Goal: Task Accomplishment & Management: Manage account settings

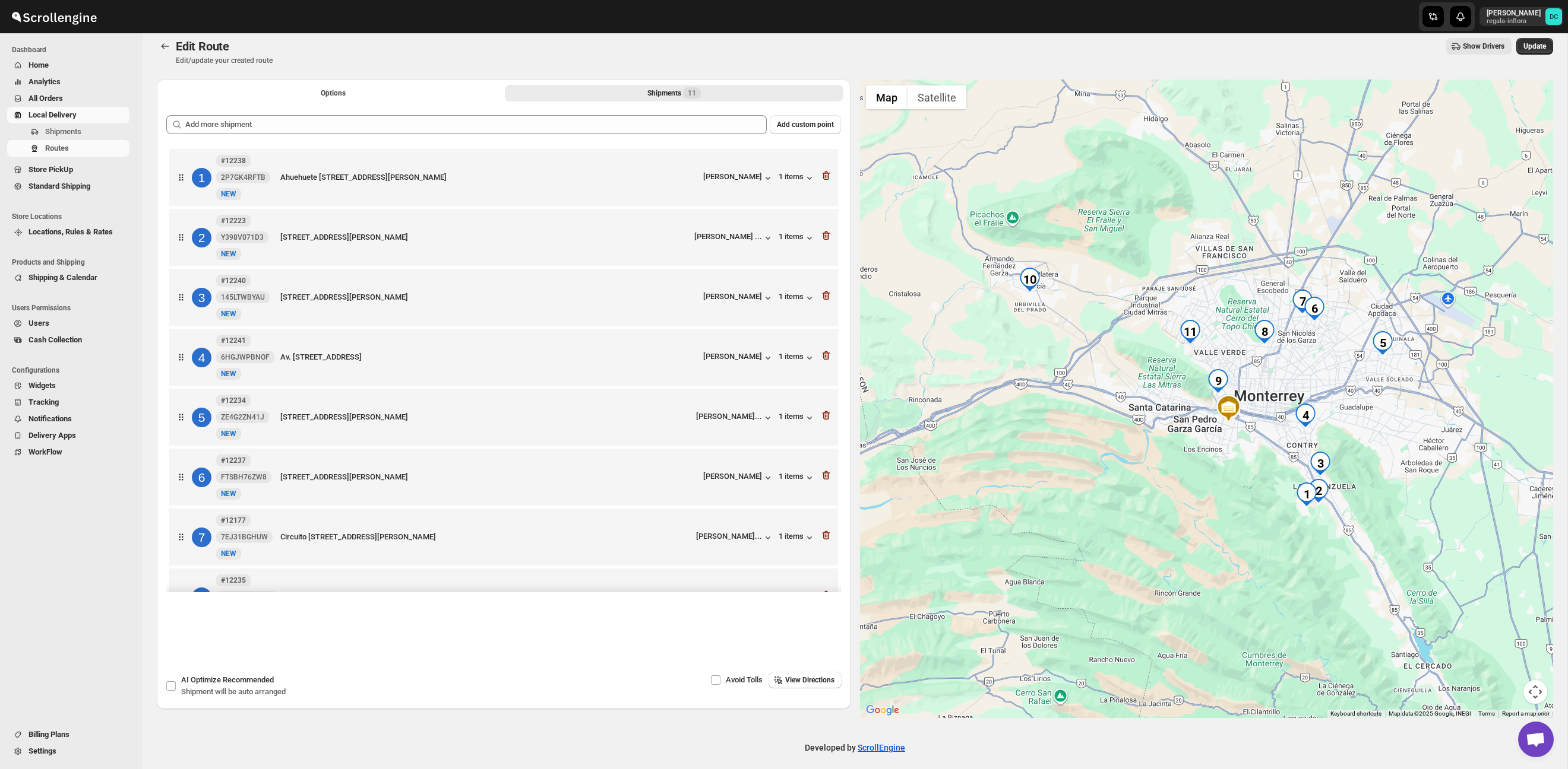
scroll to position [10, 0]
drag, startPoint x: 609, startPoint y: 99, endPoint x: 498, endPoint y: 150, distance: 122.2
click at [609, 99] on button "Shipments 11" at bounding box center [674, 92] width 339 height 16
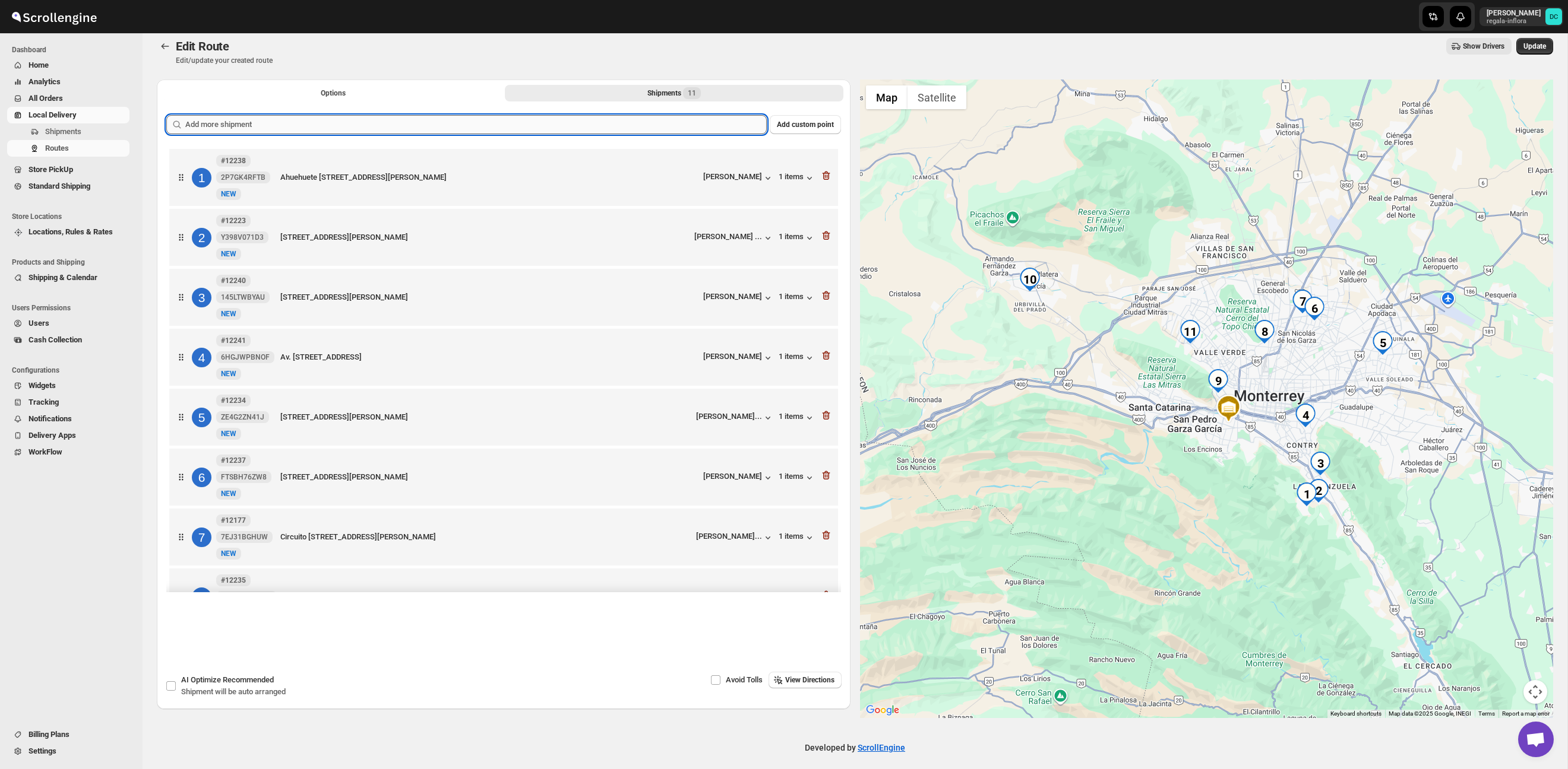
click at [447, 131] on input "text" at bounding box center [476, 125] width 582 height 19
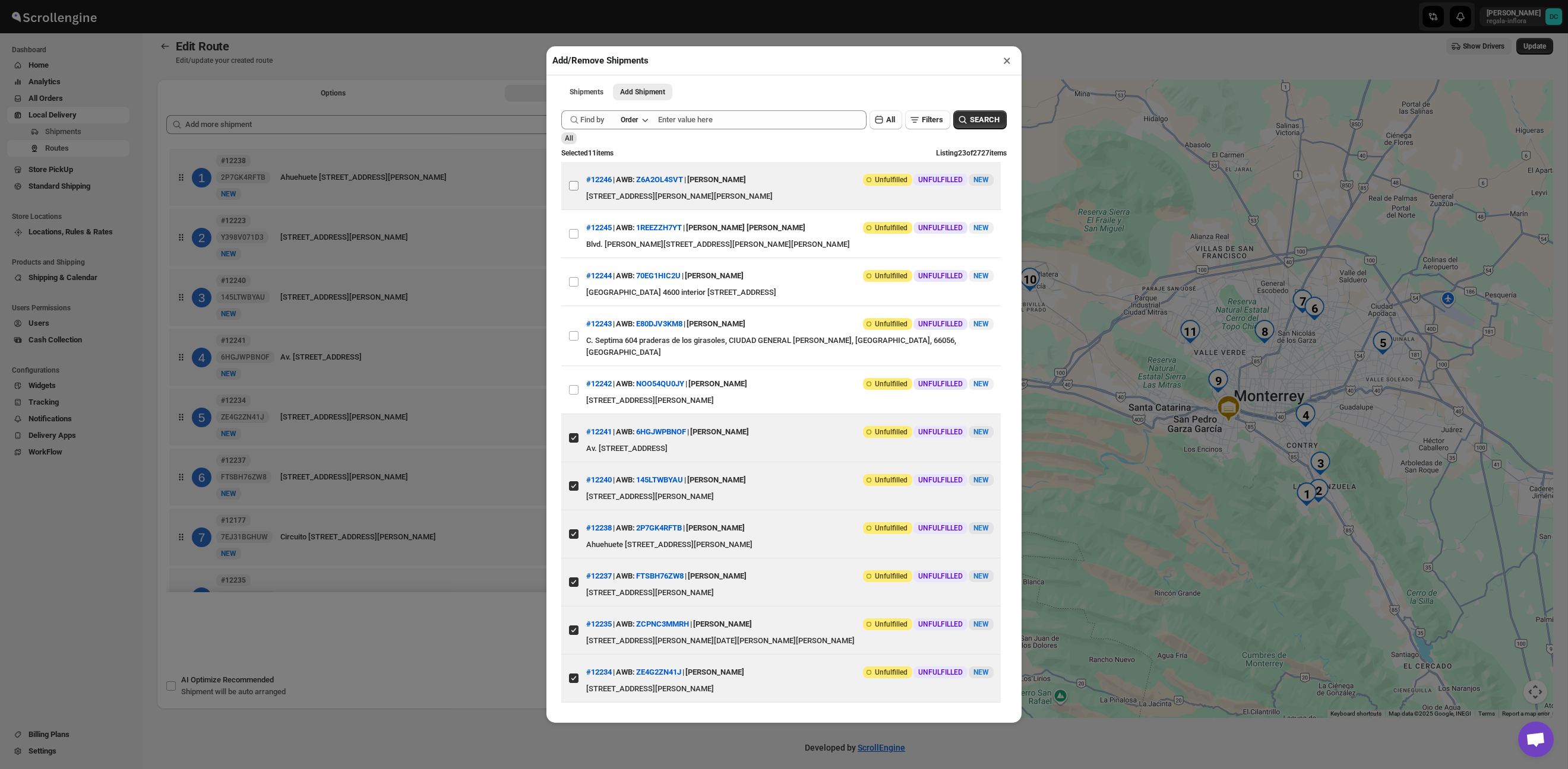
click at [571, 189] on input "View details for 68d02afae732906b3e777988" at bounding box center [574, 186] width 10 height 10
checkbox input "true"
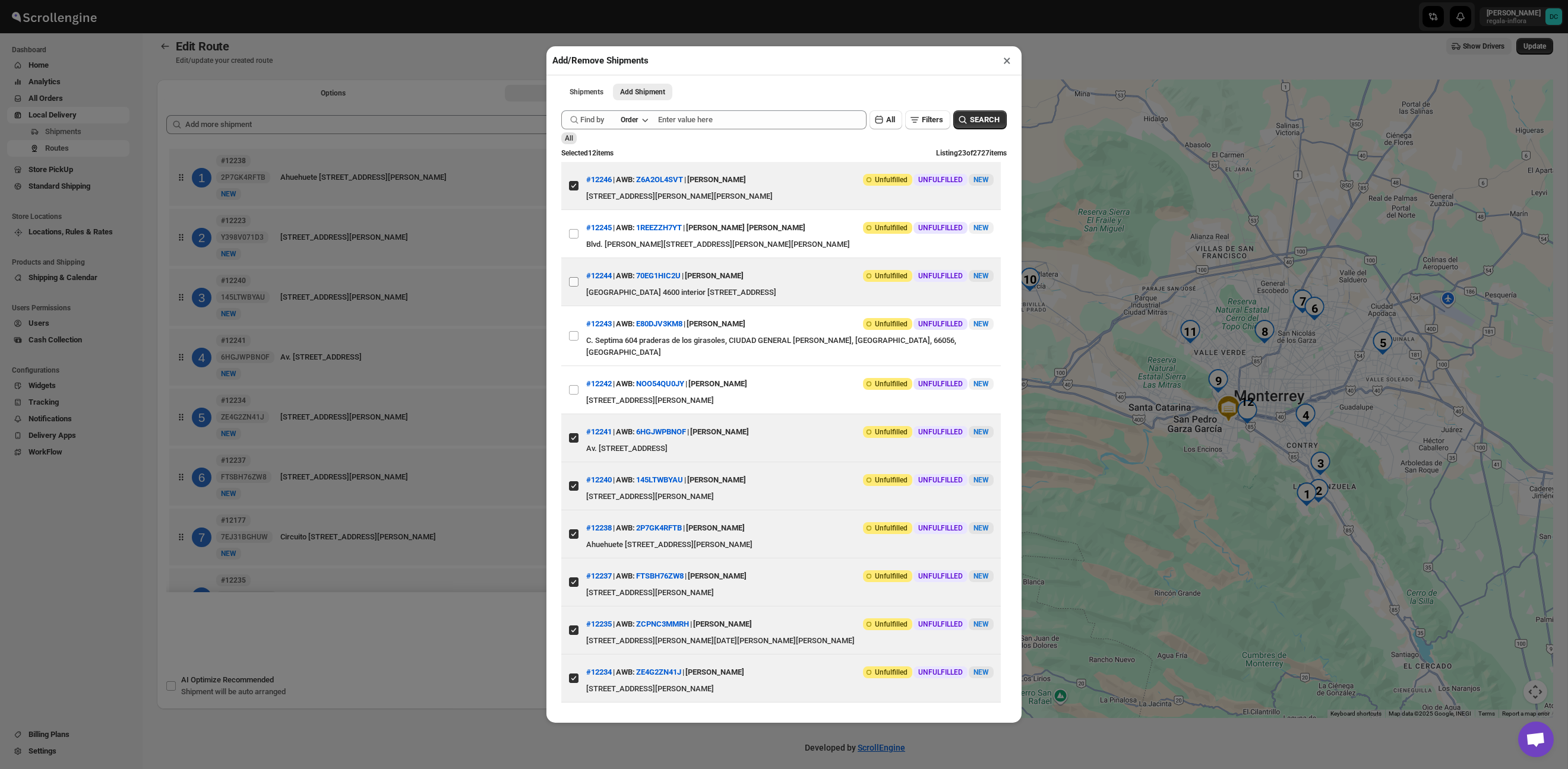
click at [578, 277] on input "View details for 68d029bce732906b3e77796d" at bounding box center [574, 282] width 10 height 10
checkbox input "true"
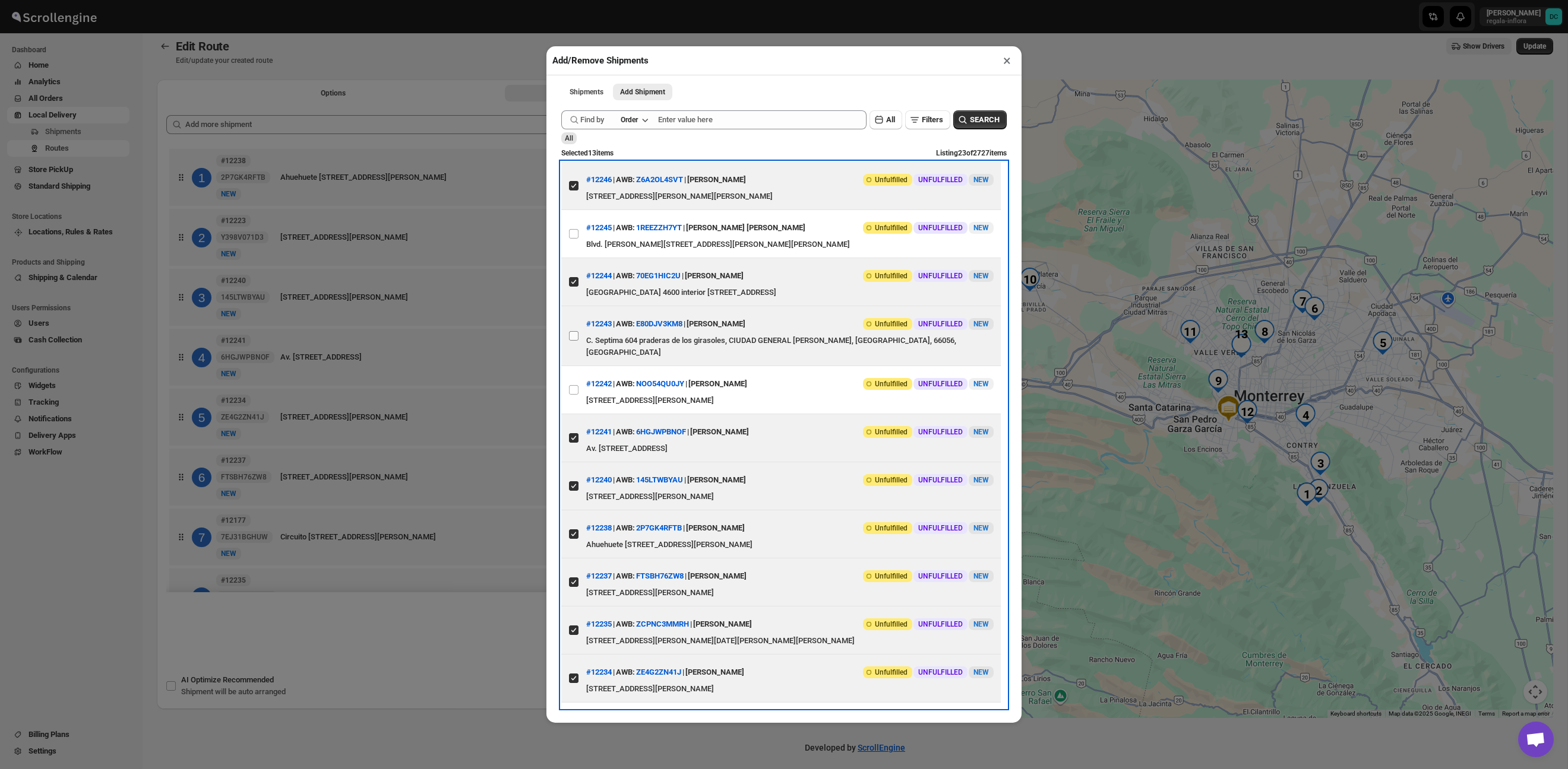
click at [578, 333] on span at bounding box center [573, 335] width 10 height 10
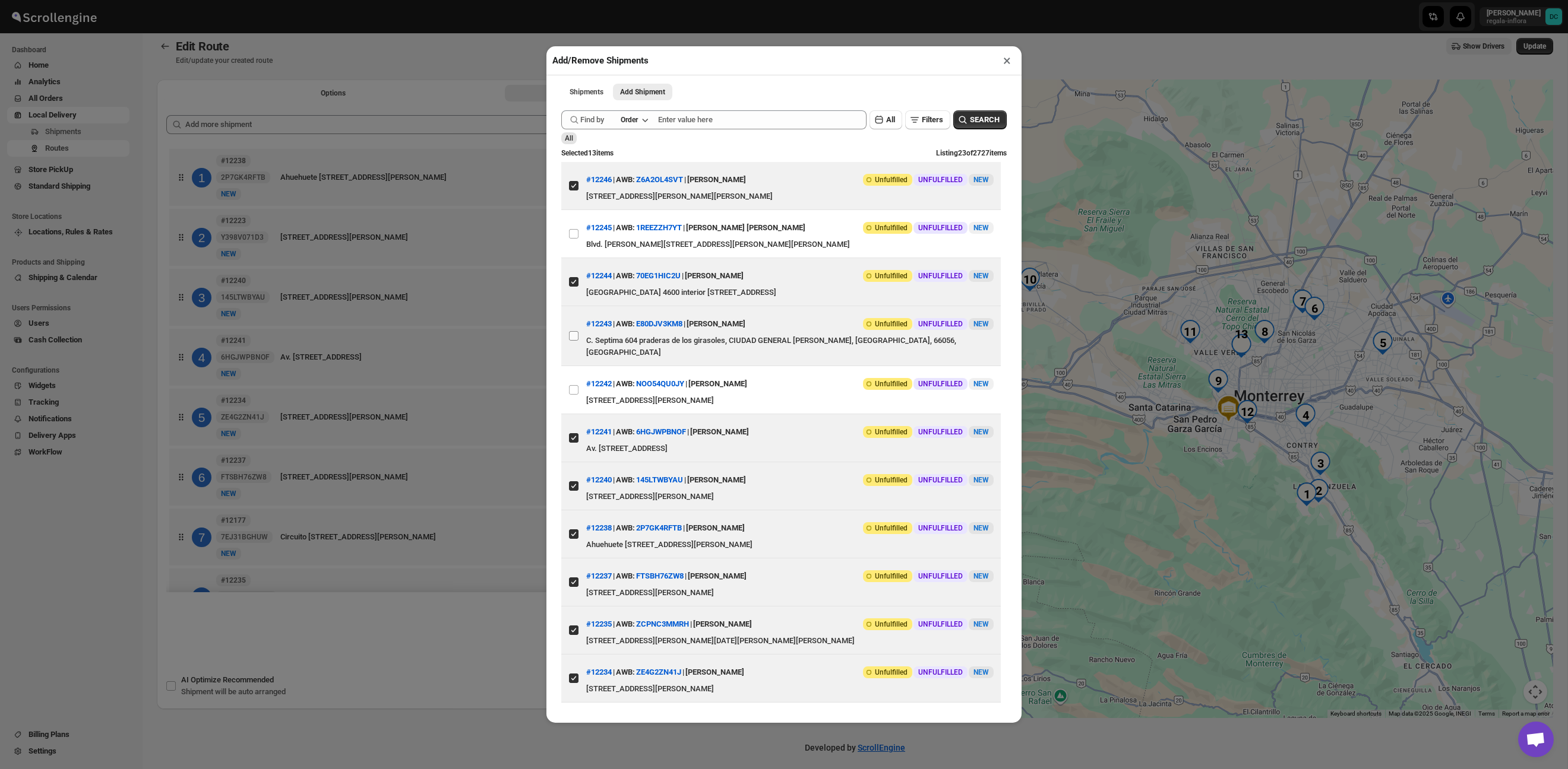
click at [578, 333] on input "View details for 68d02956e732906b3e777965" at bounding box center [574, 336] width 10 height 10
checkbox input "true"
click at [973, 127] on button "SEARCH" at bounding box center [980, 120] width 53 height 19
click at [1007, 65] on button "×" at bounding box center [1006, 60] width 17 height 16
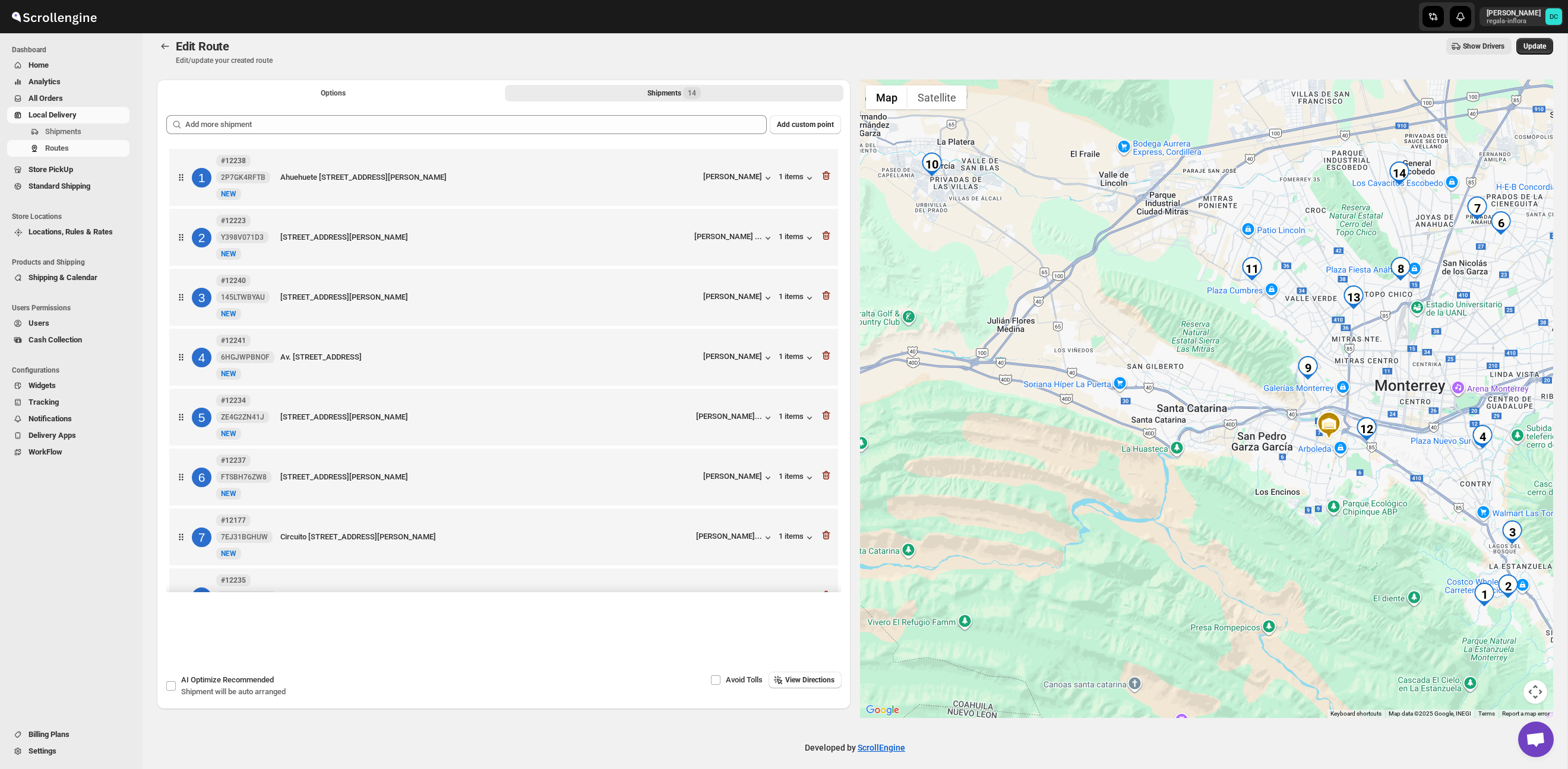
scroll to position [2, 0]
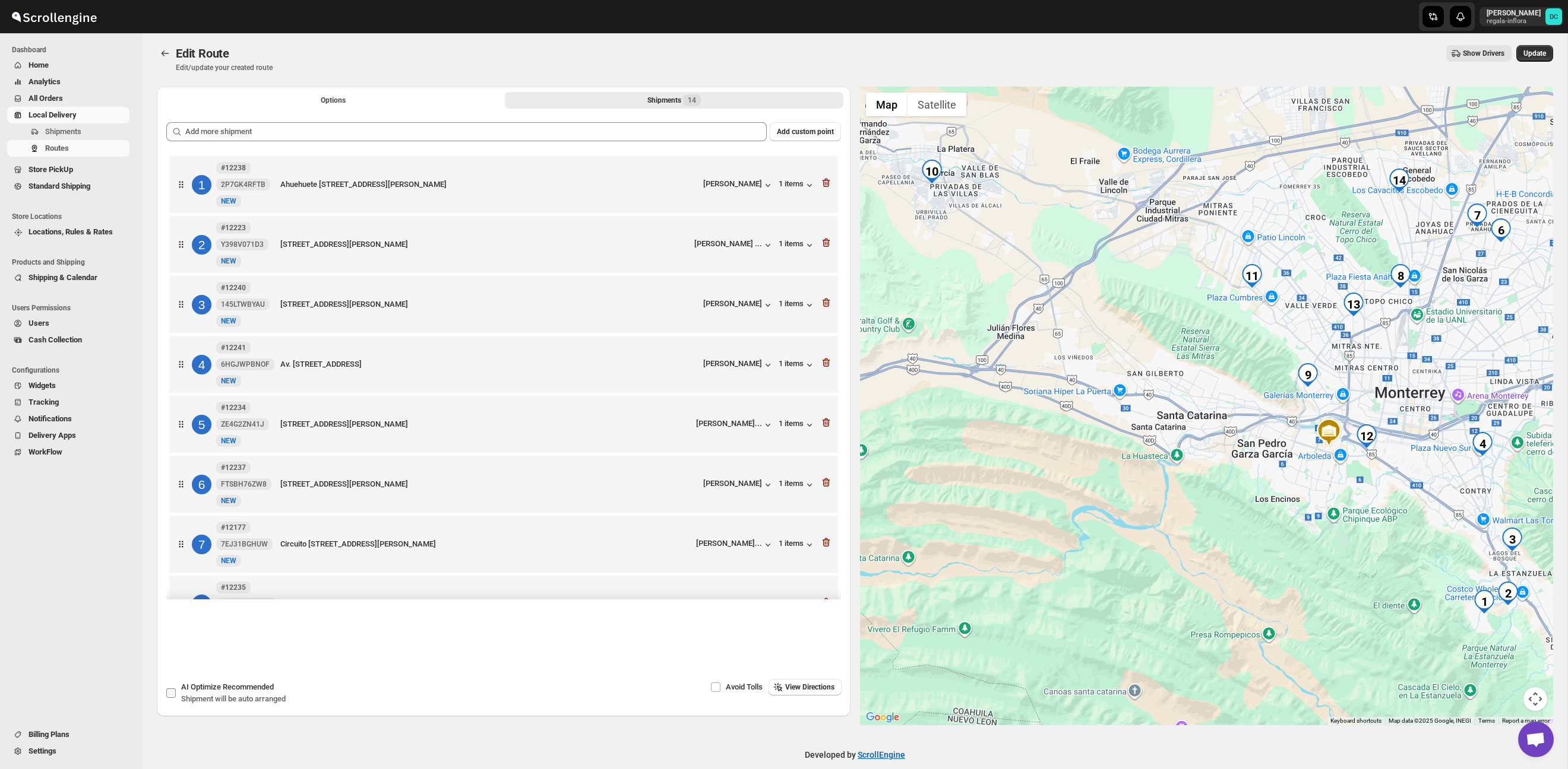
click at [242, 695] on span "Shipment will be auto arranged" at bounding box center [233, 699] width 105 height 9
click at [176, 695] on input "AI Optimize Recommended Shipment will be auto arranged" at bounding box center [171, 693] width 10 height 10
checkbox input "true"
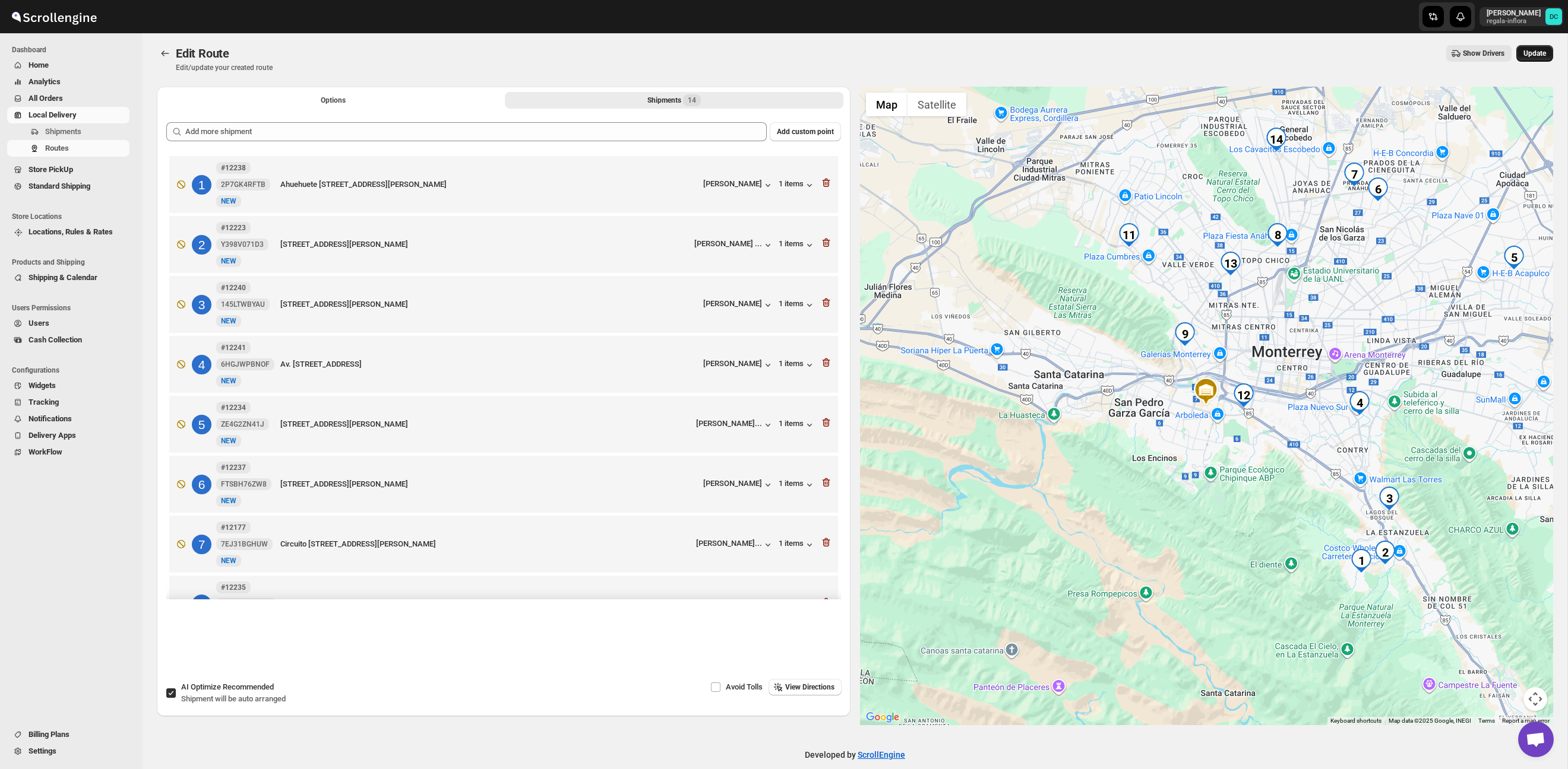
click at [1549, 54] on button "Update" at bounding box center [1534, 52] width 37 height 16
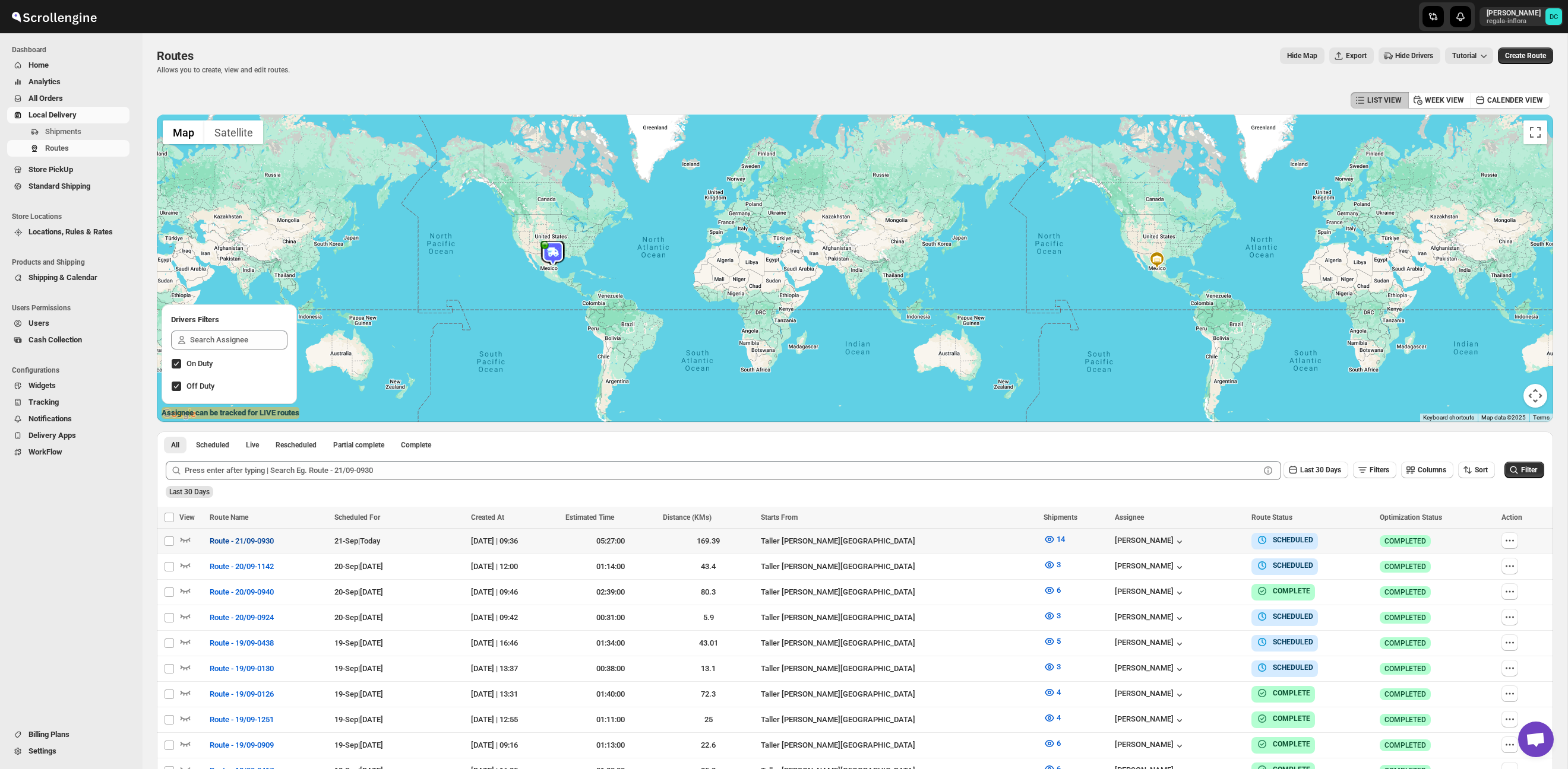
click at [234, 547] on button "Route - 21/09-0930" at bounding box center [242, 542] width 78 height 19
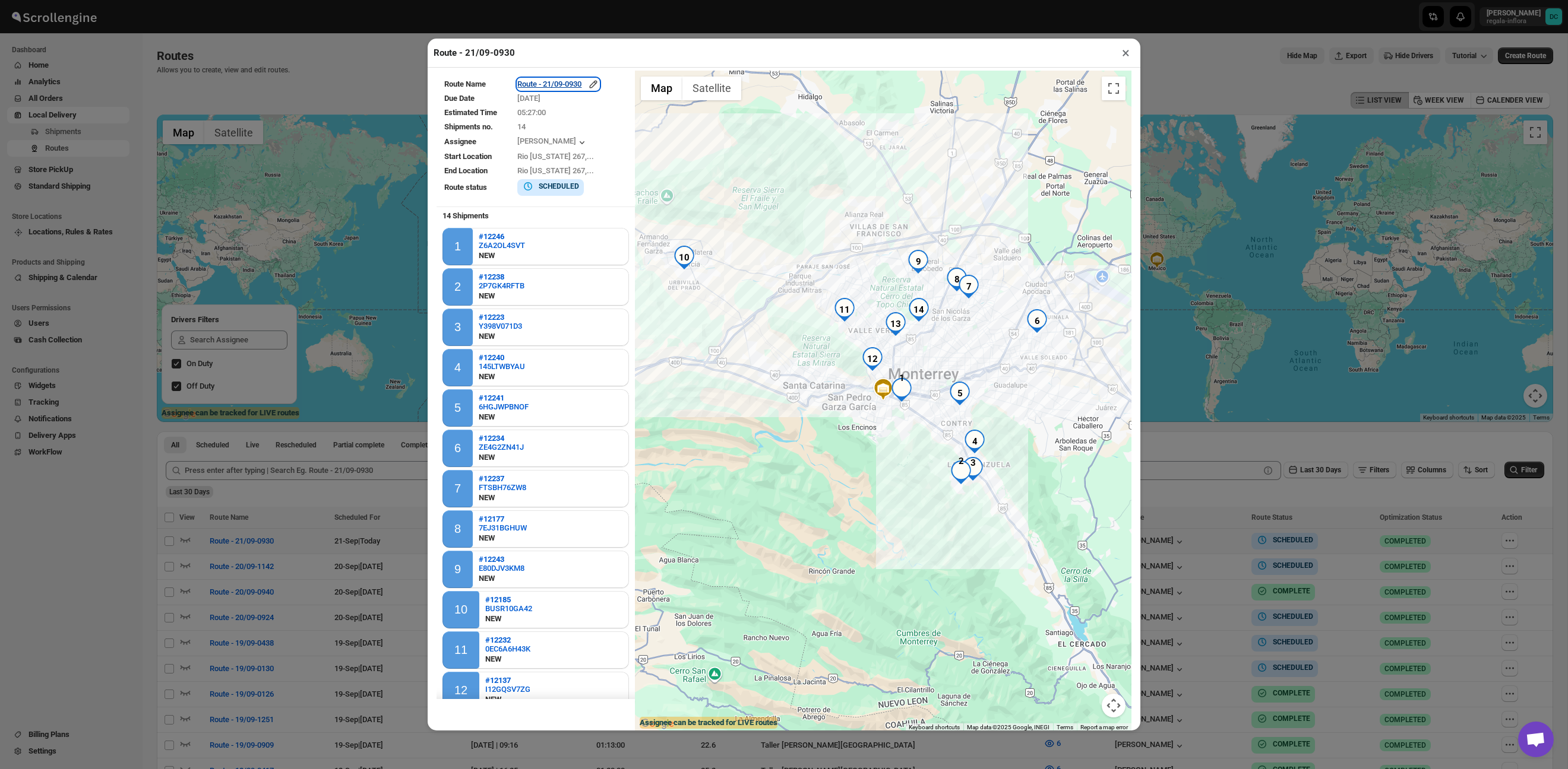
click at [556, 79] on div "Route - 21/09-0930" at bounding box center [558, 84] width 82 height 11
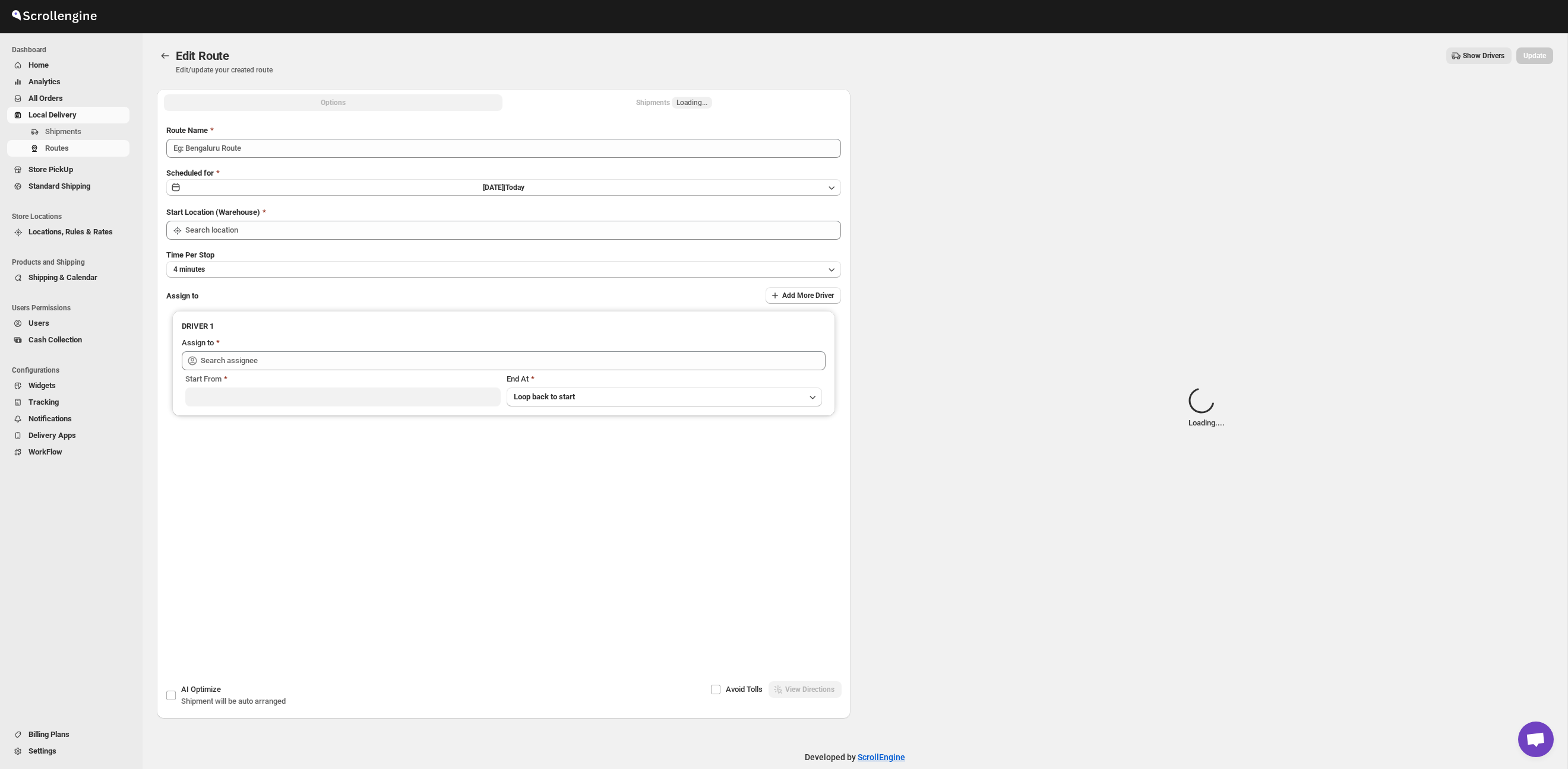
type input "Route - 21/09-0930"
type input "Taller [PERSON_NAME][GEOGRAPHIC_DATA]"
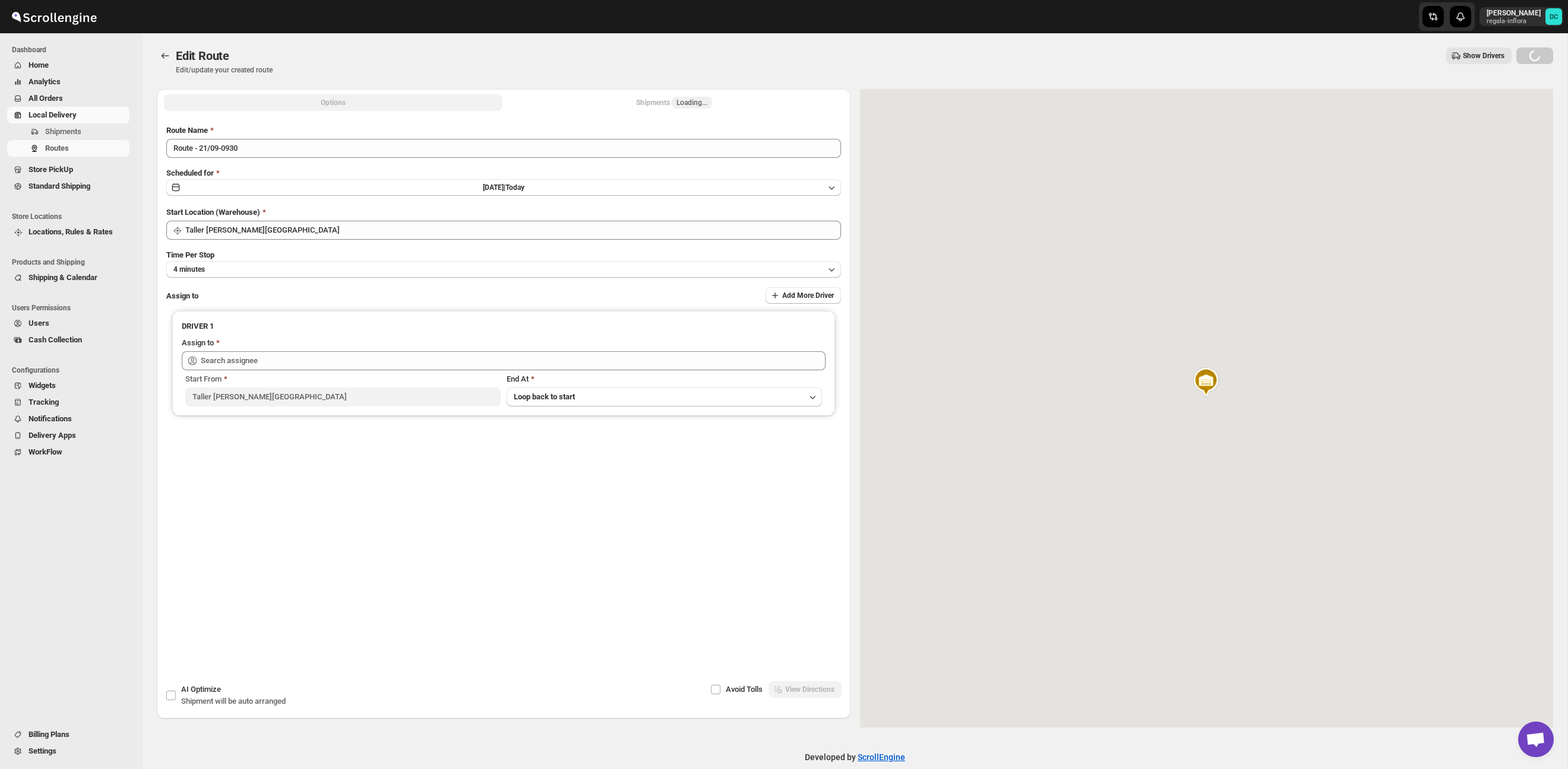
type input "[PERSON_NAME] ([PERSON_NAME][EMAIL_ADDRESS][DOMAIN_NAME])"
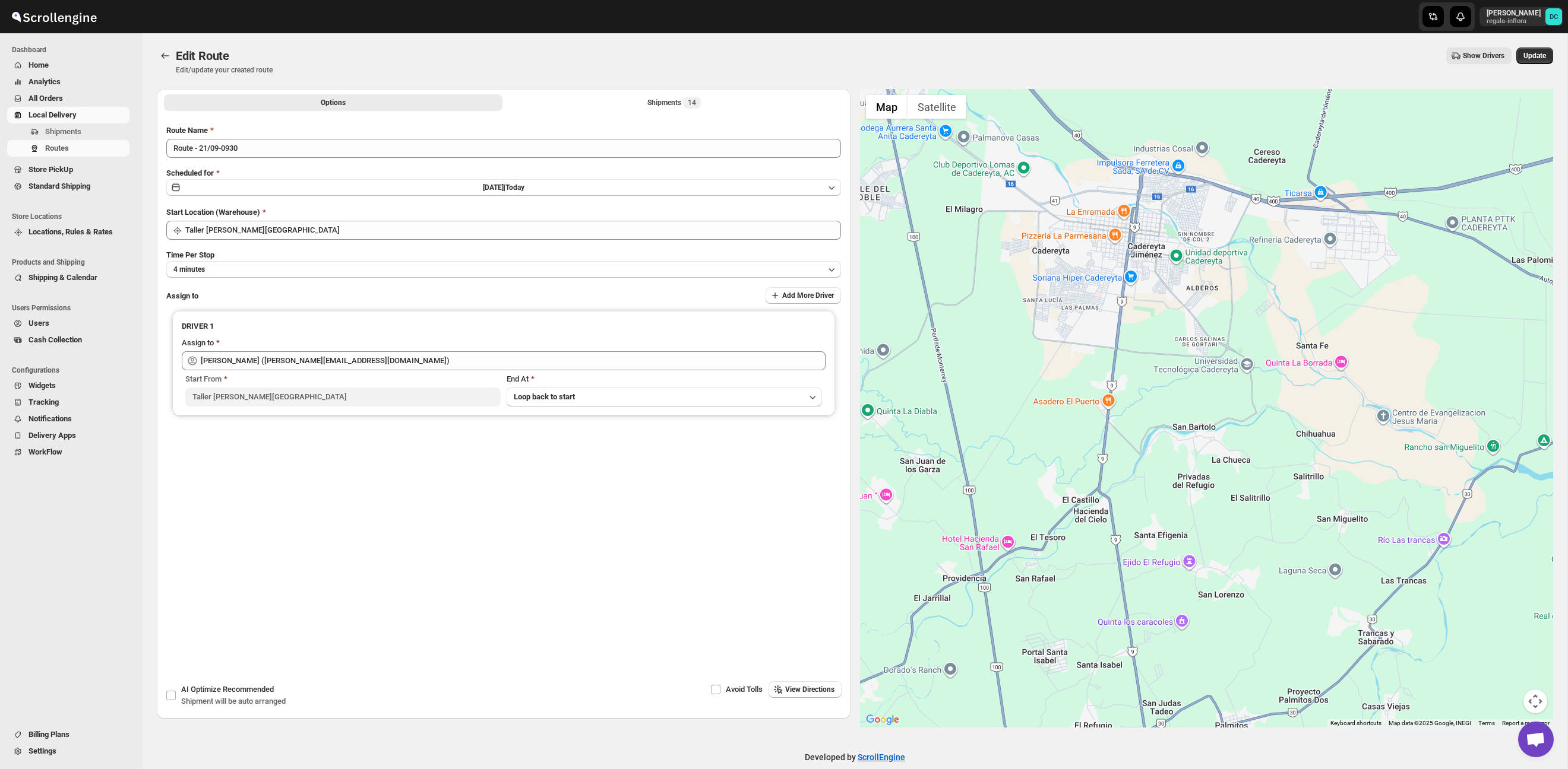
drag, startPoint x: 1175, startPoint y: 423, endPoint x: 1457, endPoint y: 482, distance: 288.1
click at [1457, 482] on div at bounding box center [1206, 408] width 693 height 639
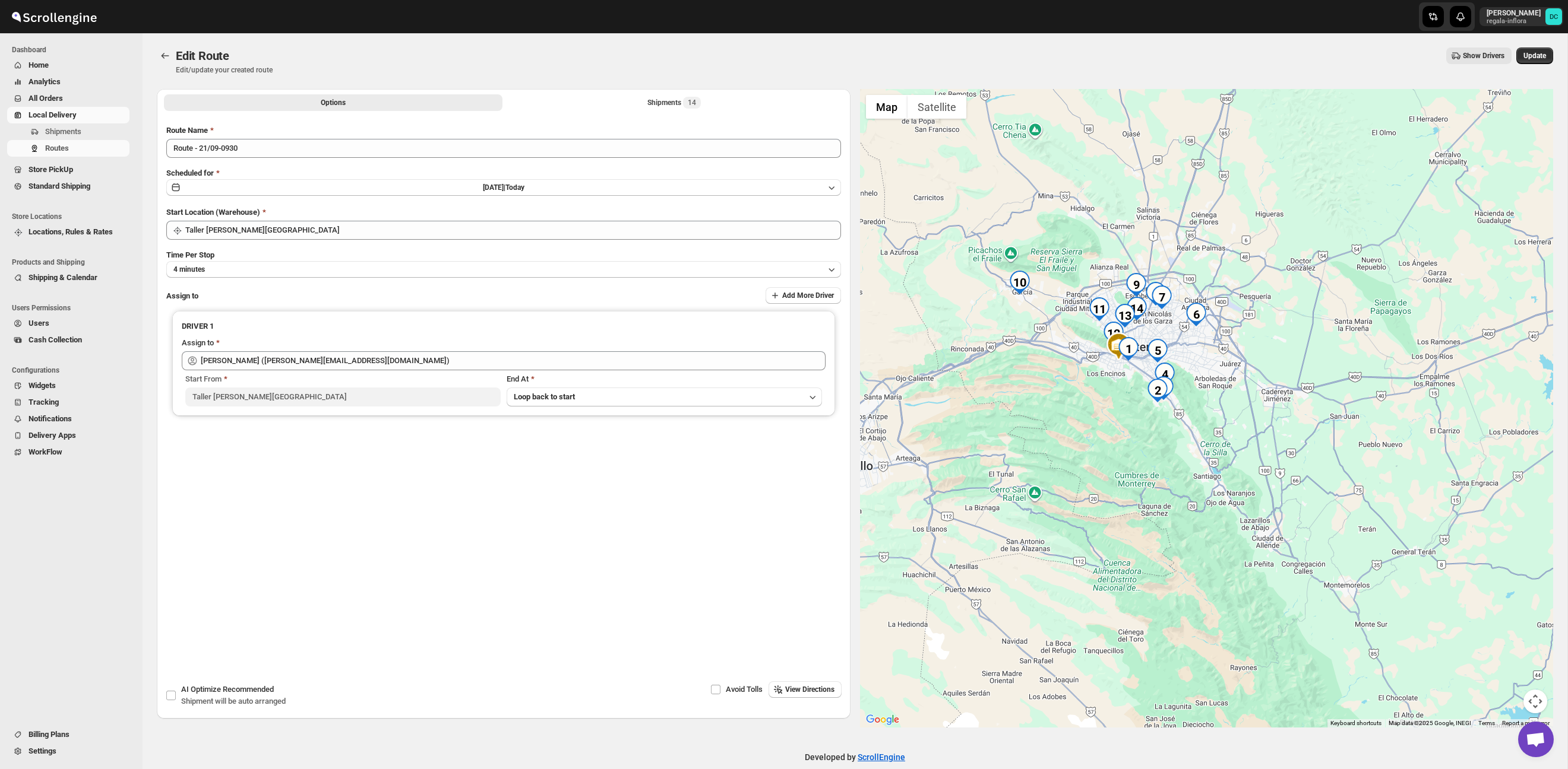
click at [1194, 403] on div at bounding box center [1206, 408] width 693 height 639
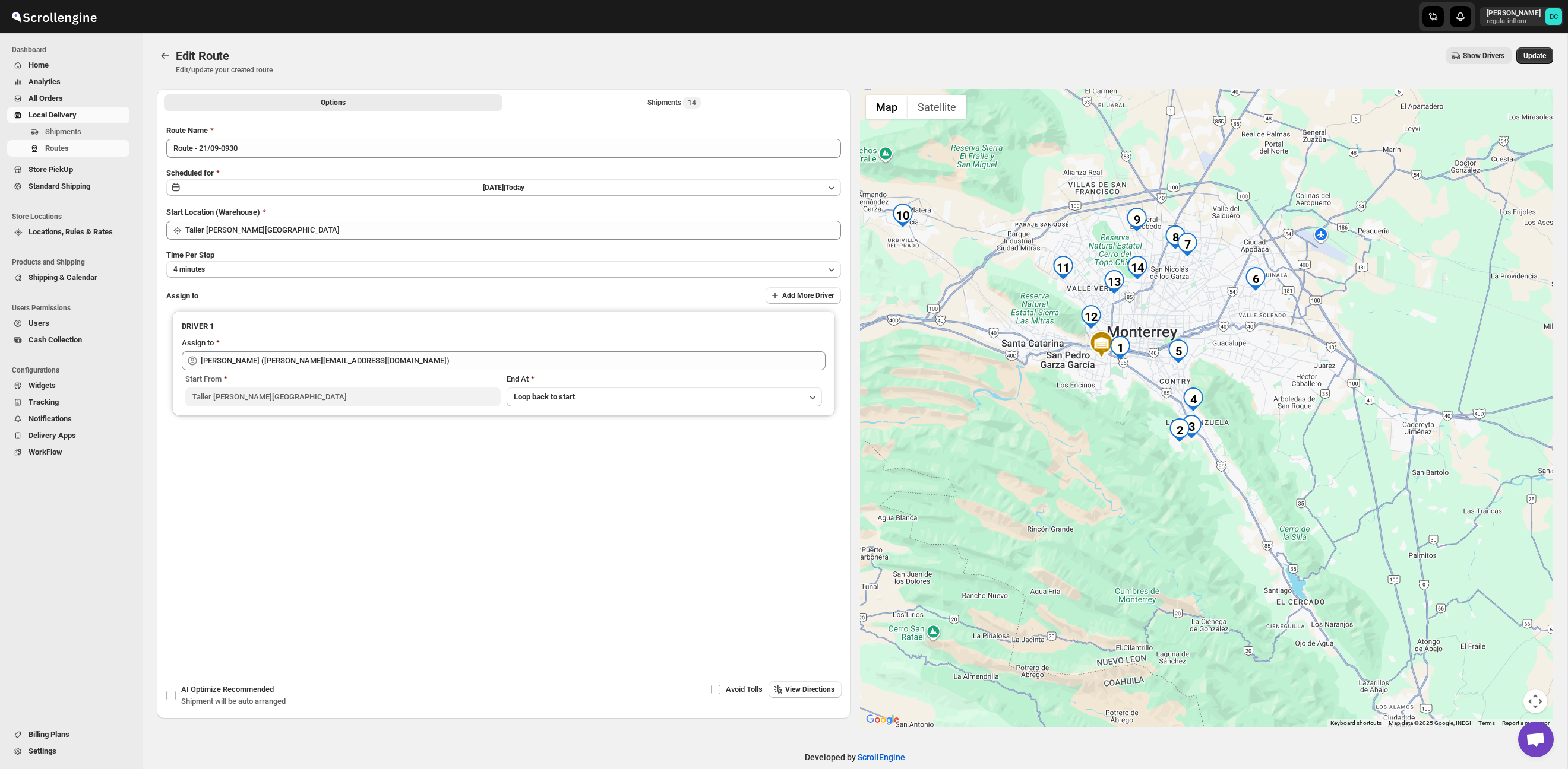
drag, startPoint x: 1194, startPoint y: 402, endPoint x: 1271, endPoint y: 460, distance: 96.4
click at [1271, 460] on div at bounding box center [1206, 408] width 693 height 639
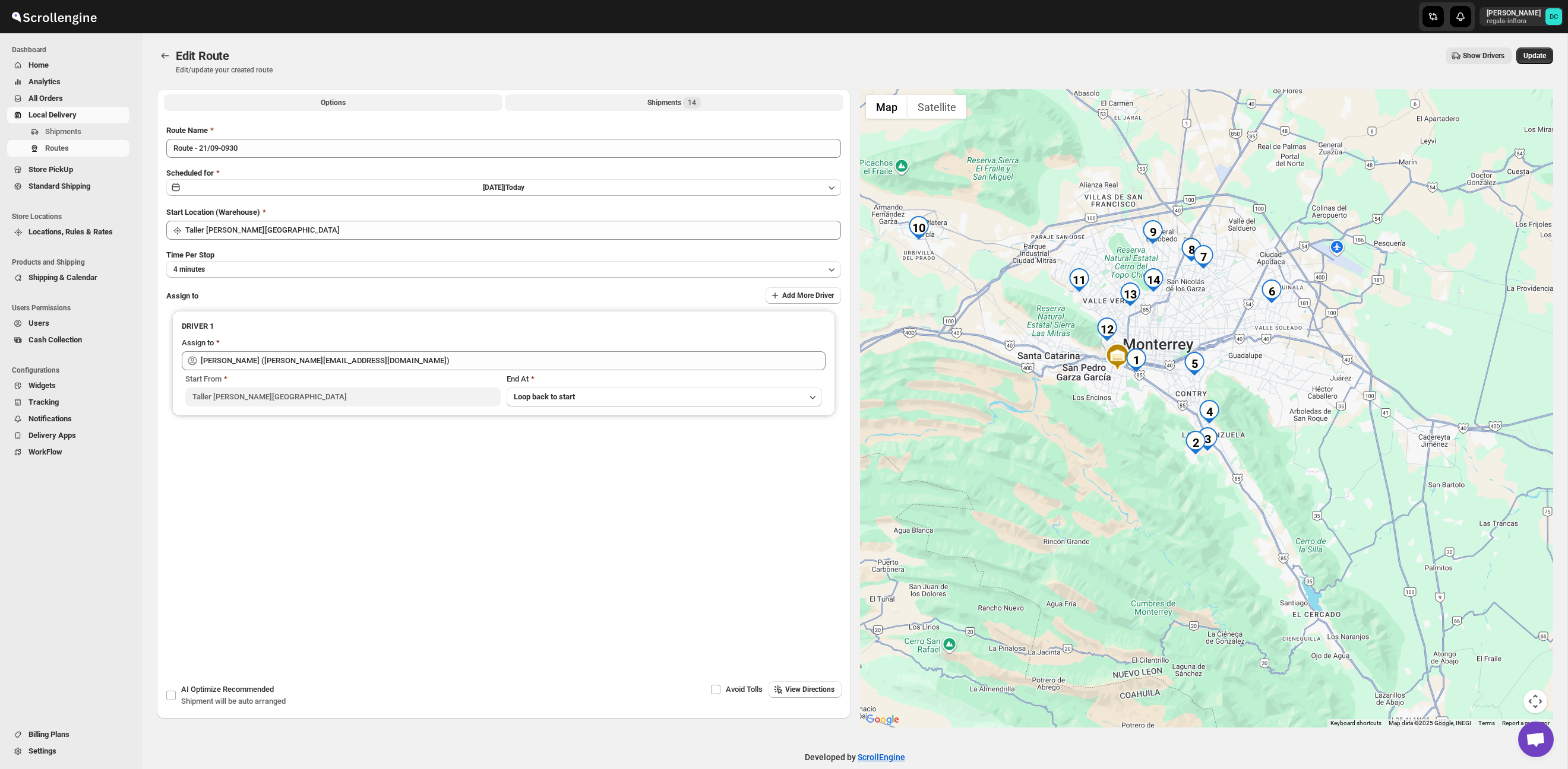
click at [566, 108] on button "Shipments 14" at bounding box center [674, 102] width 339 height 16
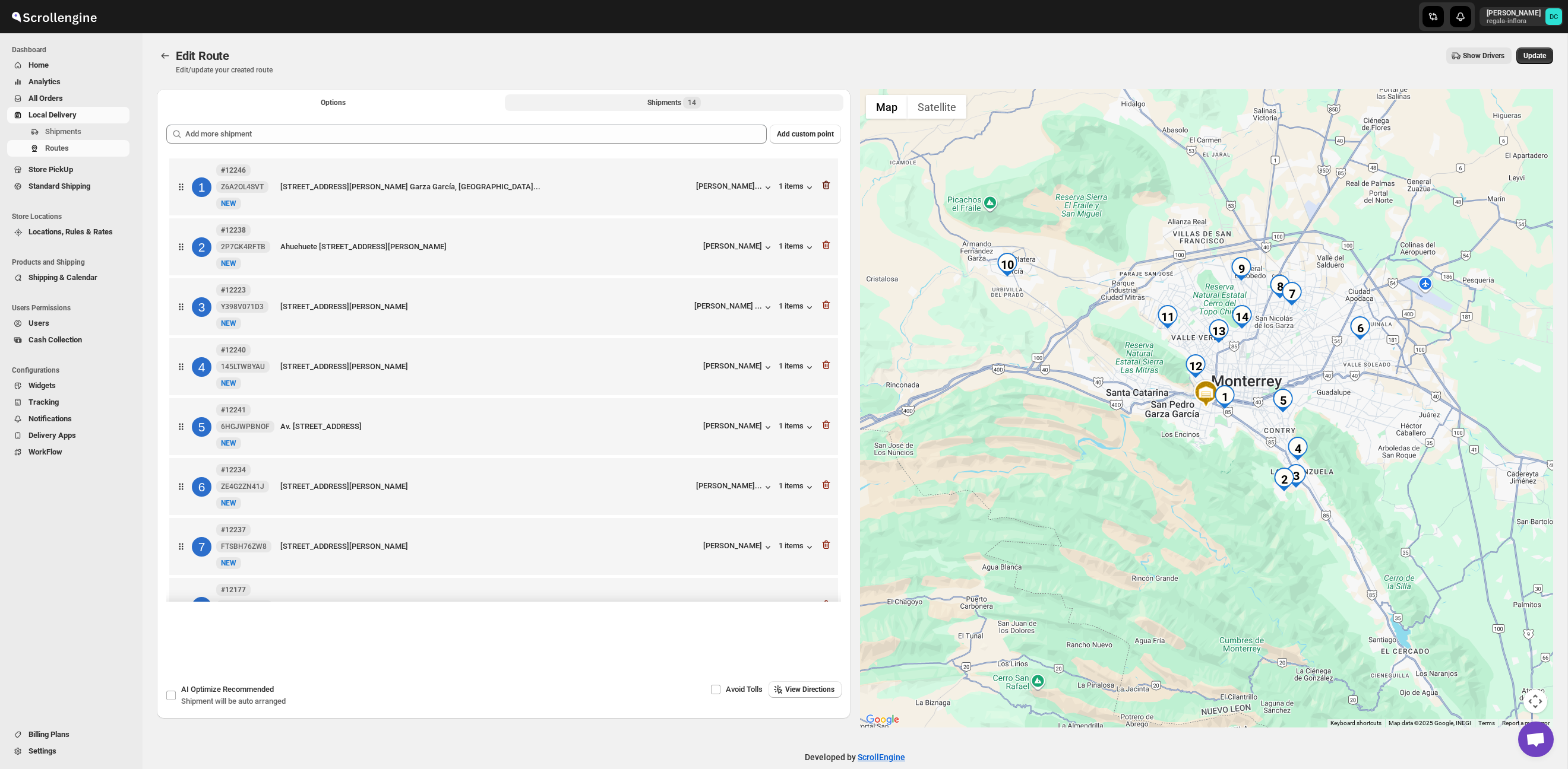
click at [829, 188] on icon "button" at bounding box center [825, 185] width 11 height 11
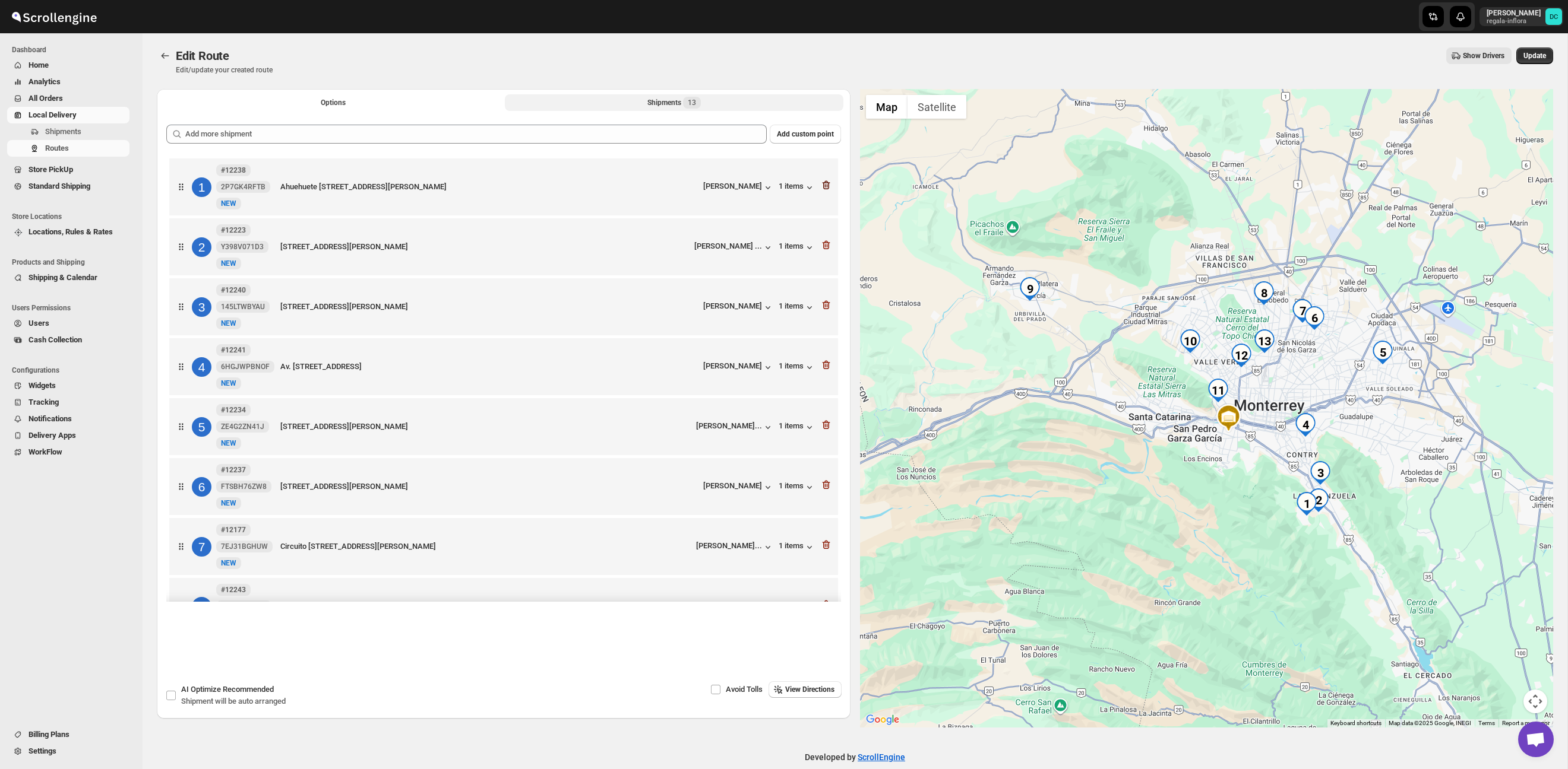
click at [827, 188] on icon "button" at bounding box center [825, 185] width 11 height 11
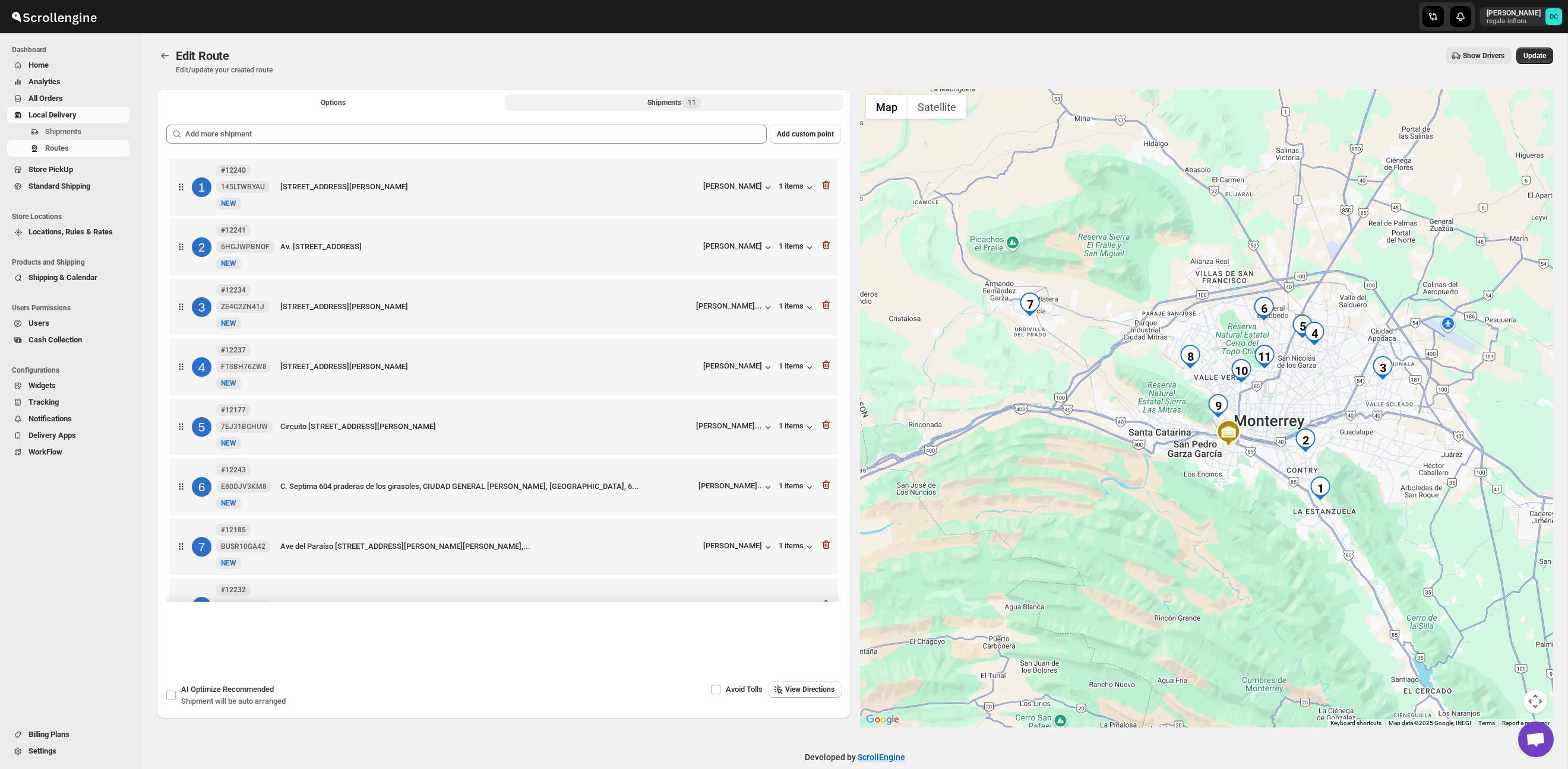
click at [827, 188] on icon "button" at bounding box center [825, 185] width 11 height 11
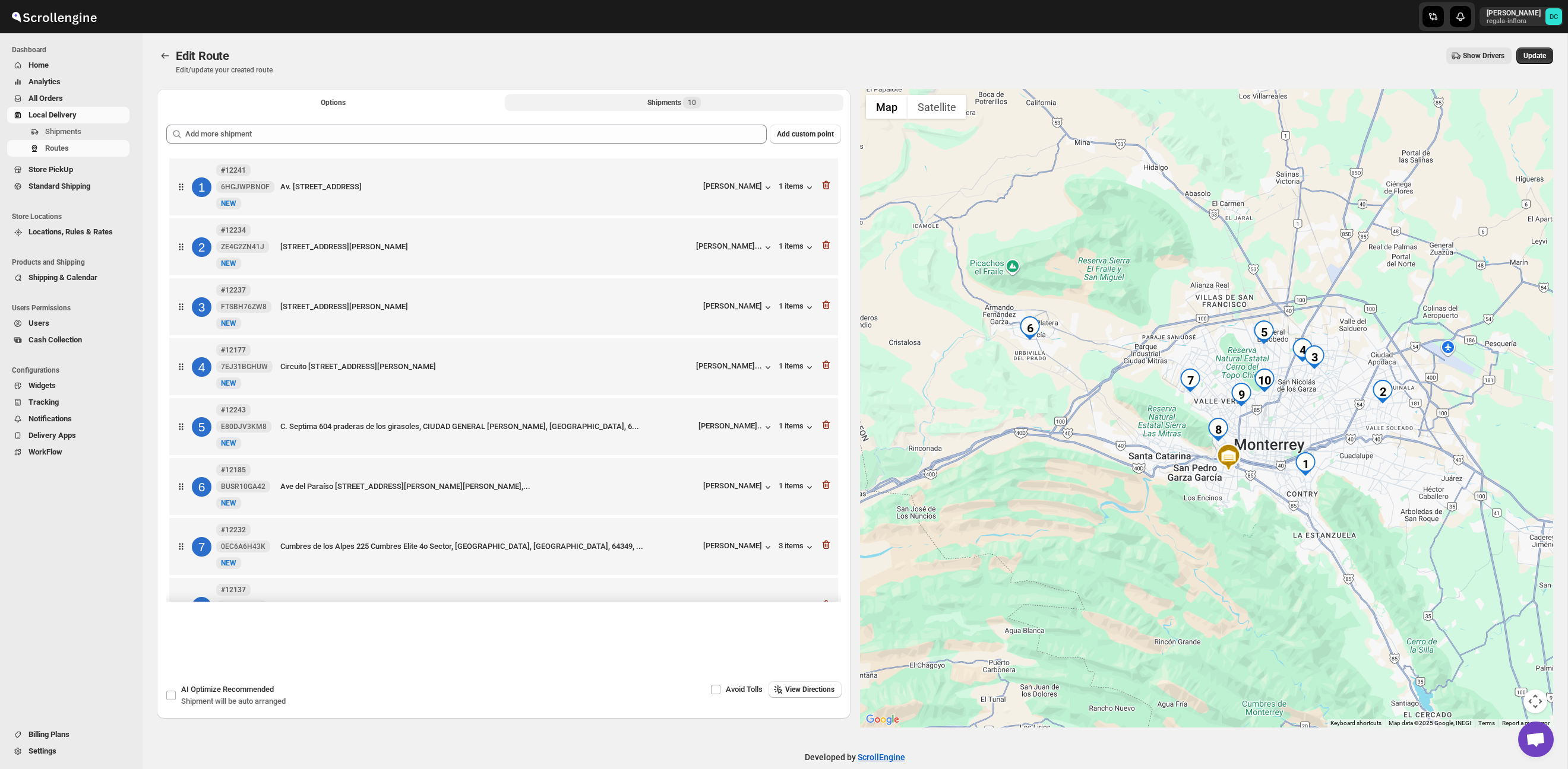
click at [827, 188] on icon "button" at bounding box center [825, 185] width 11 height 11
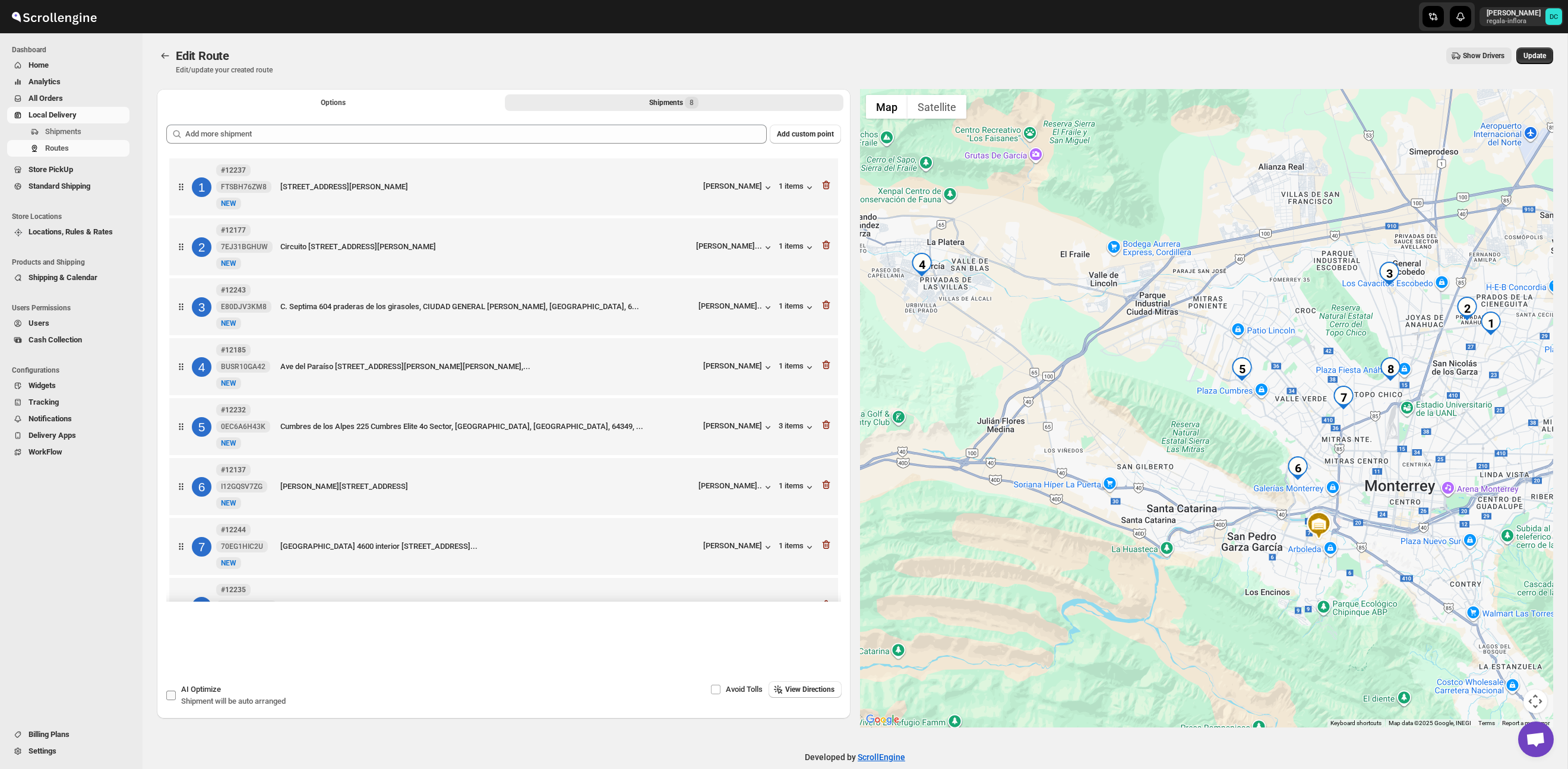
click at [171, 690] on span at bounding box center [170, 695] width 10 height 10
click at [171, 691] on input "AI Optimize Shipment will be auto arranged" at bounding box center [171, 696] width 10 height 10
checkbox input "true"
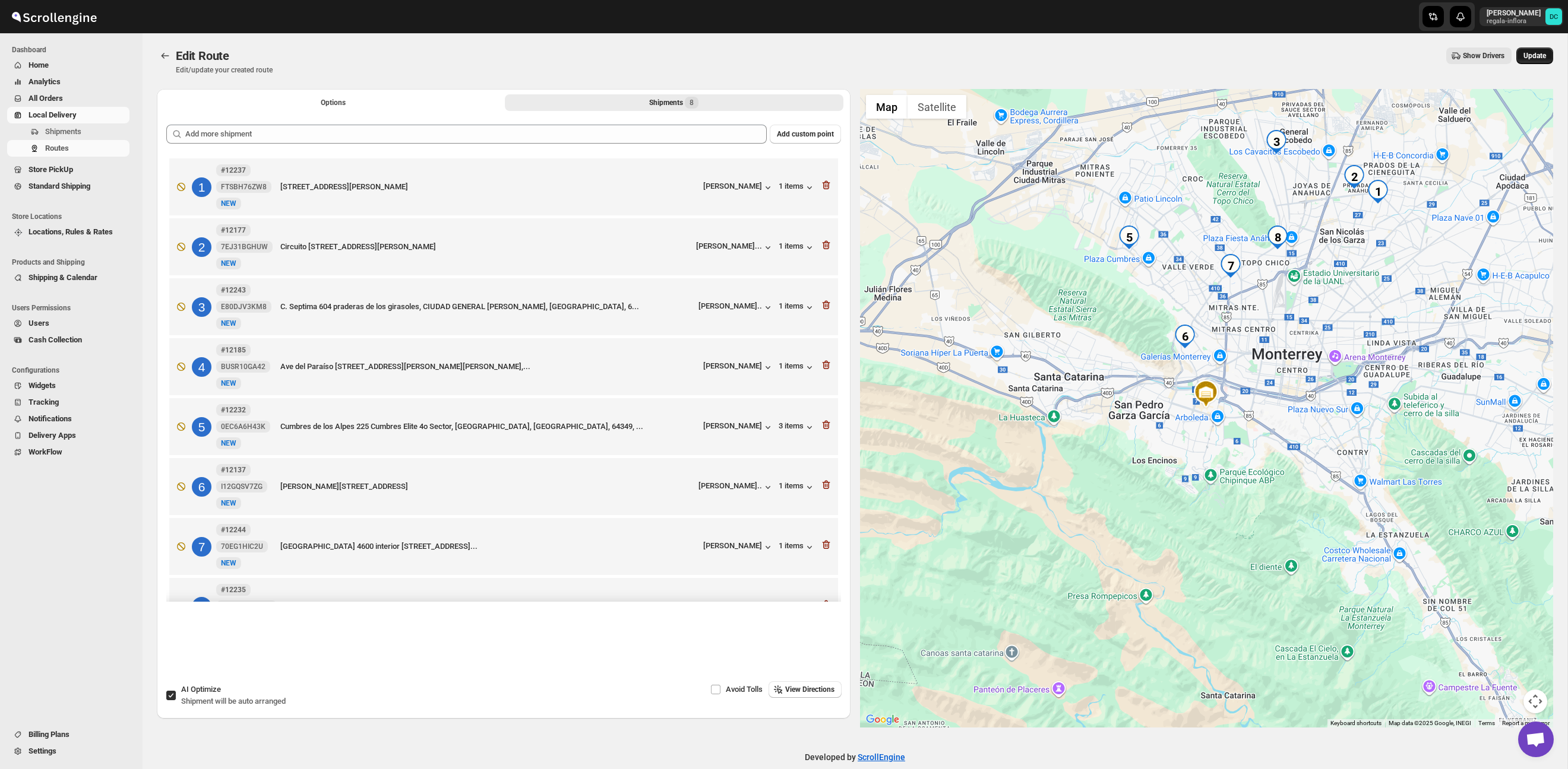
click at [1541, 54] on span "Update" at bounding box center [1535, 56] width 23 height 10
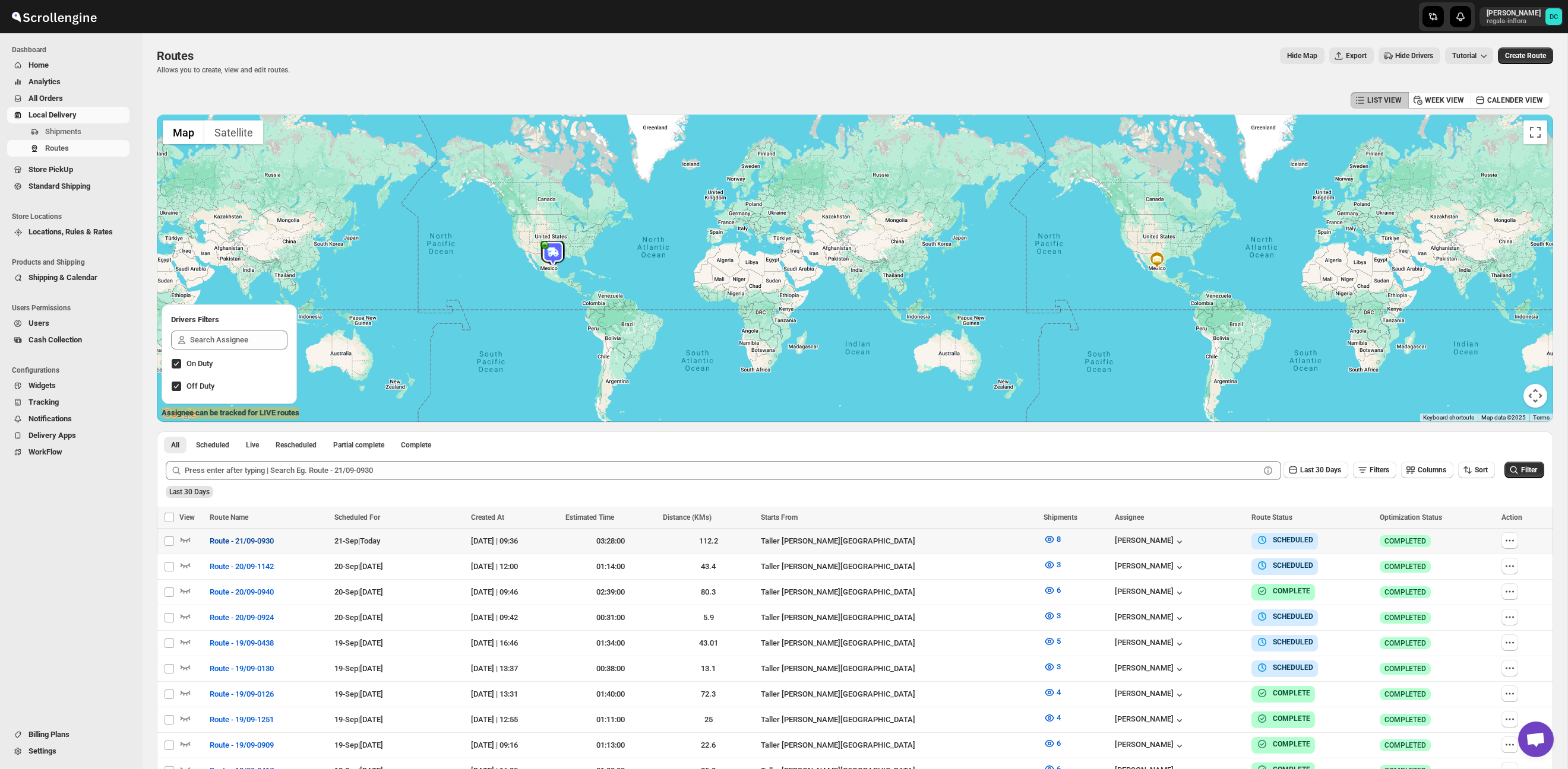
click at [263, 546] on span "Route - 21/09-0930" at bounding box center [241, 542] width 64 height 11
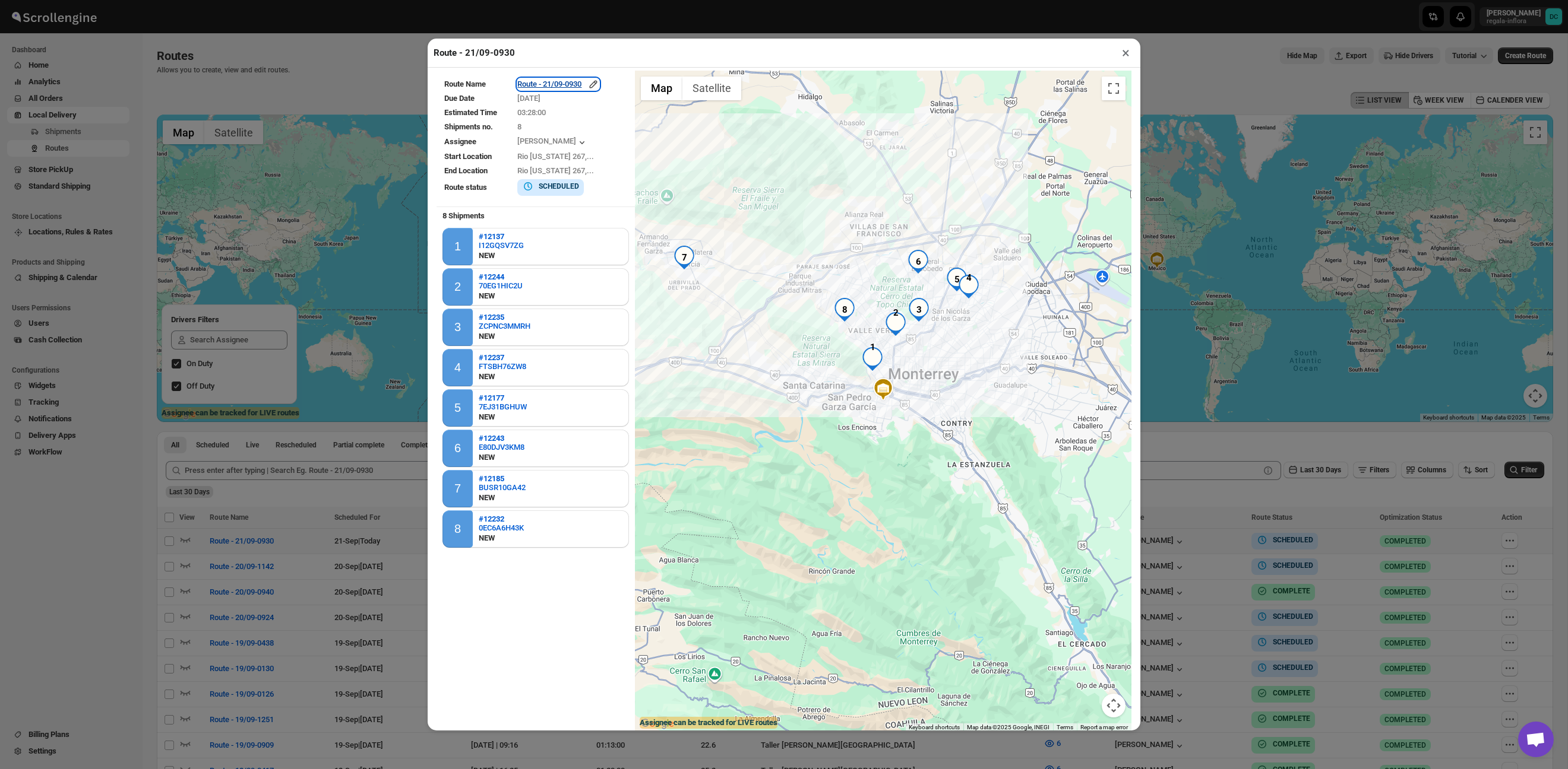
click at [586, 83] on div "Route - 21/09-0930" at bounding box center [558, 84] width 82 height 11
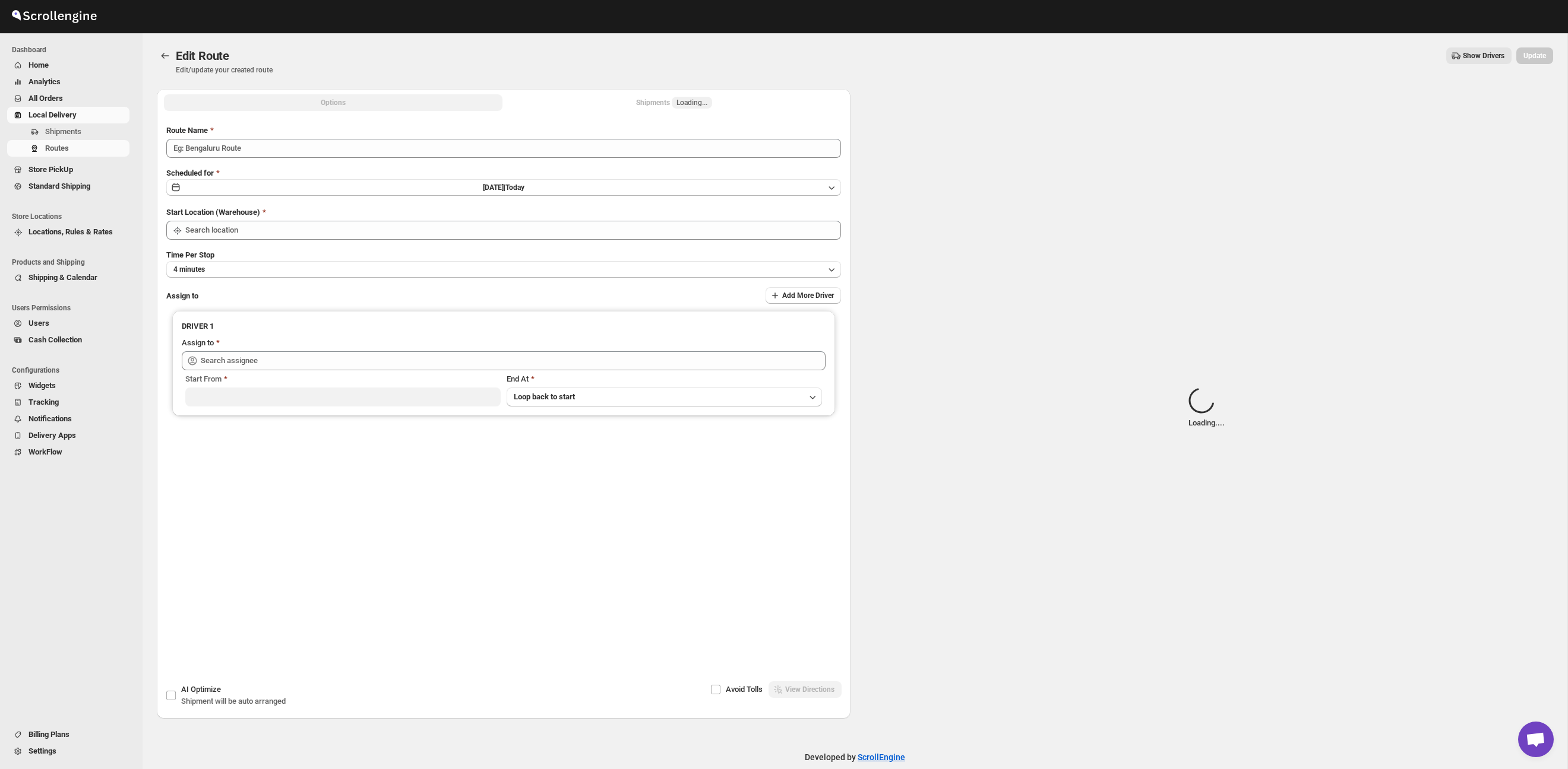
type input "Route - 21/09-0930"
type input "Taller [PERSON_NAME][GEOGRAPHIC_DATA]"
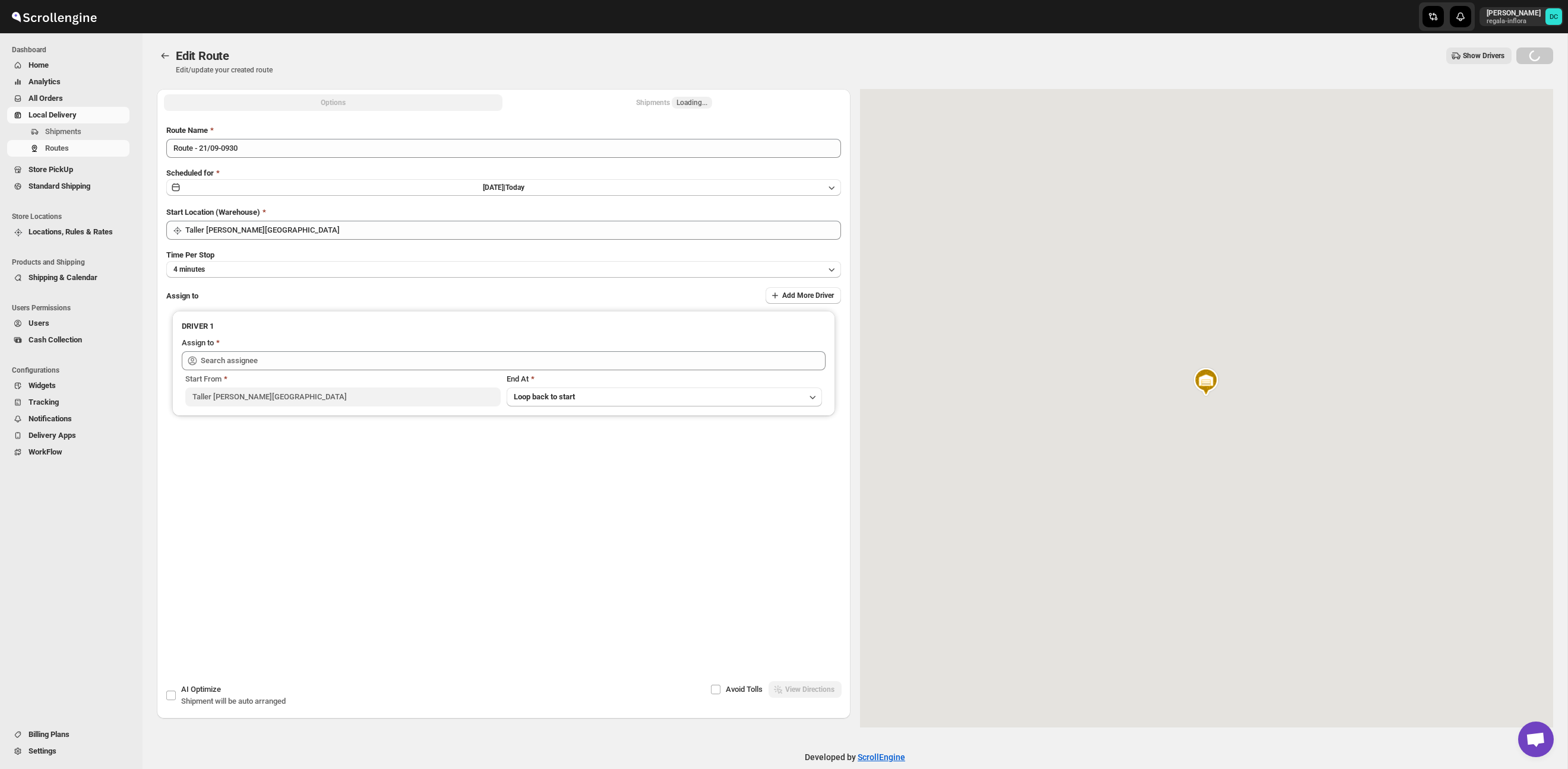
type input "[PERSON_NAME] ([PERSON_NAME][EMAIL_ADDRESS][DOMAIN_NAME])"
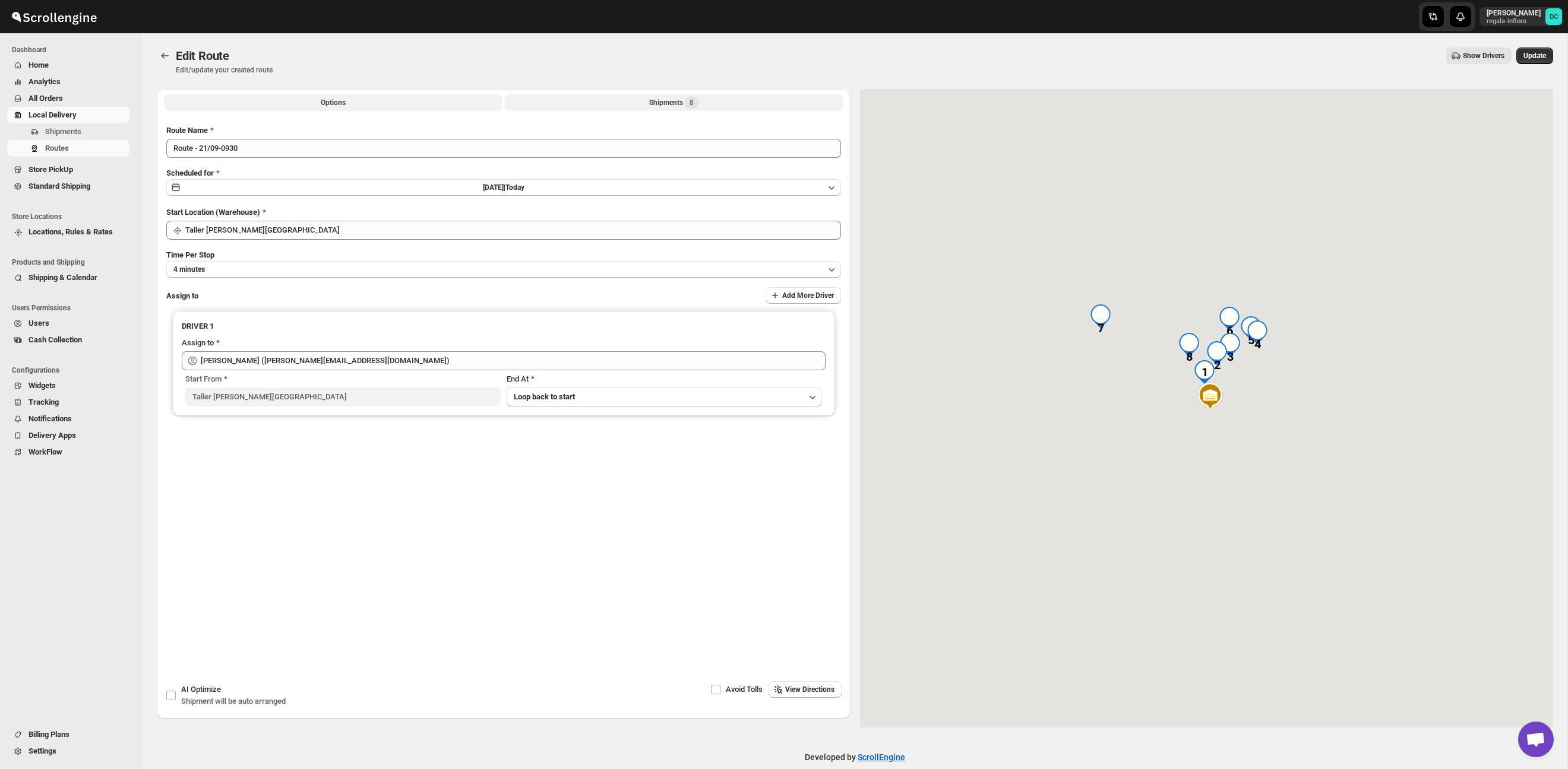
click at [649, 100] on div "Shipments 8" at bounding box center [674, 103] width 50 height 11
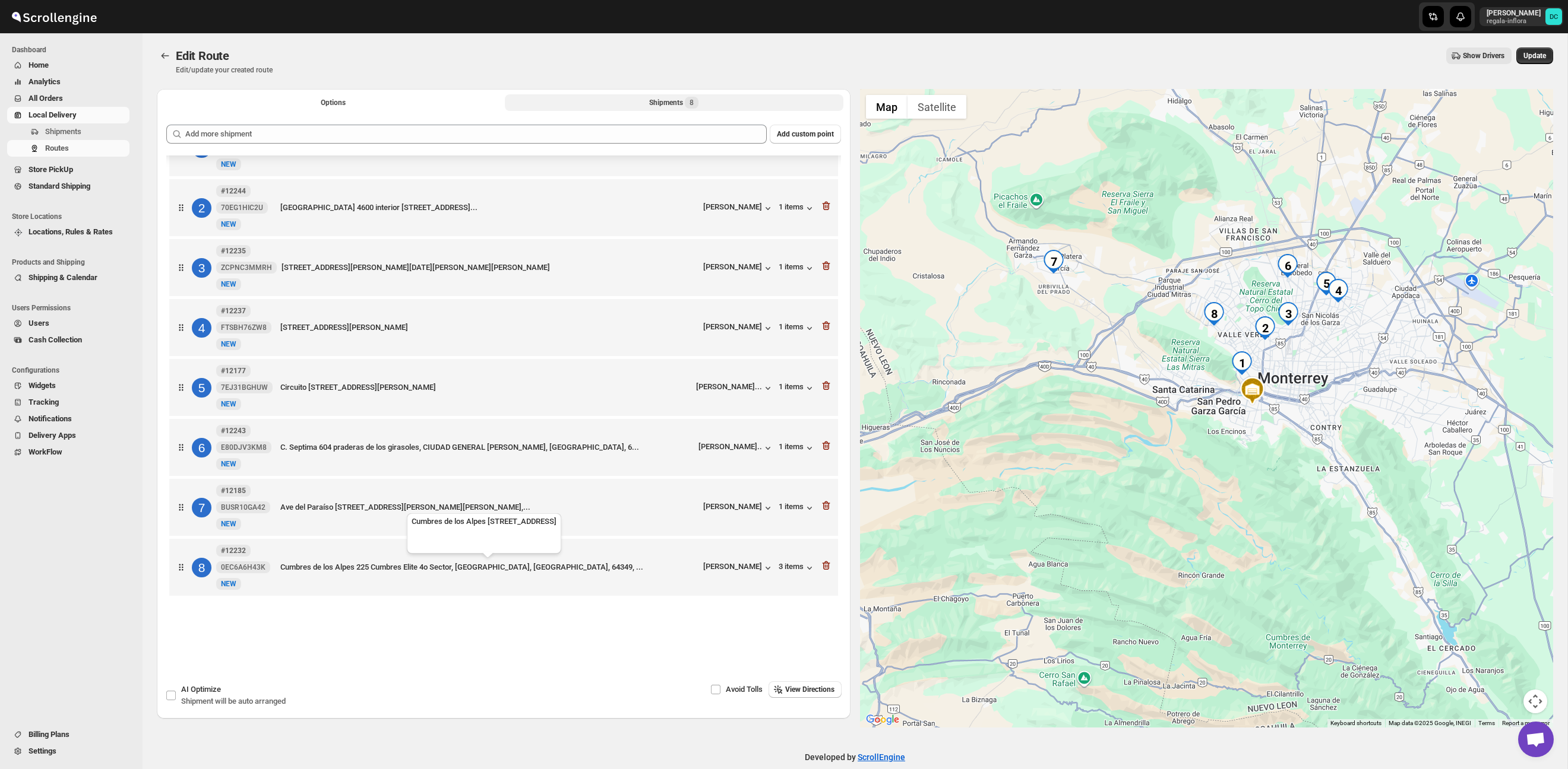
scroll to position [17, 0]
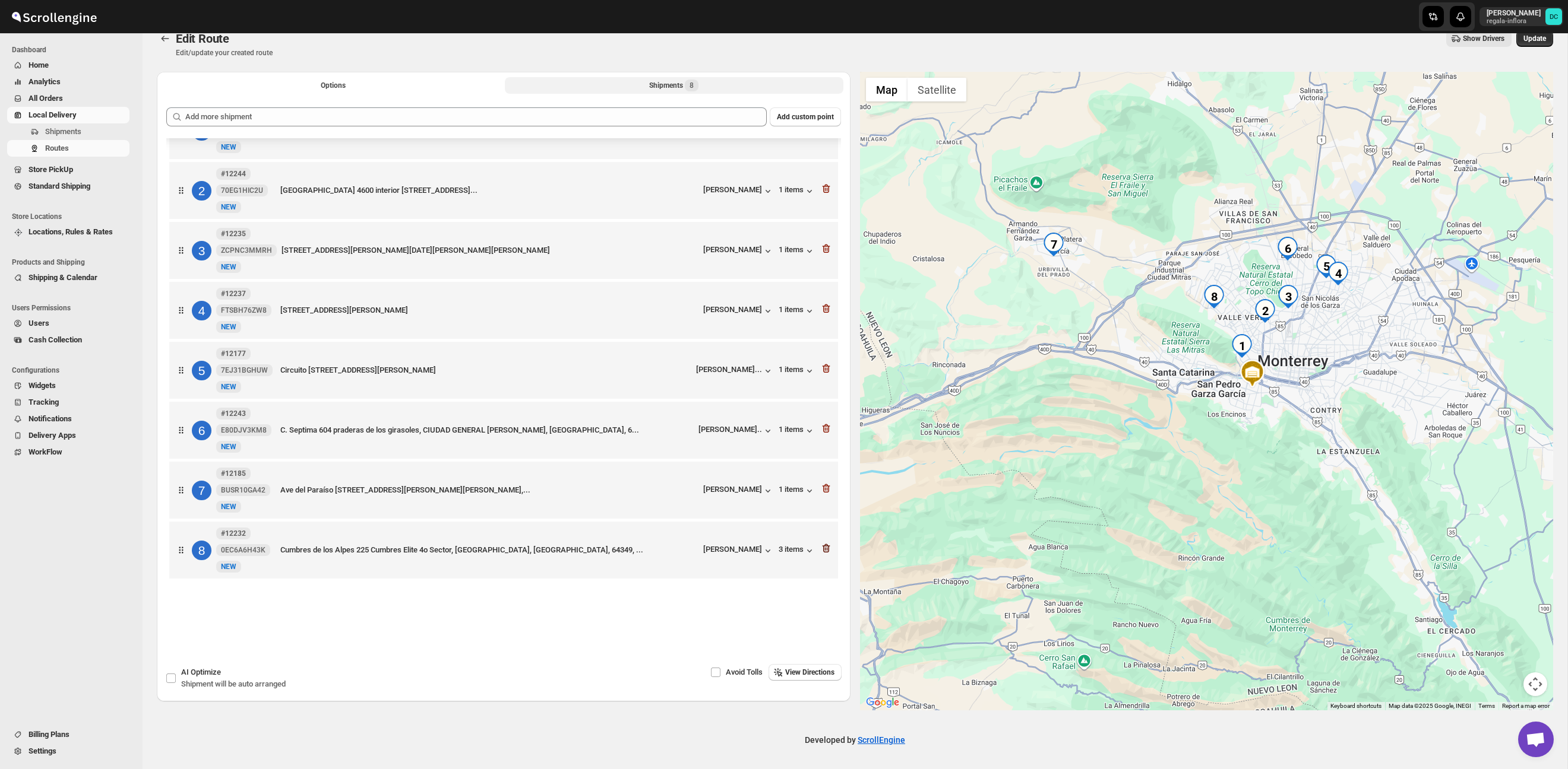
click at [826, 545] on icon "button" at bounding box center [825, 548] width 11 height 11
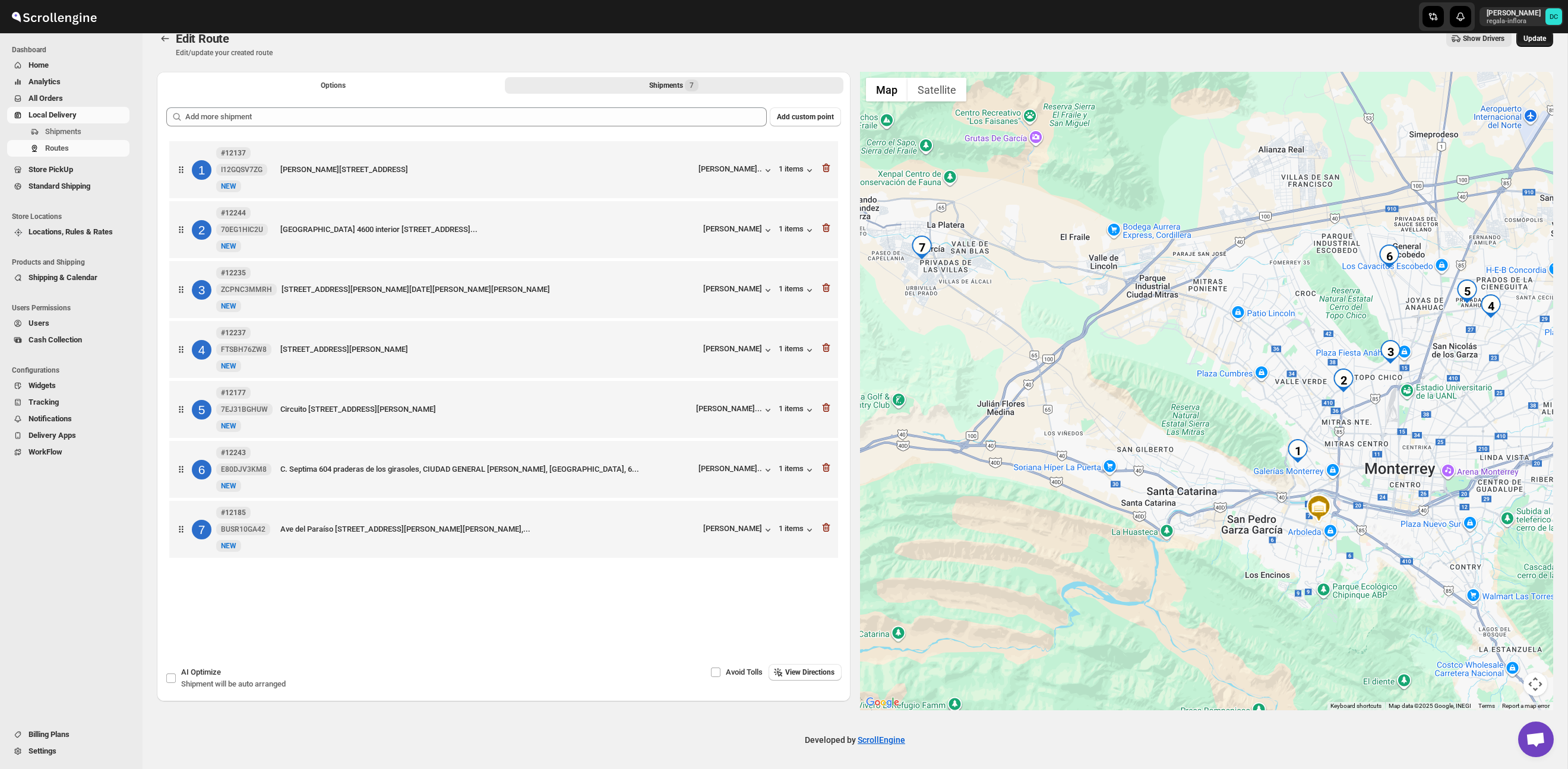
click at [1533, 38] on span "Update" at bounding box center [1535, 39] width 23 height 10
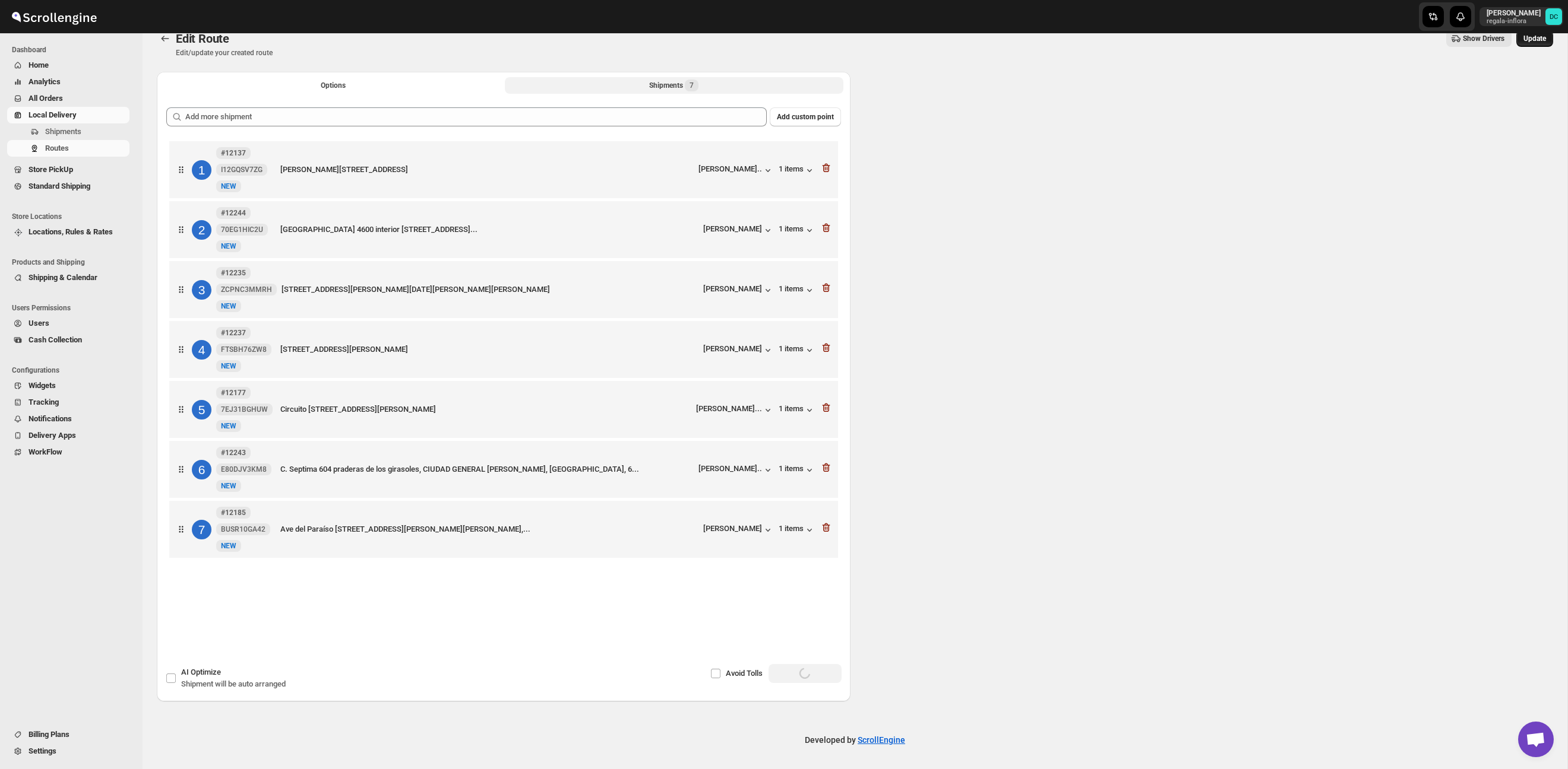
scroll to position [9, 0]
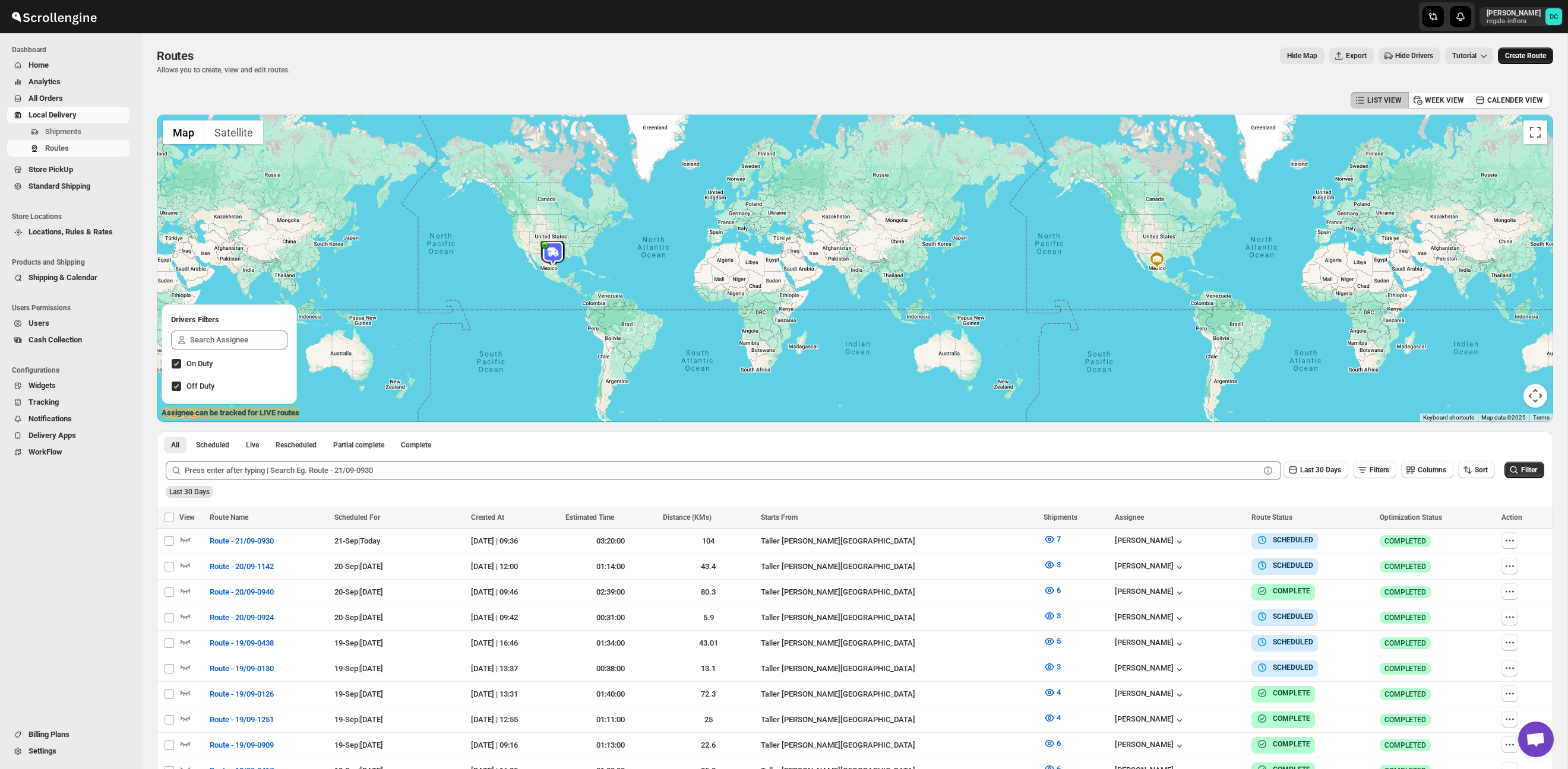
click at [1518, 57] on span "Create Route" at bounding box center [1524, 56] width 41 height 10
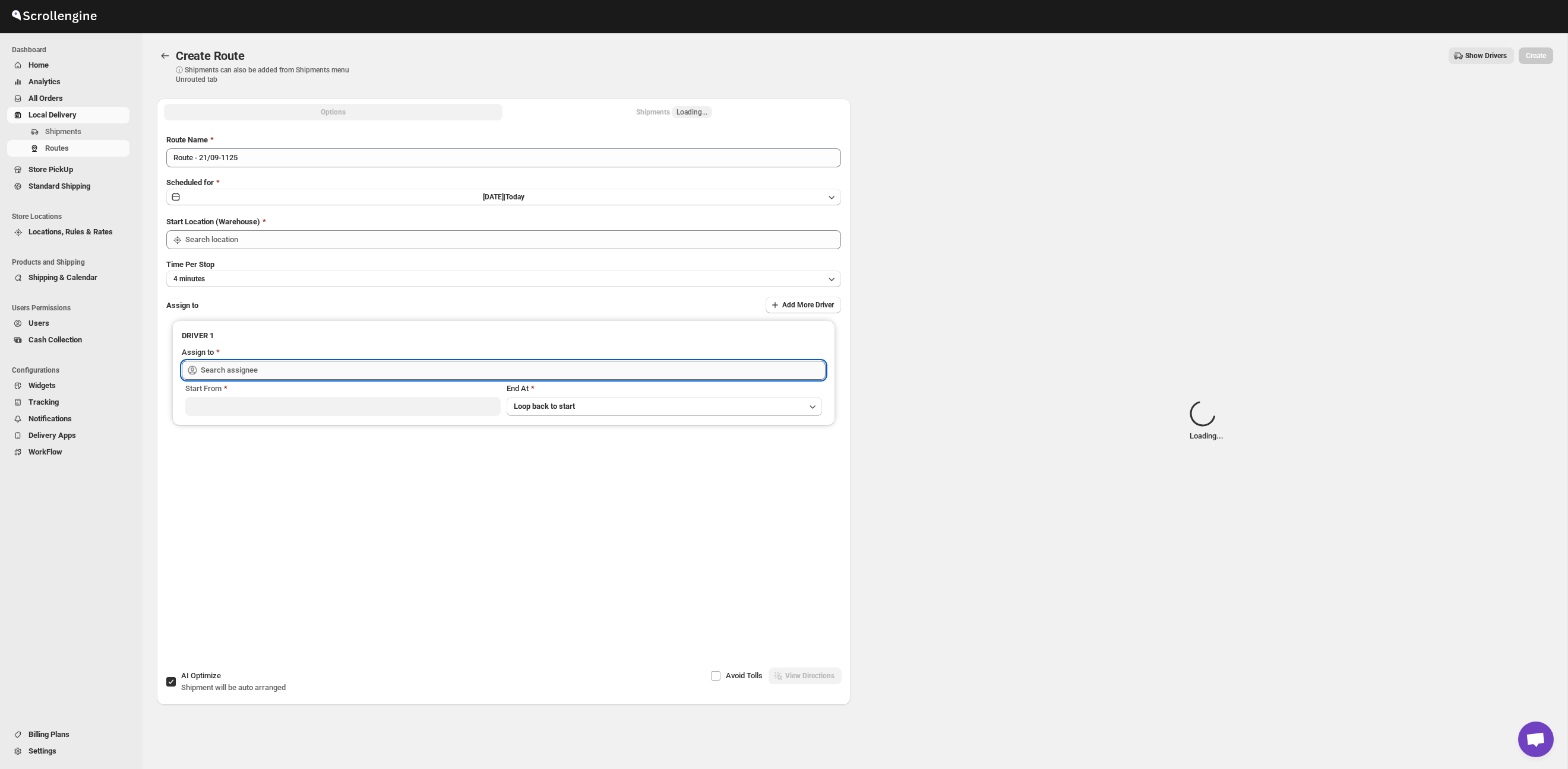
click at [217, 373] on input "text" at bounding box center [513, 370] width 625 height 19
type input "Taller [PERSON_NAME][GEOGRAPHIC_DATA]"
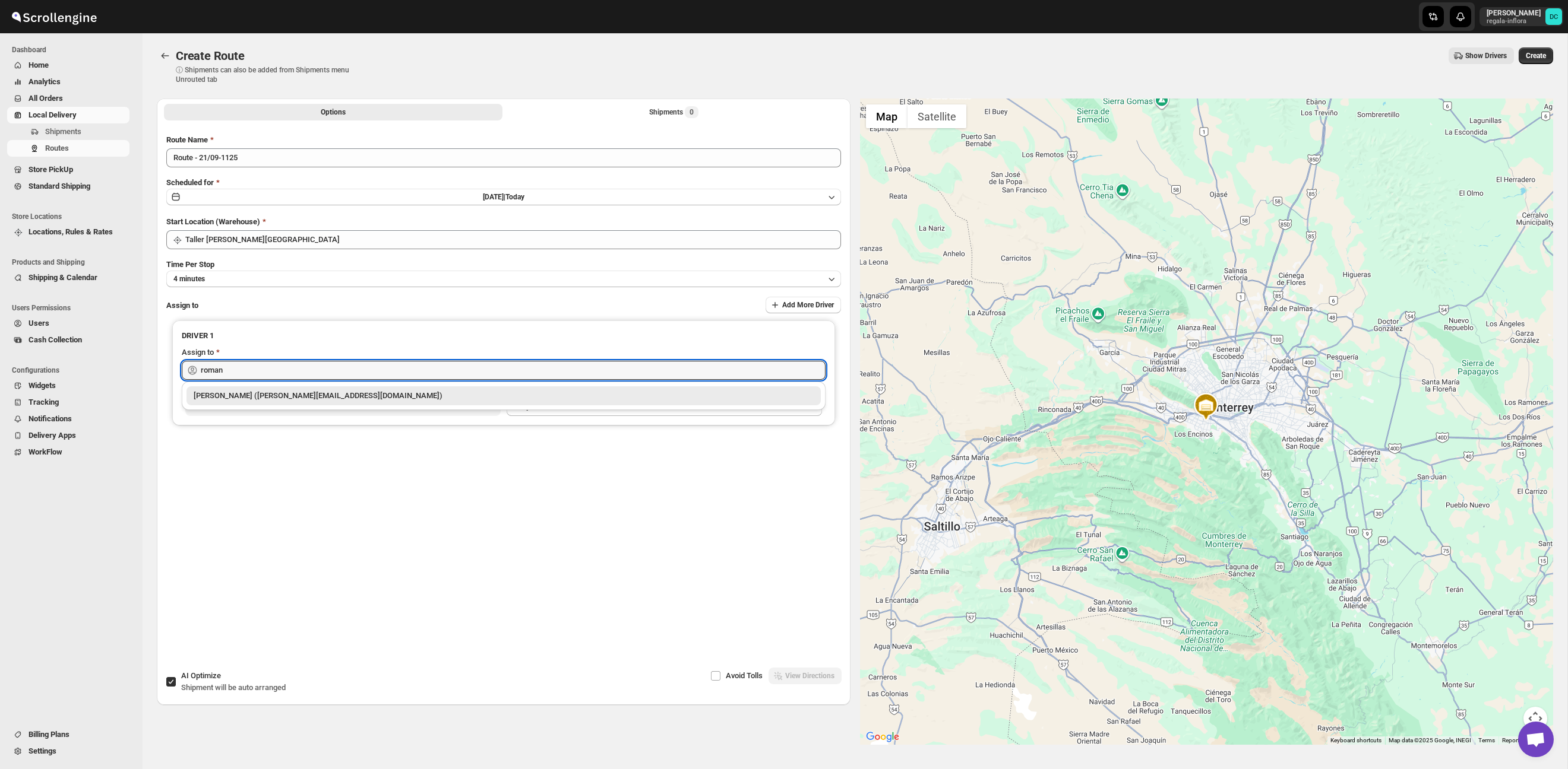
click at [253, 397] on div "[PERSON_NAME] ([PERSON_NAME][EMAIL_ADDRESS][DOMAIN_NAME])" at bounding box center [503, 396] width 620 height 11
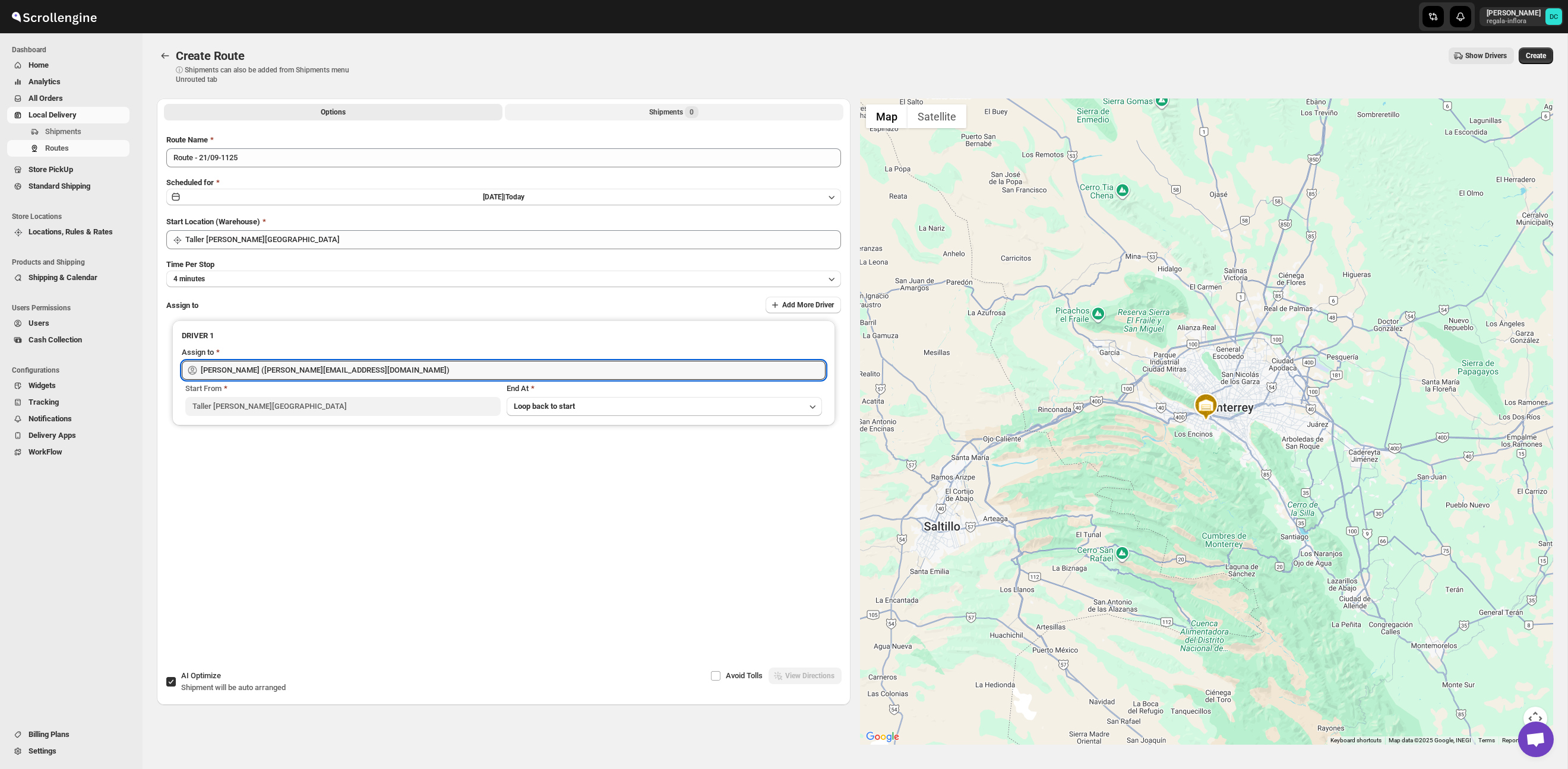
type input "[PERSON_NAME] ([PERSON_NAME][EMAIL_ADDRESS][DOMAIN_NAME])"
click at [541, 106] on button "Shipments 0" at bounding box center [674, 111] width 339 height 16
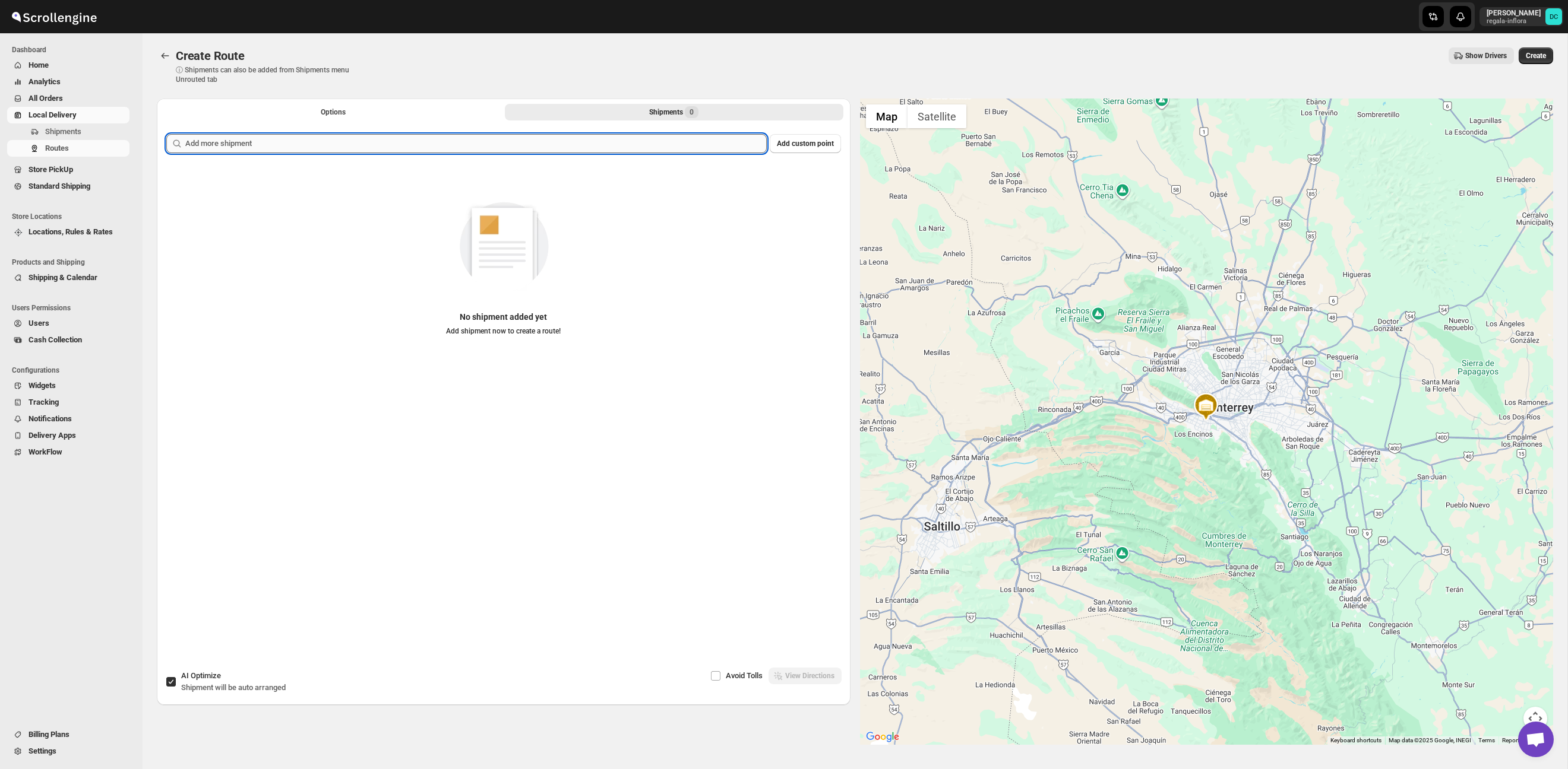
click at [494, 141] on input "text" at bounding box center [476, 144] width 582 height 19
click at [479, 143] on input "text" at bounding box center [476, 144] width 582 height 19
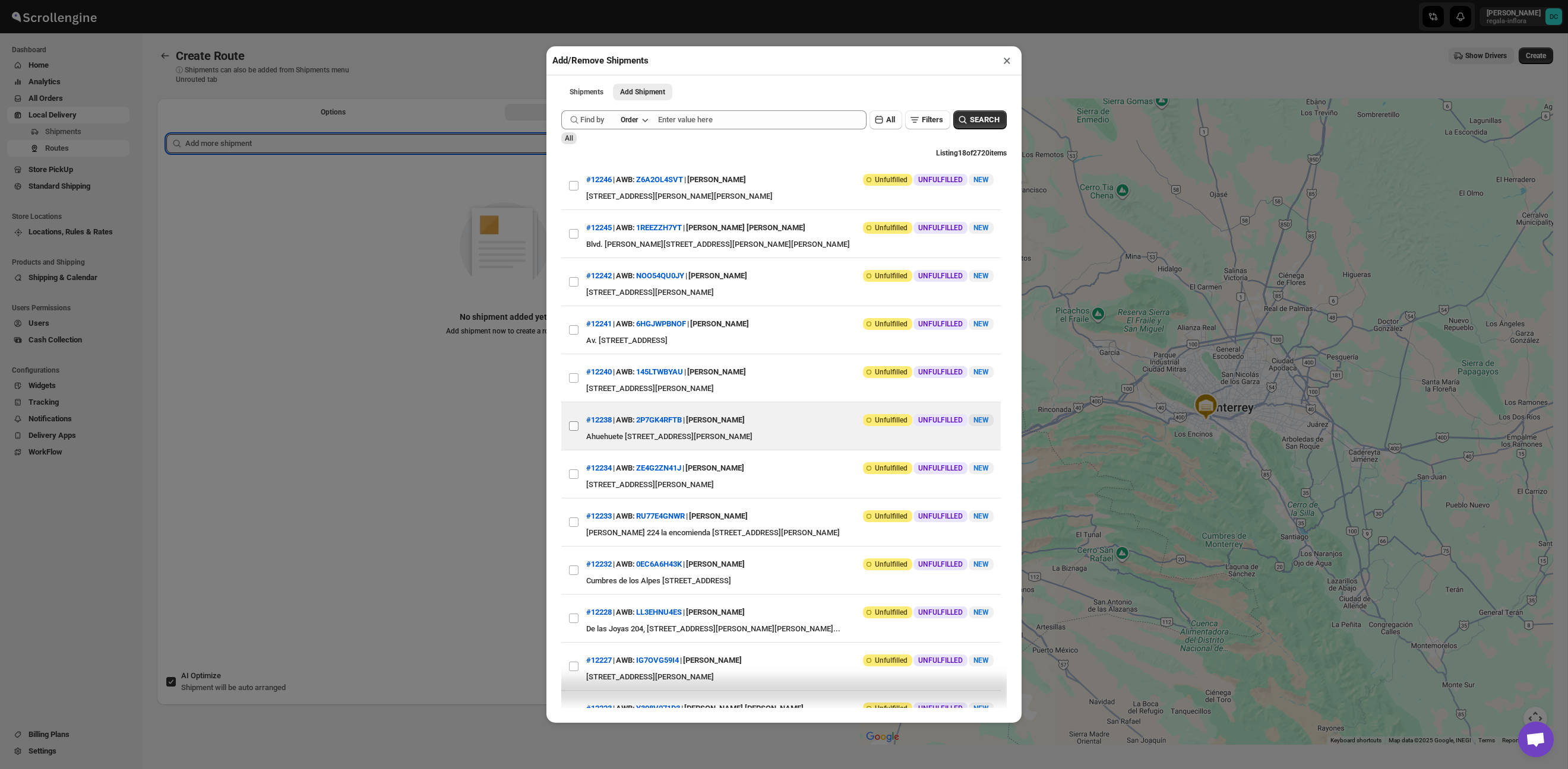
click at [572, 424] on input "View details for 68cf0e78e732906b3e776d77" at bounding box center [574, 426] width 10 height 10
checkbox input "true"
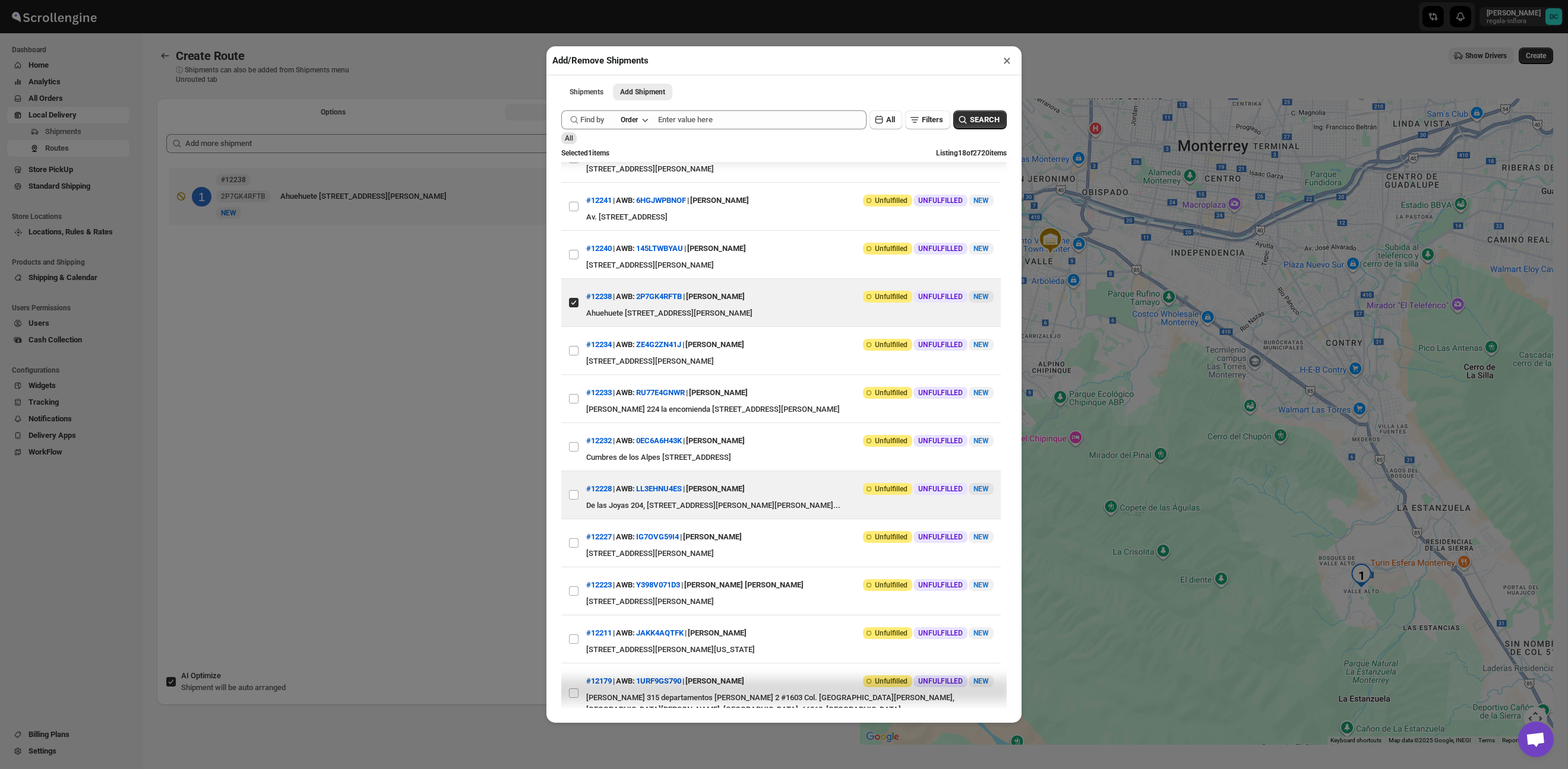
scroll to position [159, 0]
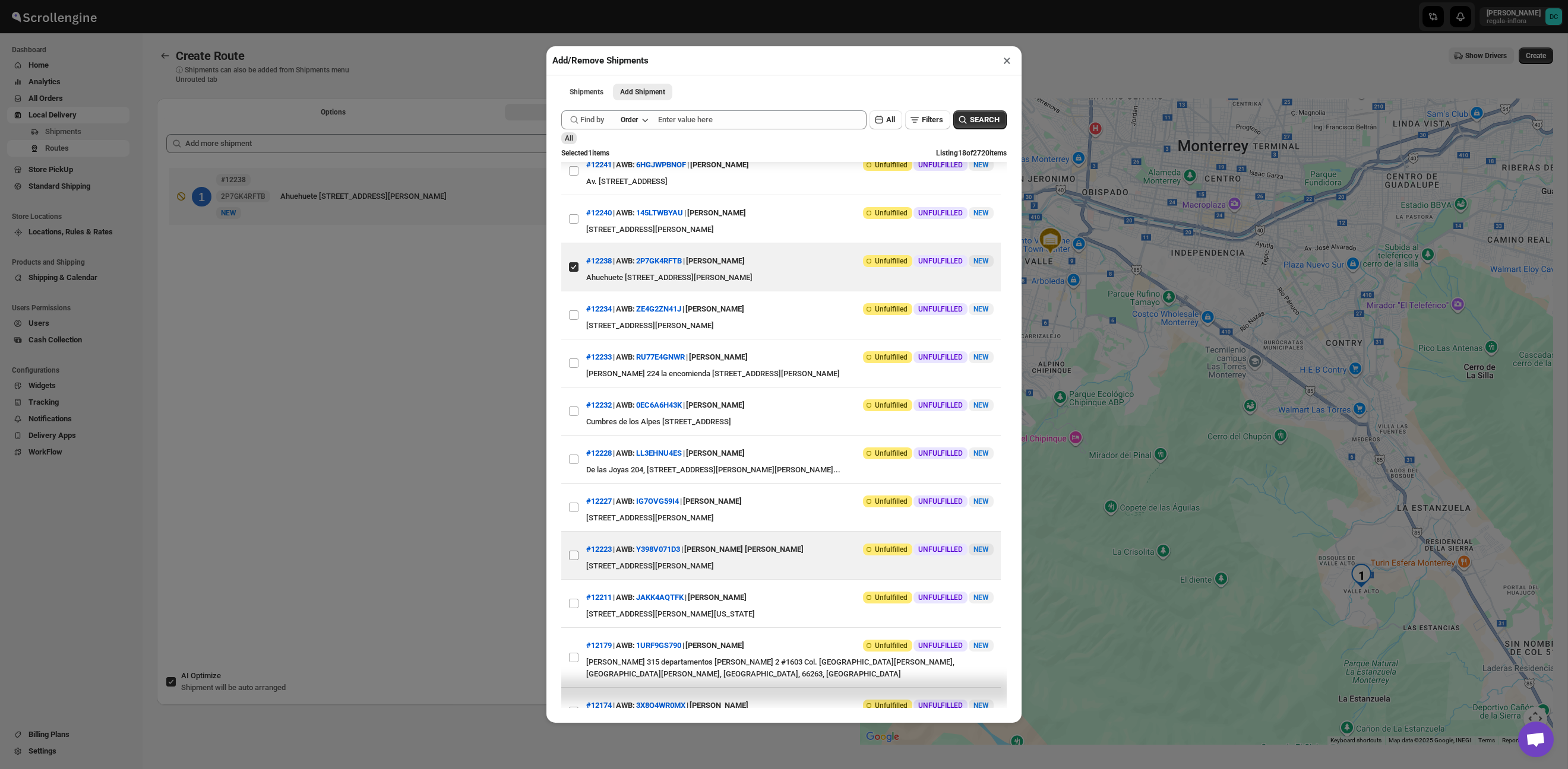
click at [572, 561] on input "View details for 68ce2fffe732906b3e776136" at bounding box center [574, 556] width 10 height 10
checkbox input "true"
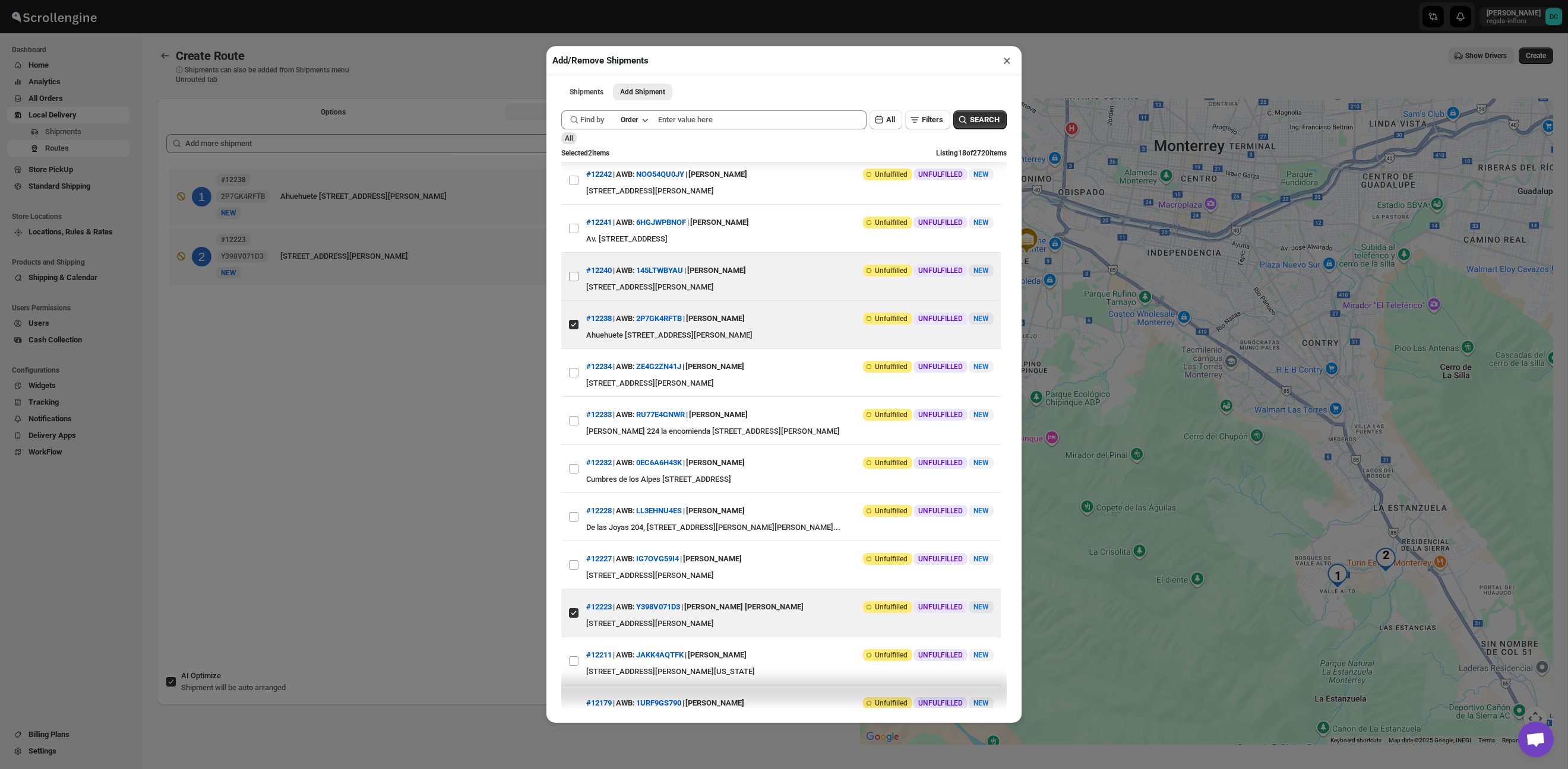
scroll to position [0, 0]
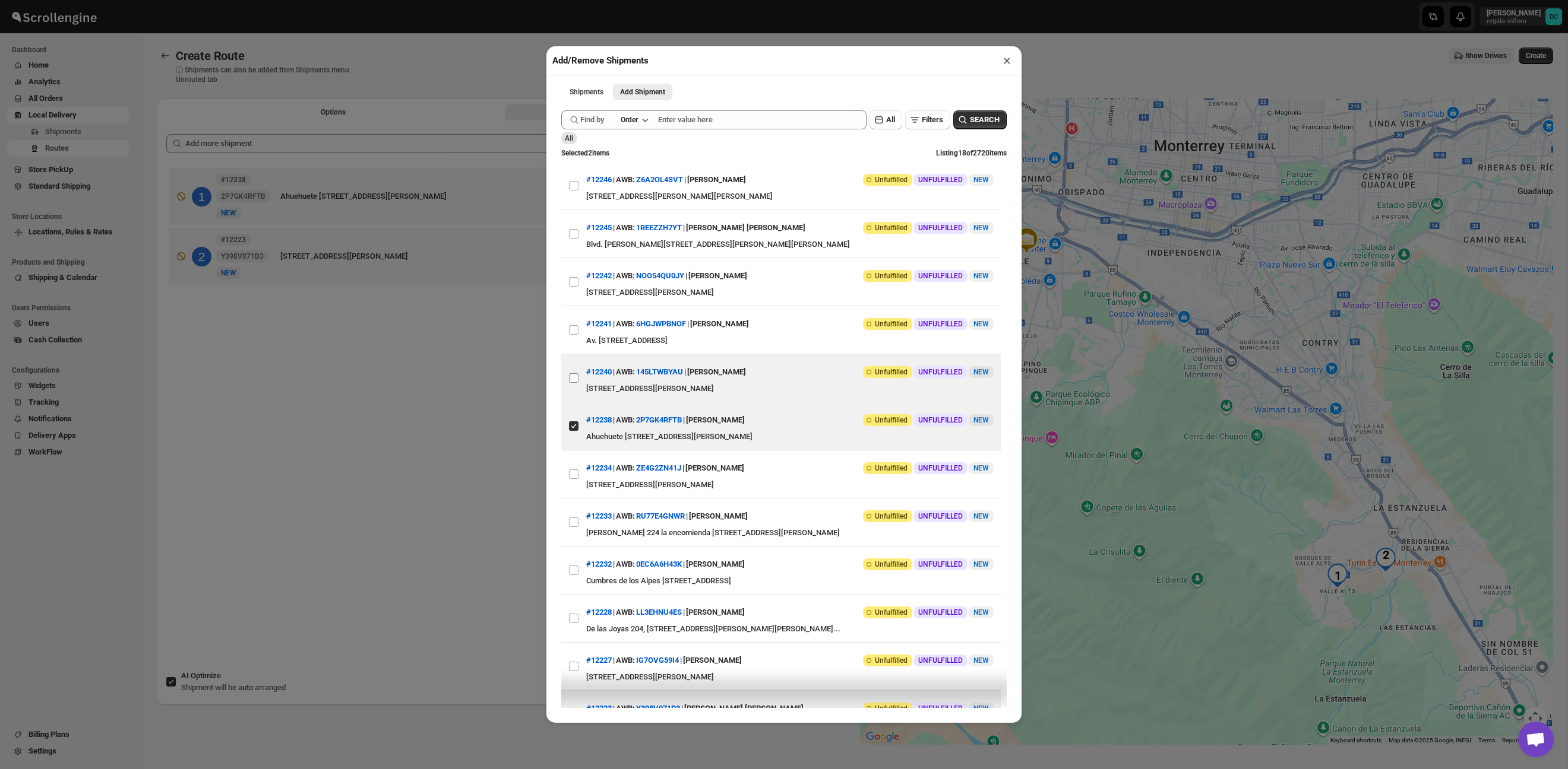
click at [577, 381] on input "View details for 68d003ece732906b3e777726" at bounding box center [574, 378] width 10 height 10
checkbox input "true"
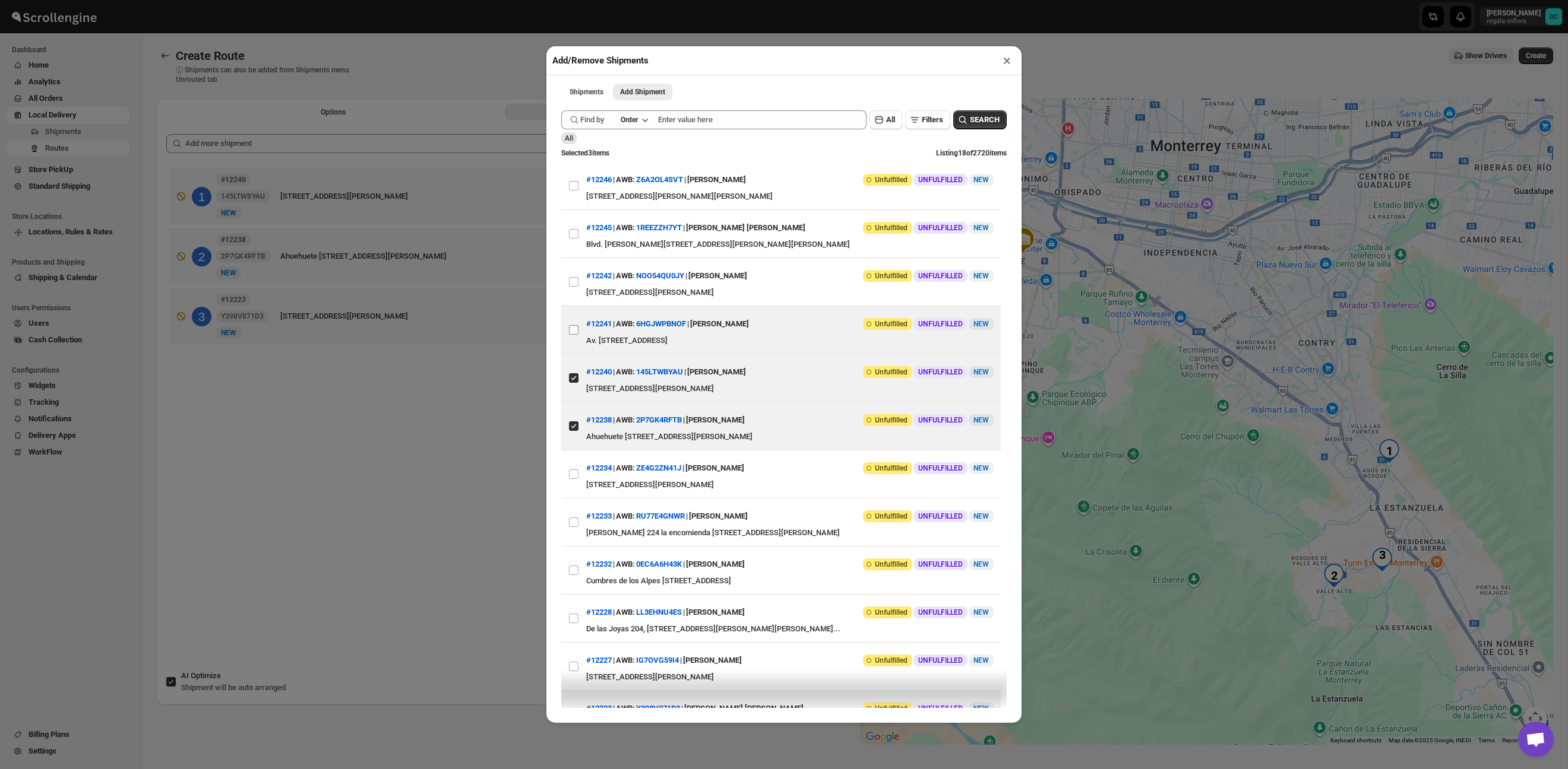
click at [577, 330] on input "View details for 68d00dd8e732906b3e7777b5" at bounding box center [574, 330] width 10 height 10
checkbox input "true"
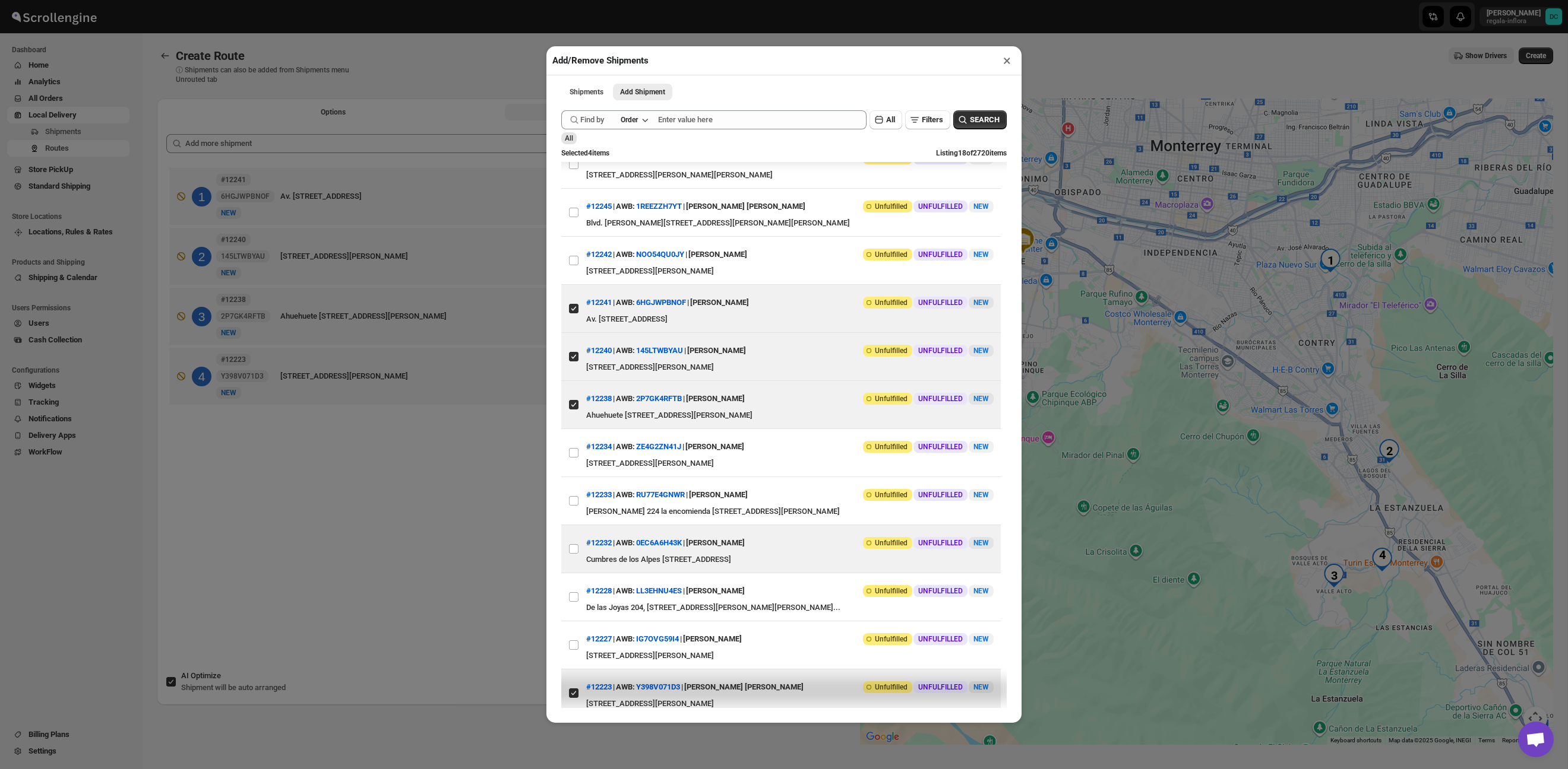
scroll to position [28, 0]
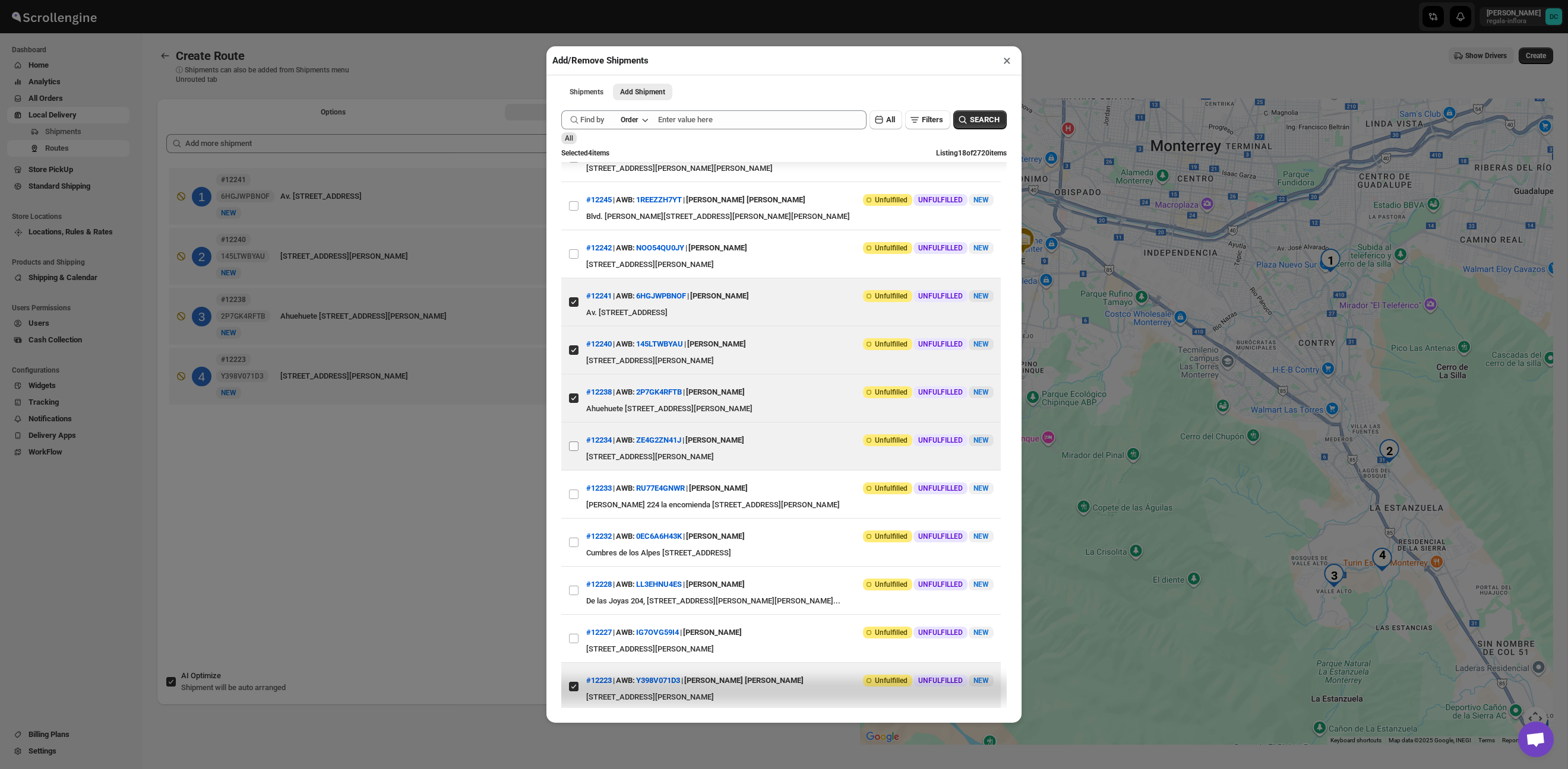
click at [575, 449] on span at bounding box center [573, 445] width 10 height 10
click at [575, 449] on input "View details for 68cee805e732906b3e776b6d" at bounding box center [574, 446] width 10 height 10
checkbox input "true"
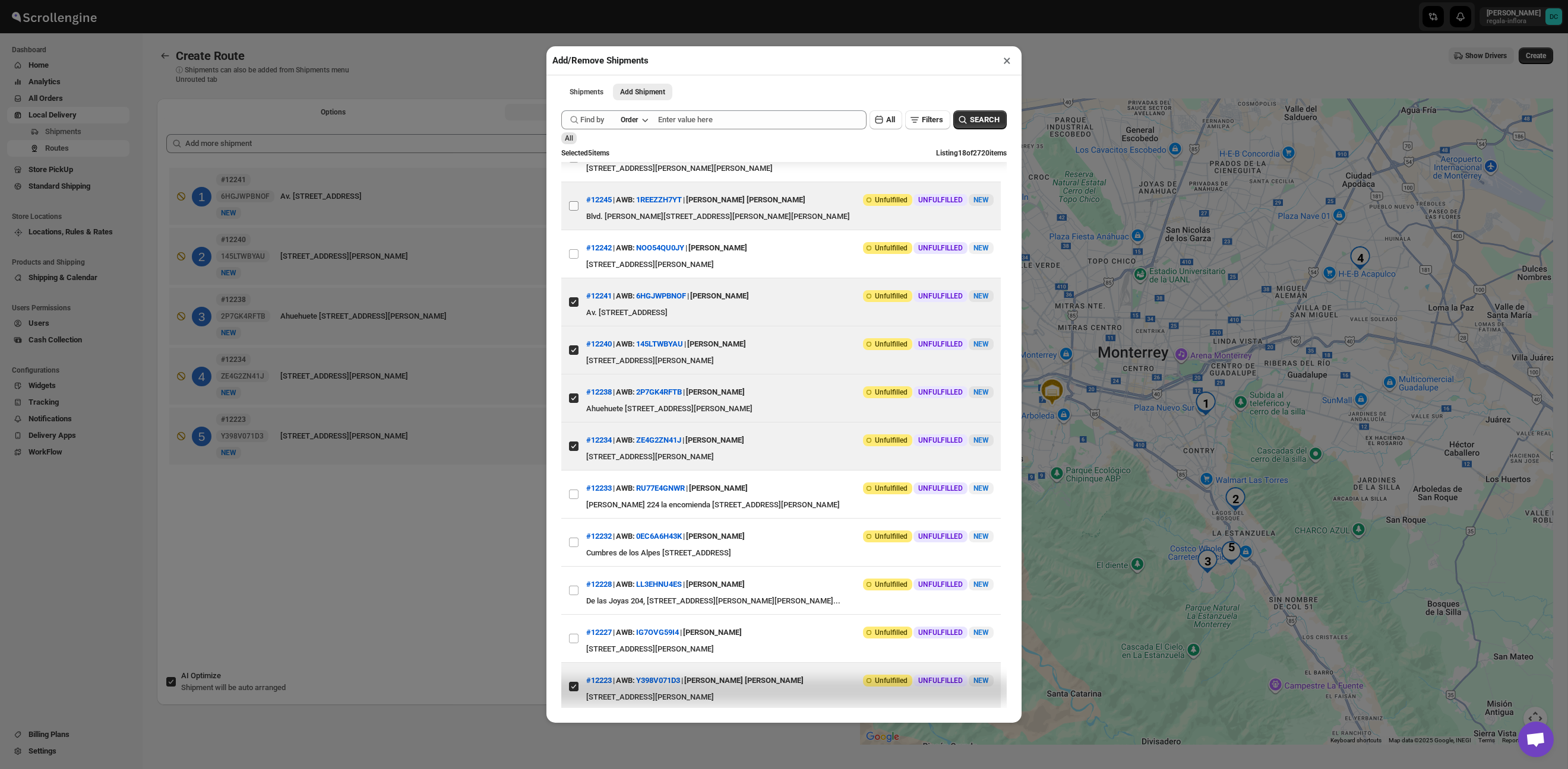
scroll to position [0, 0]
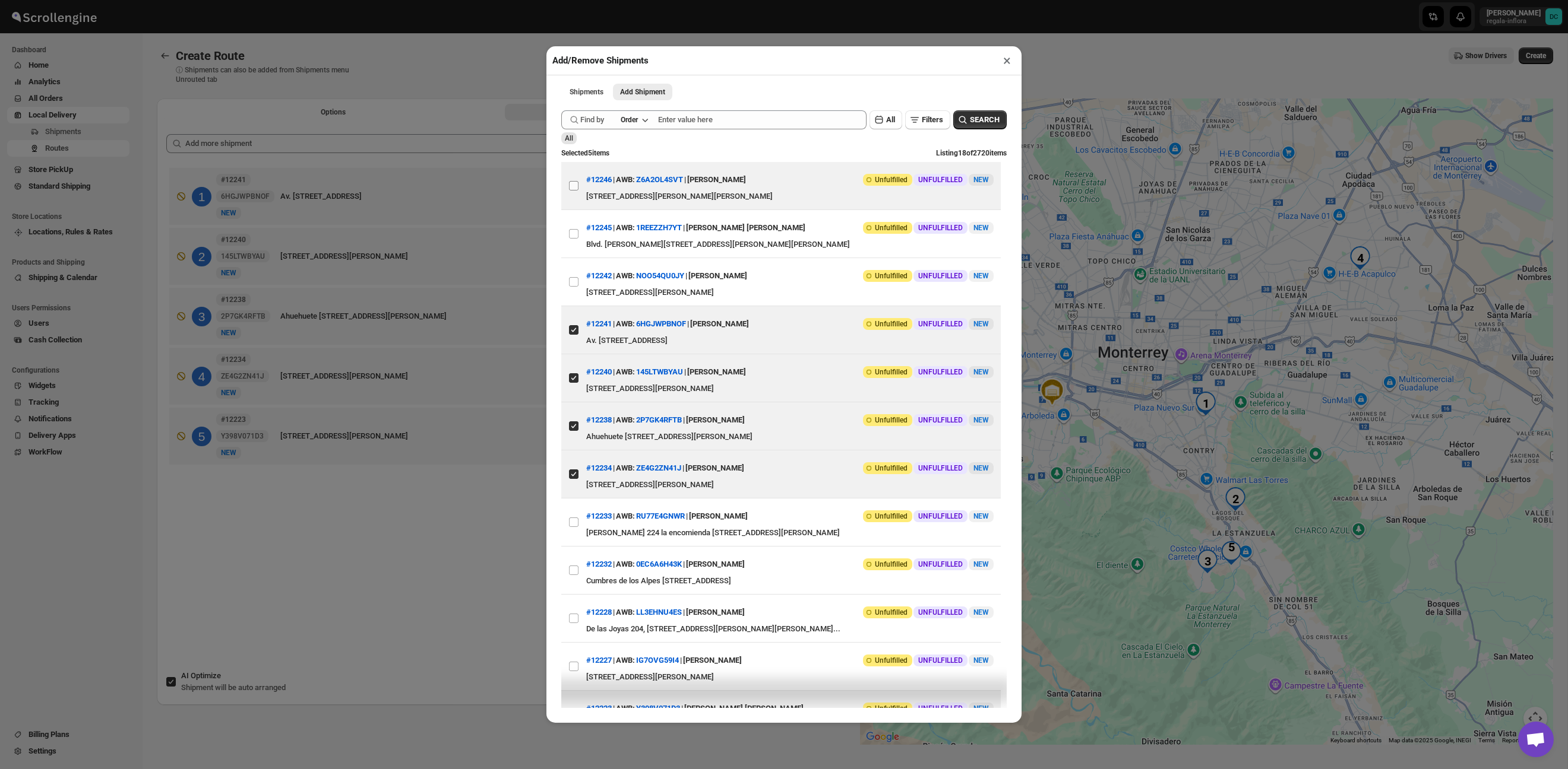
click at [571, 187] on input "View details for 68d02afae732906b3e777988" at bounding box center [574, 186] width 10 height 10
checkbox input "true"
click at [1006, 67] on button "×" at bounding box center [1006, 60] width 17 height 16
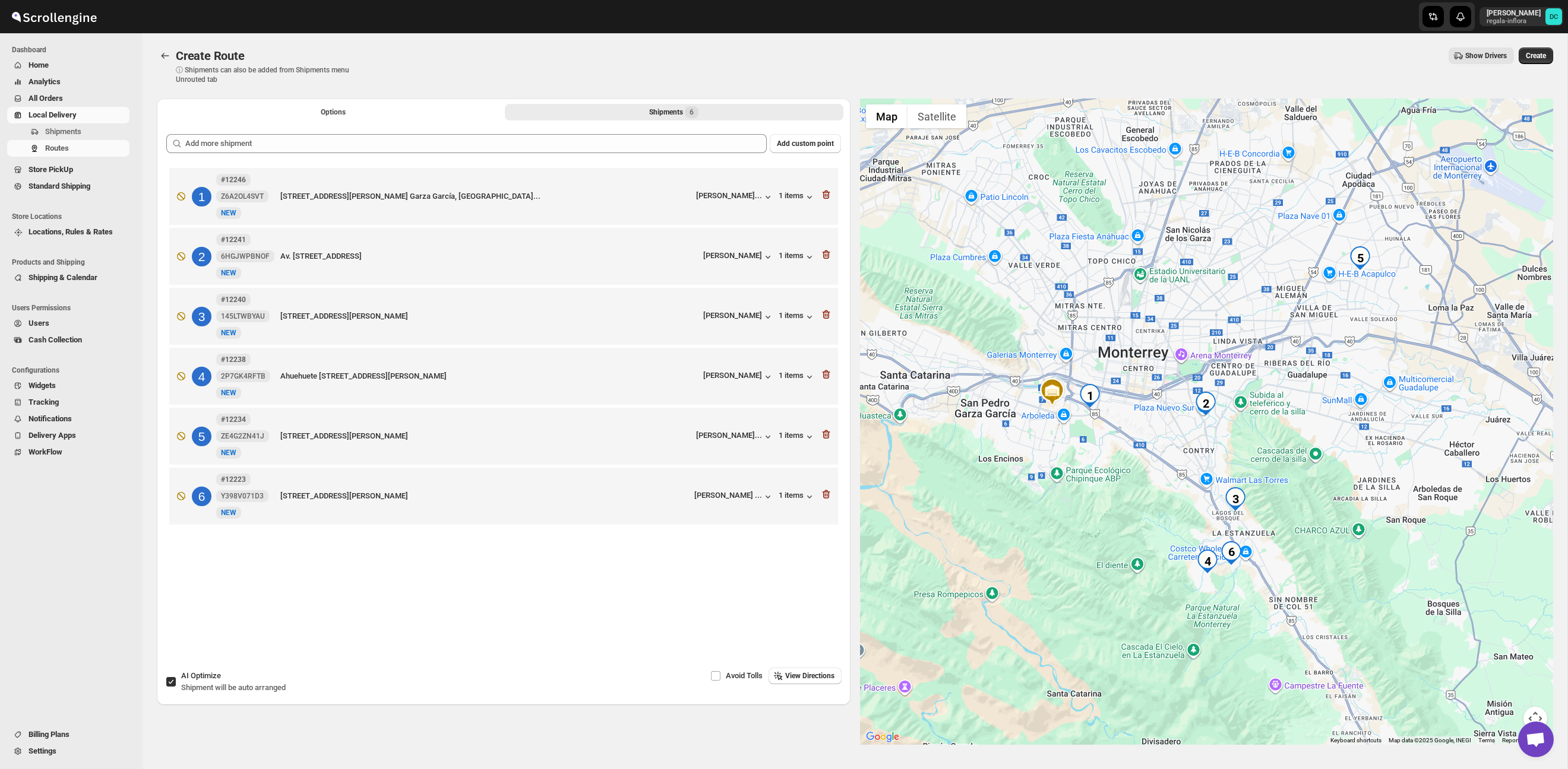
click at [390, 119] on button "Options" at bounding box center [333, 111] width 339 height 16
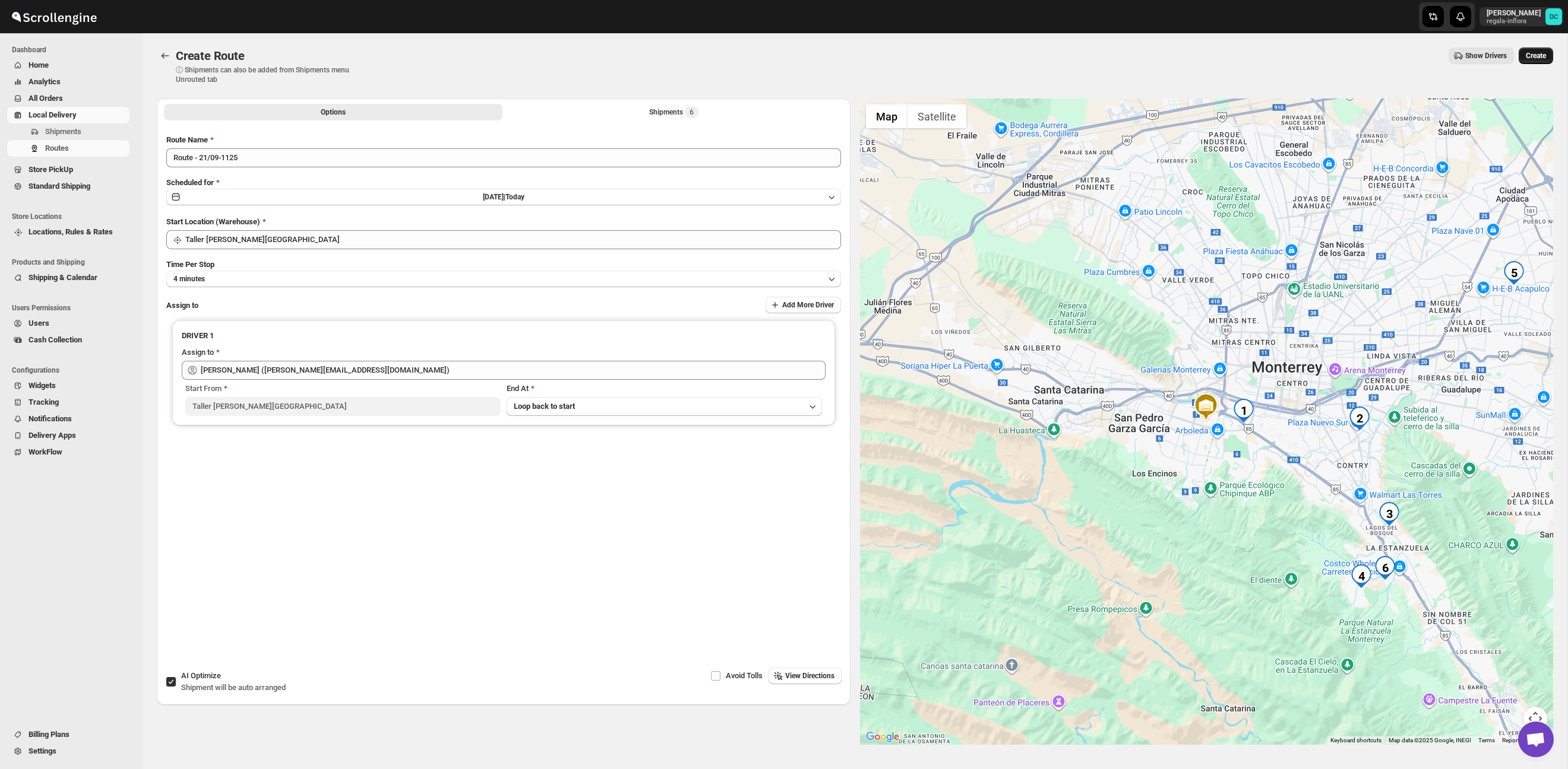
click at [1541, 63] on button "Create" at bounding box center [1536, 55] width 34 height 16
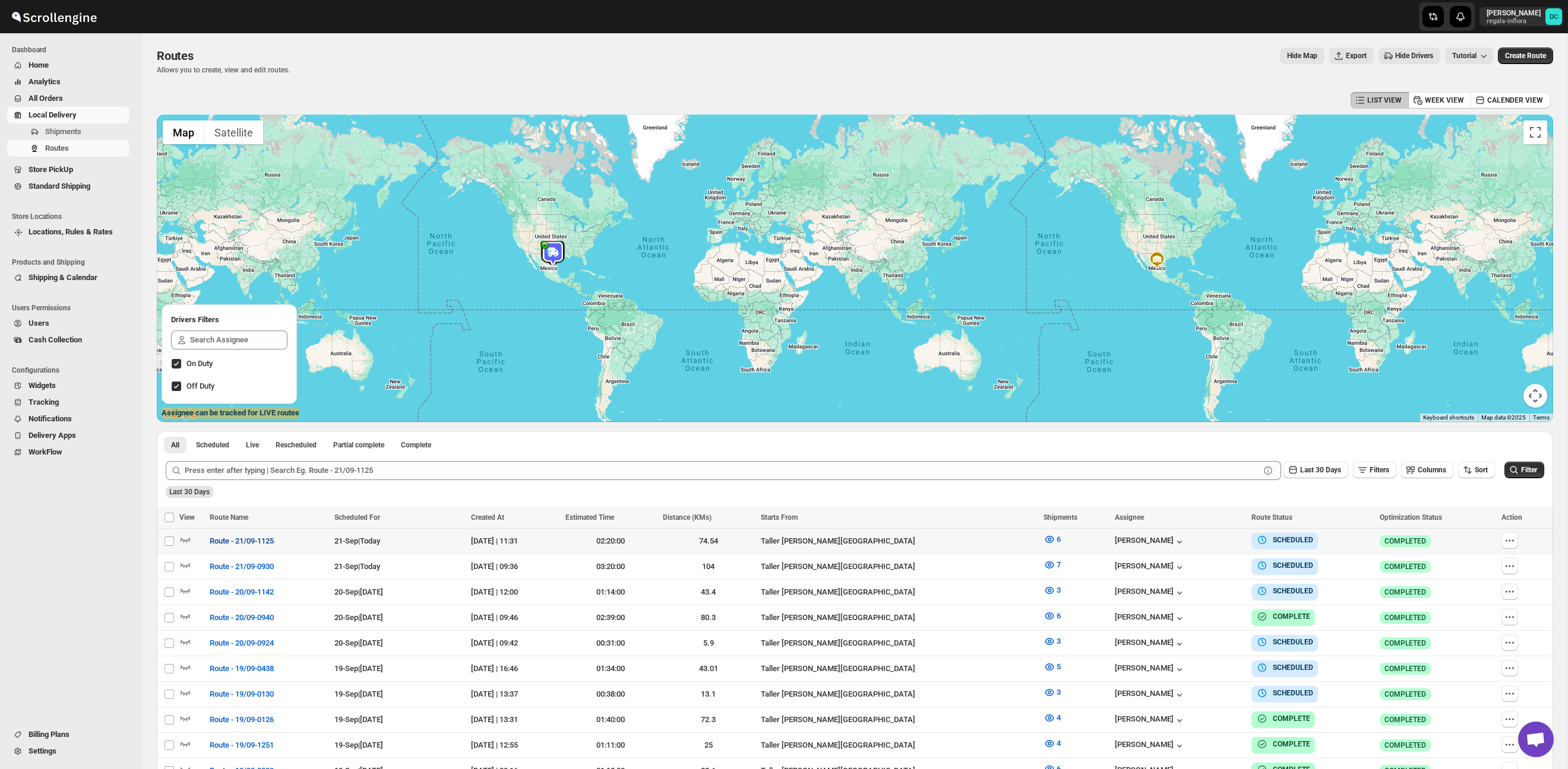
click at [267, 539] on span "Route - 21/09-1125" at bounding box center [241, 542] width 64 height 11
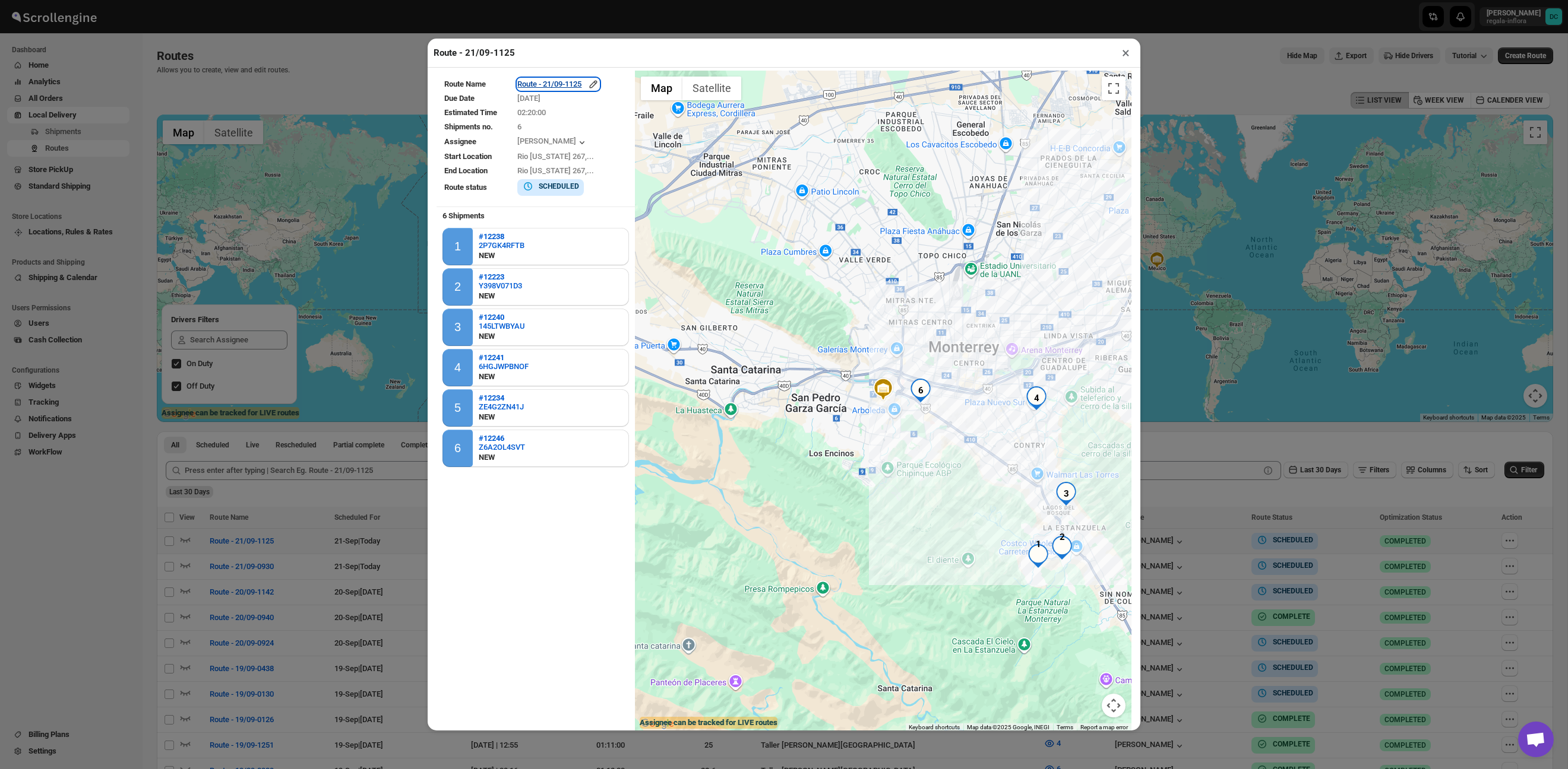
click at [575, 85] on div "Route - 21/09-1125" at bounding box center [558, 84] width 82 height 11
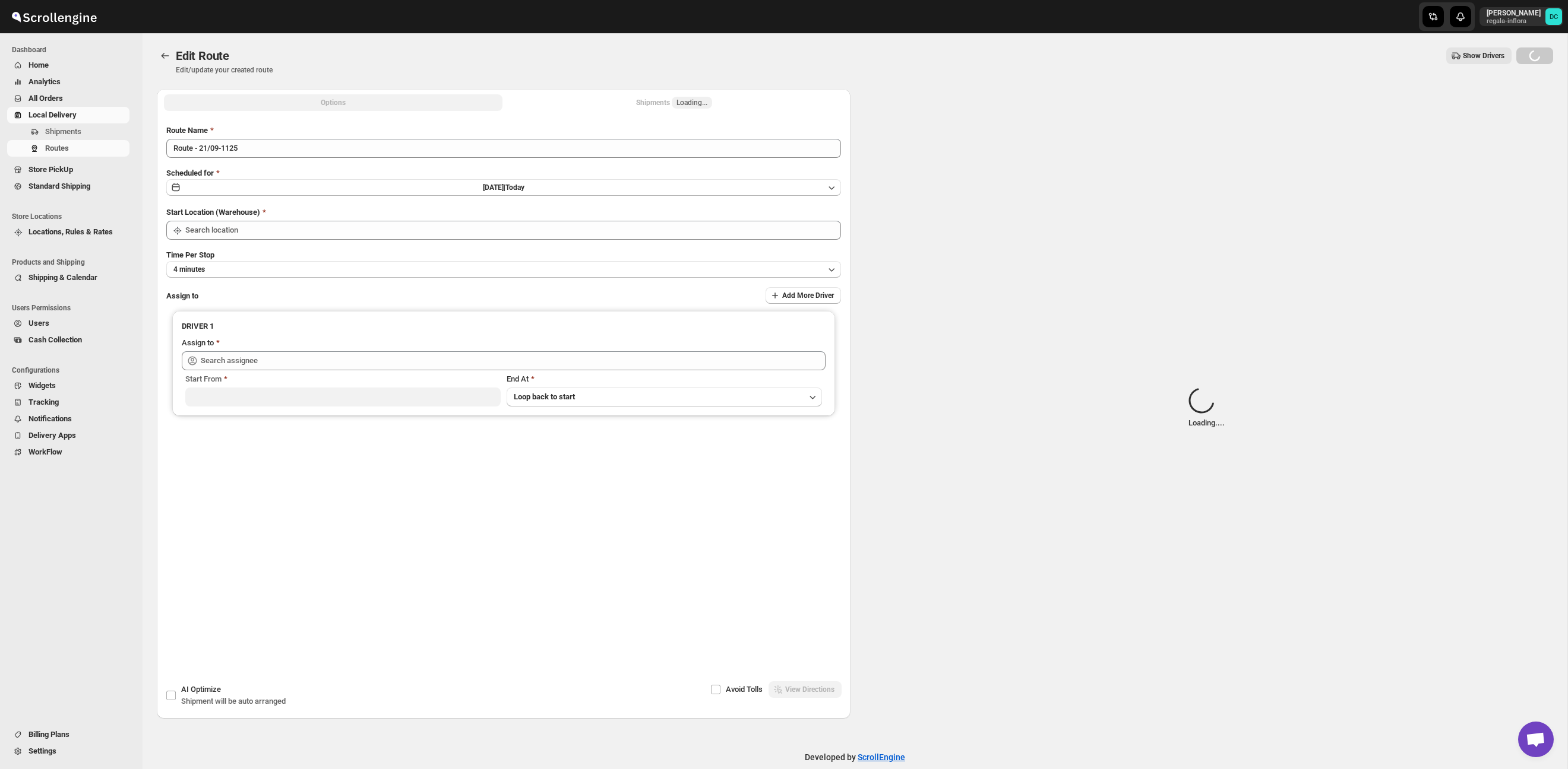
type input "Route - 21/09-1125"
type input "Taller [PERSON_NAME][GEOGRAPHIC_DATA]"
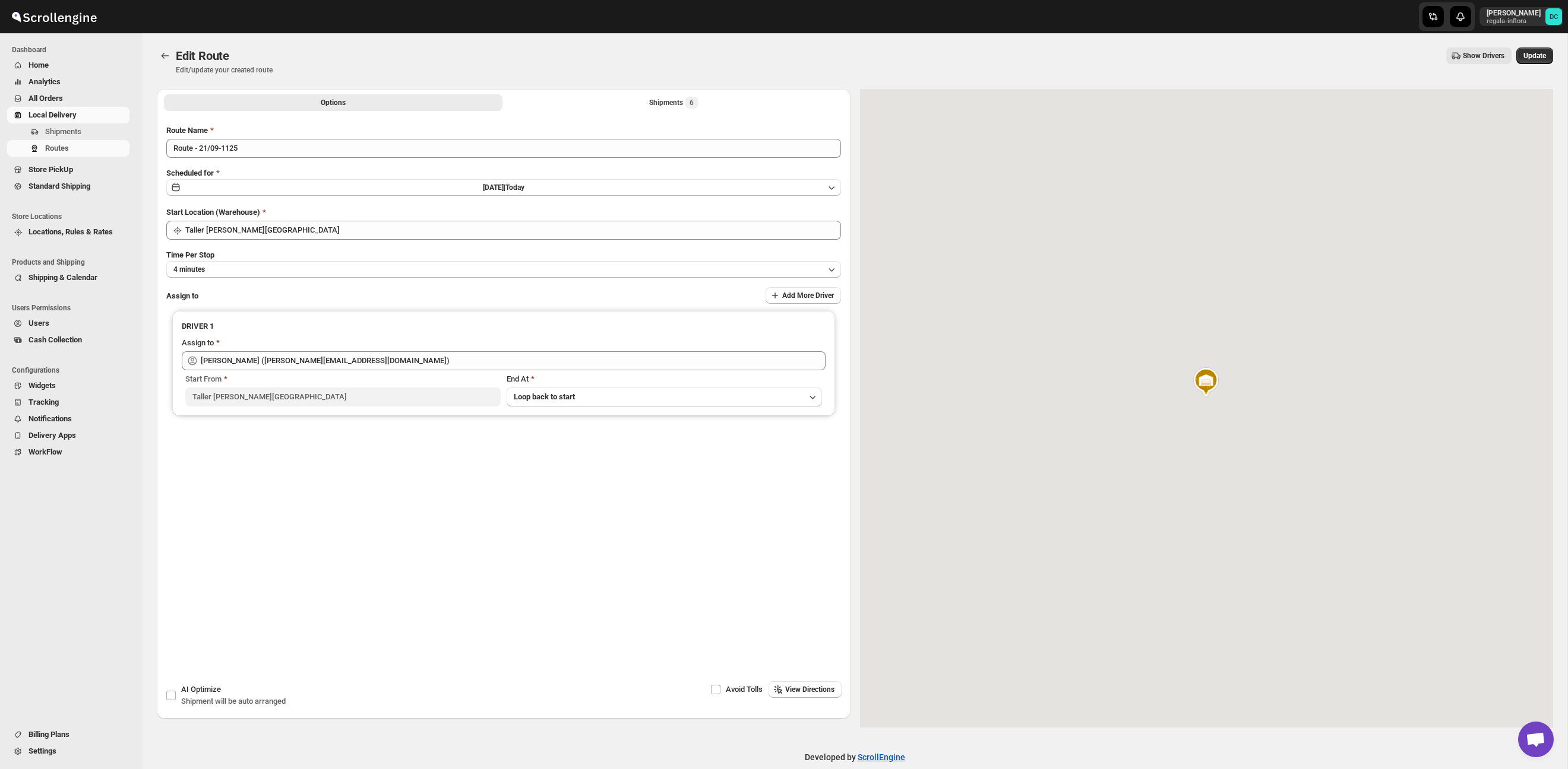
type input "[PERSON_NAME] ([PERSON_NAME][EMAIL_ADDRESS][DOMAIN_NAME])"
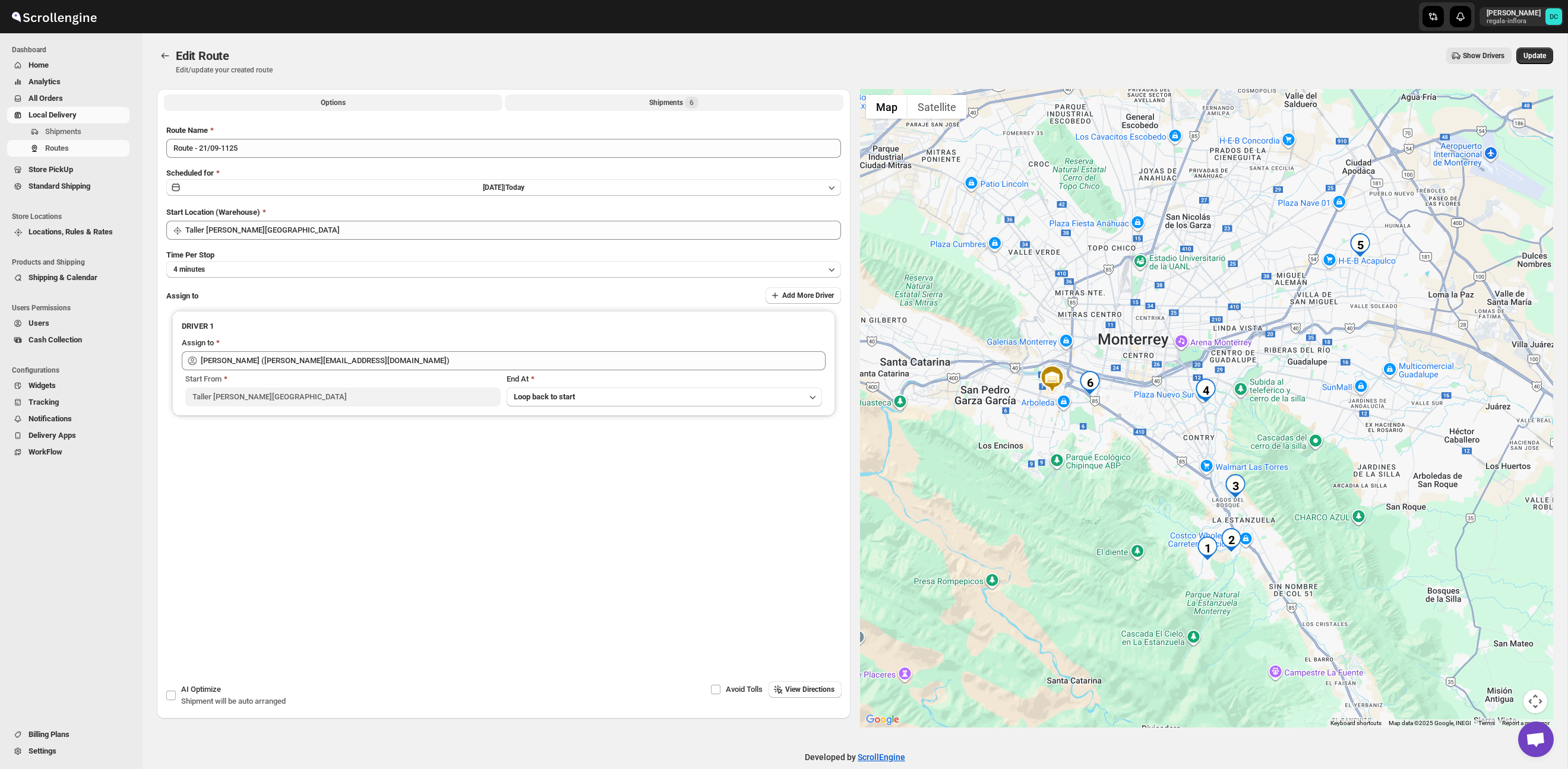
click at [510, 105] on button "Shipments 6" at bounding box center [674, 102] width 339 height 16
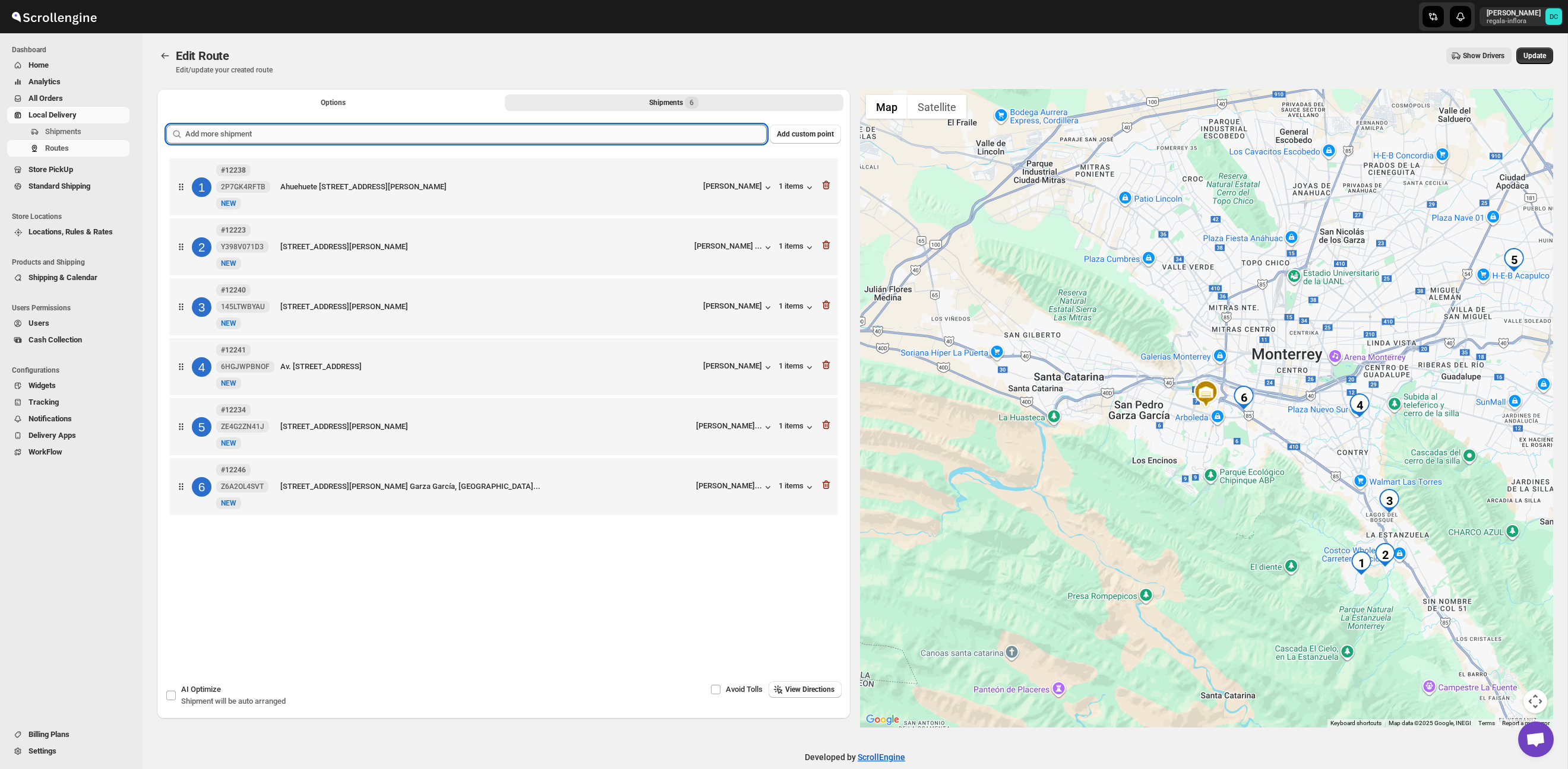
click at [326, 136] on input "text" at bounding box center [476, 134] width 582 height 19
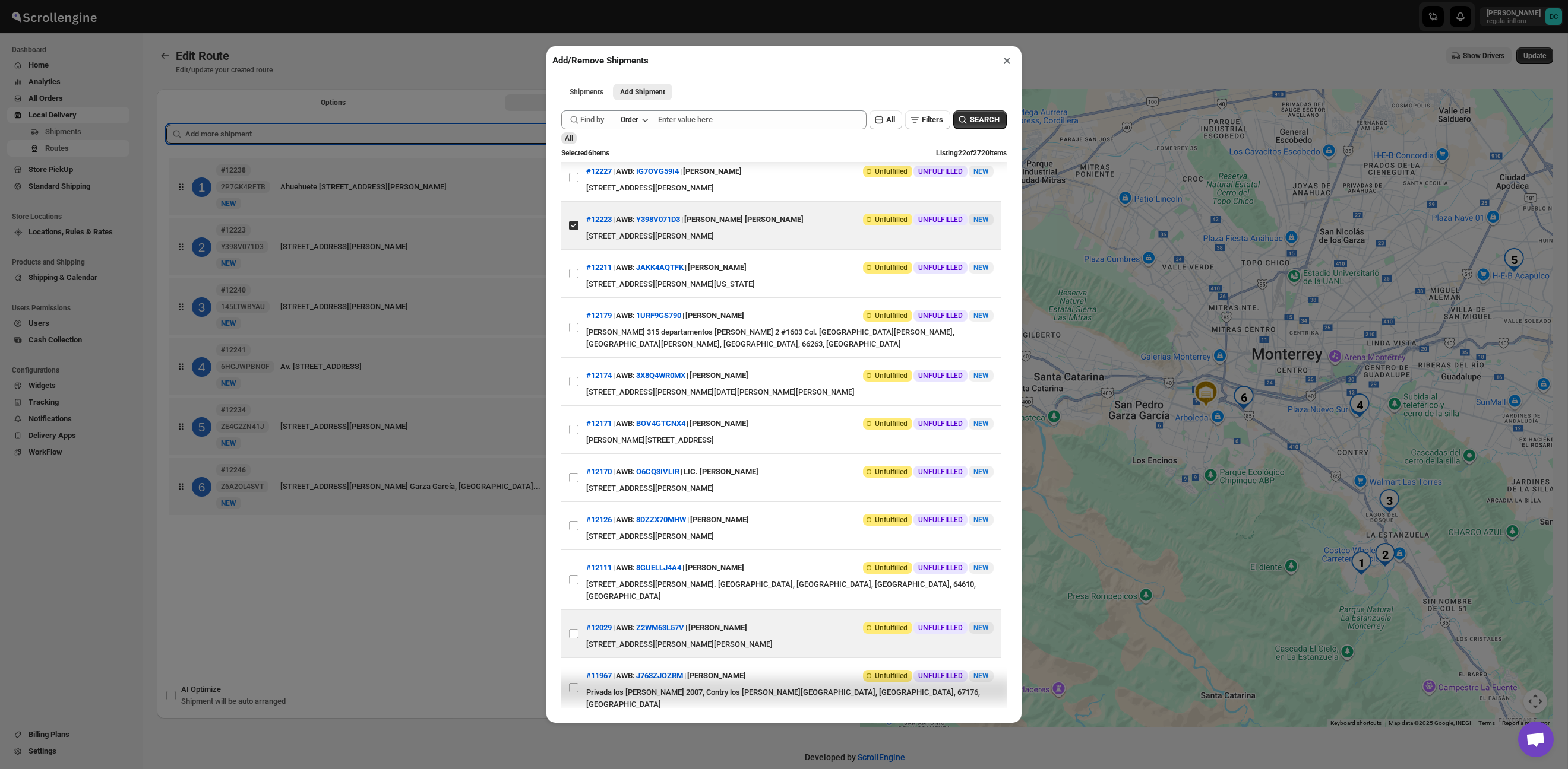
scroll to position [490, 0]
click at [576, 638] on input "View details for 68bf3b39460e7d780920aa3d" at bounding box center [574, 634] width 10 height 10
checkbox input "true"
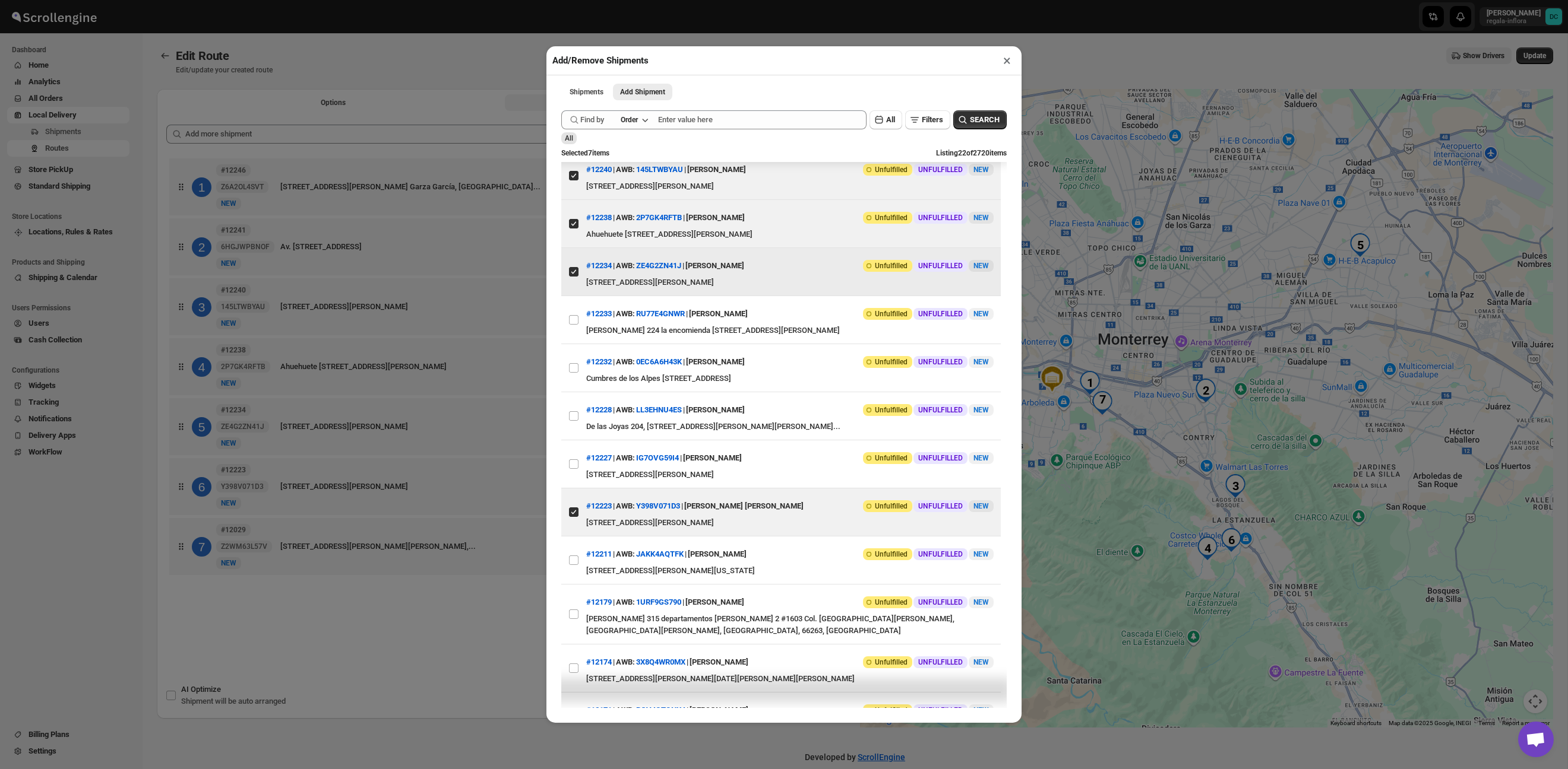
scroll to position [39, 0]
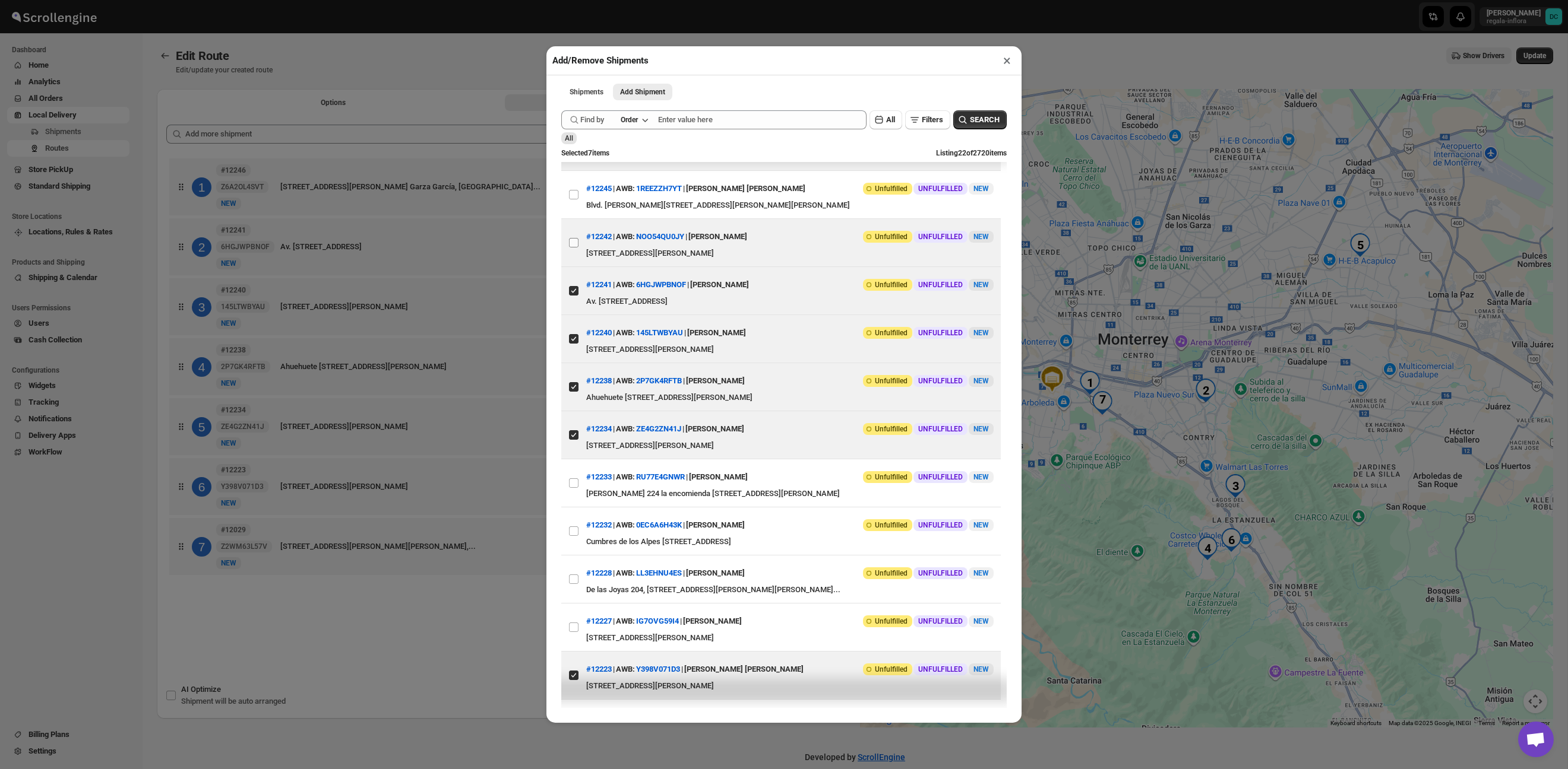
click at [578, 244] on input "View details for 68d024e4e732906b3e777914" at bounding box center [574, 243] width 10 height 10
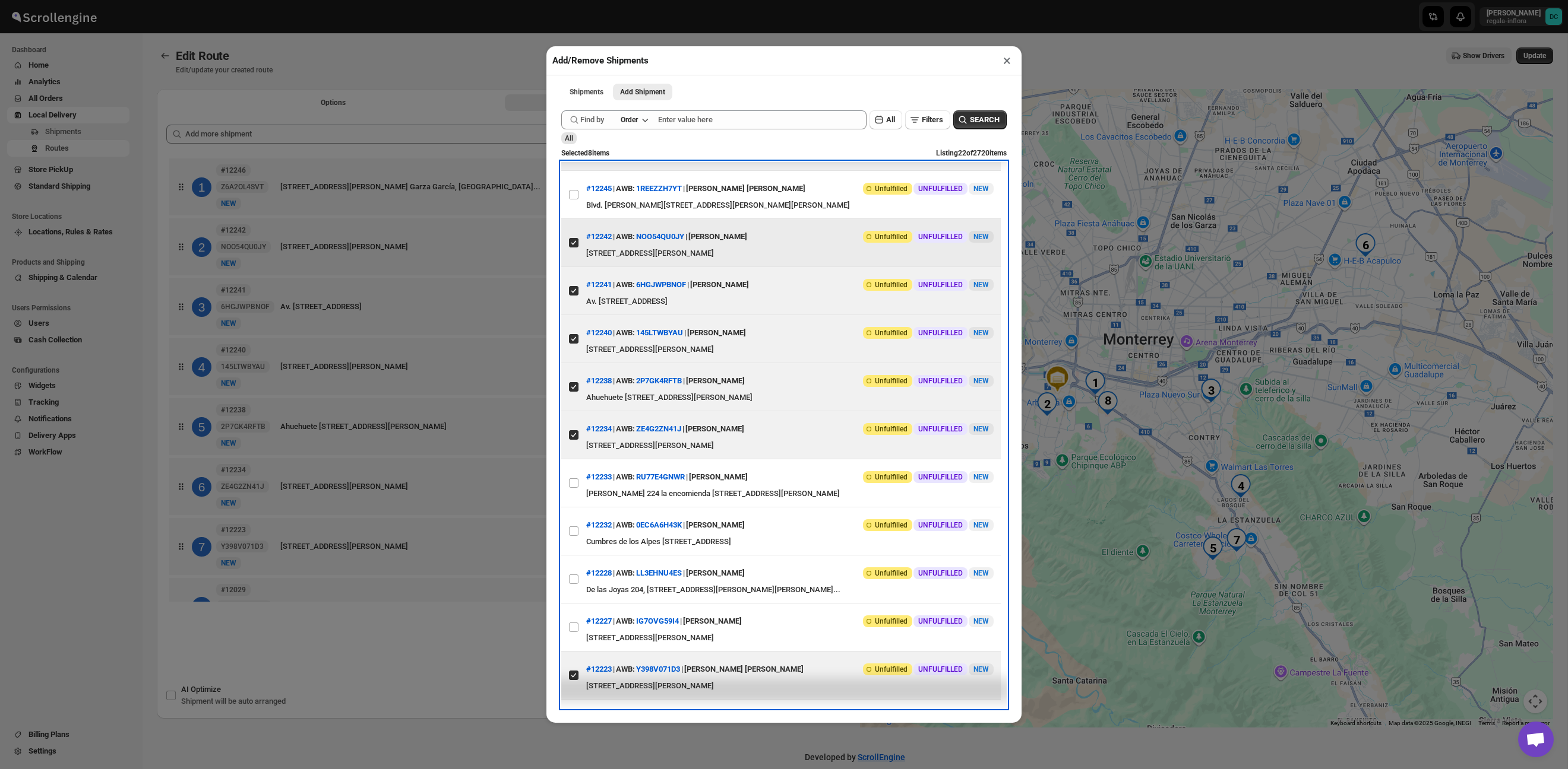
drag, startPoint x: 578, startPoint y: 247, endPoint x: 580, endPoint y: 242, distance: 5.4
click at [578, 248] on label "View details for 68d024e4e732906b3e777914" at bounding box center [573, 243] width 25 height 48
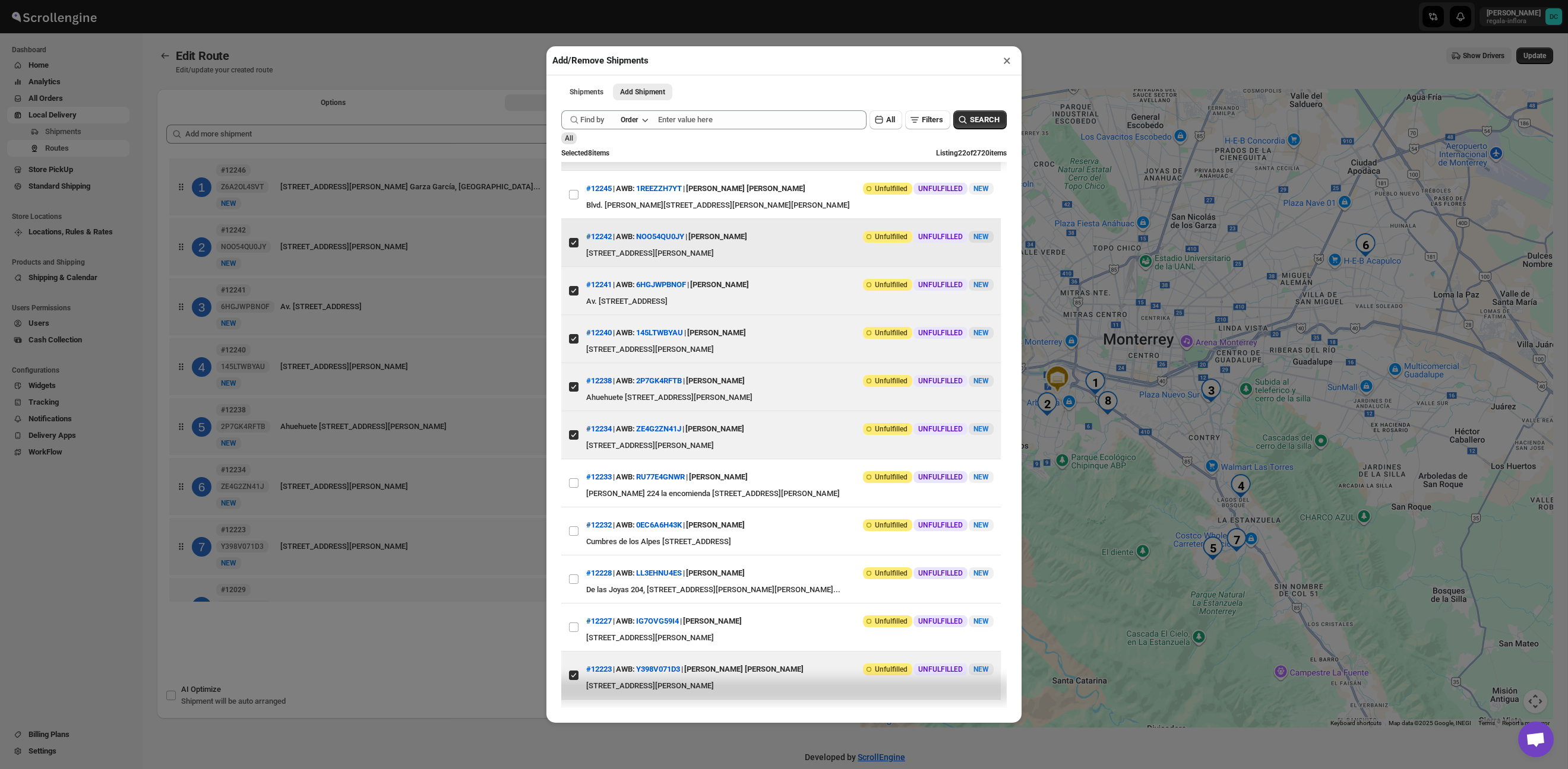
click at [578, 247] on input "View details for 68d024e4e732906b3e777914" at bounding box center [574, 243] width 10 height 10
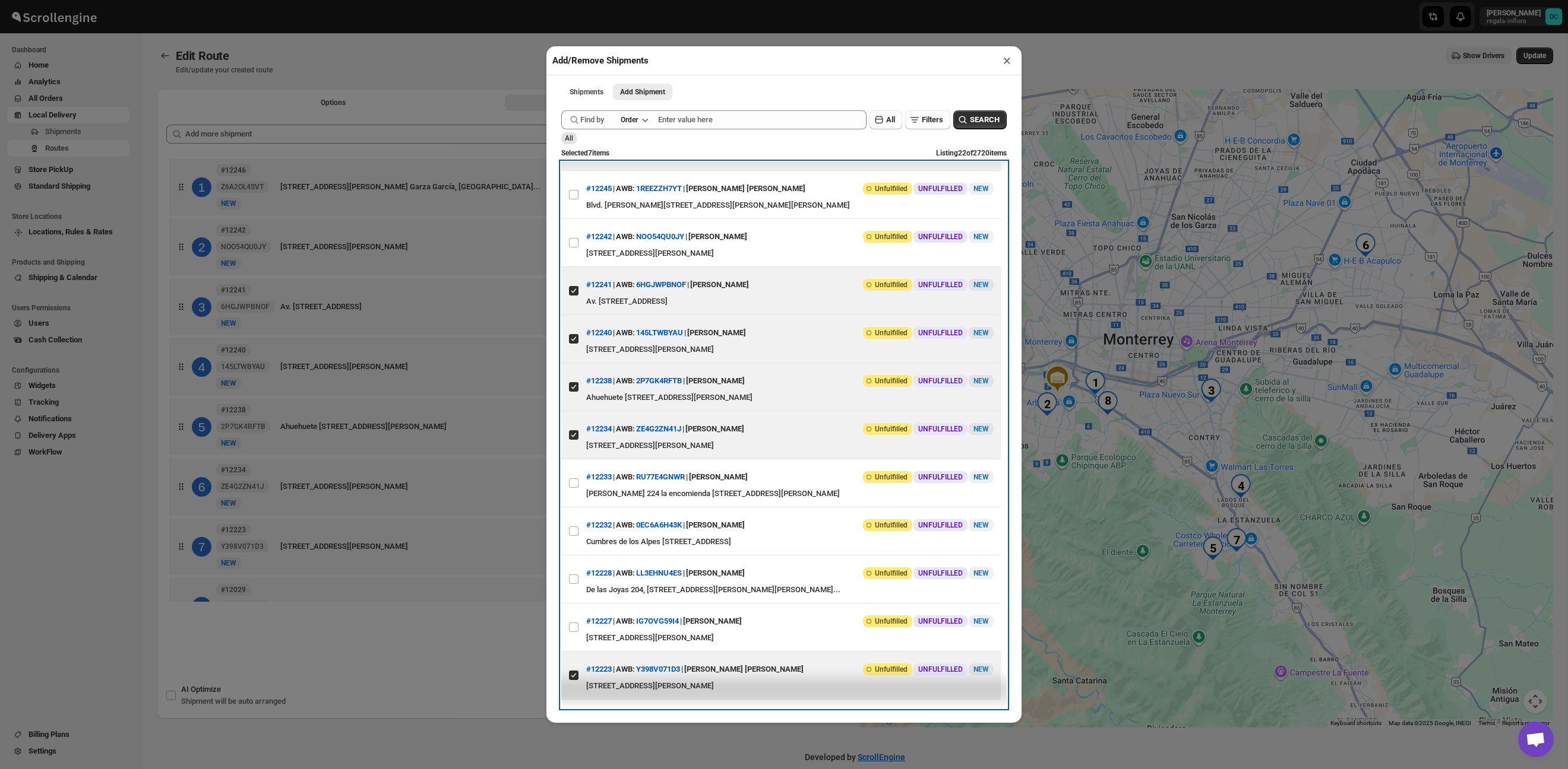
drag, startPoint x: 580, startPoint y: 242, endPoint x: 982, endPoint y: 74, distance: 435.7
click at [579, 242] on label "View details for 68d024e4e732906b3e777914" at bounding box center [573, 243] width 25 height 48
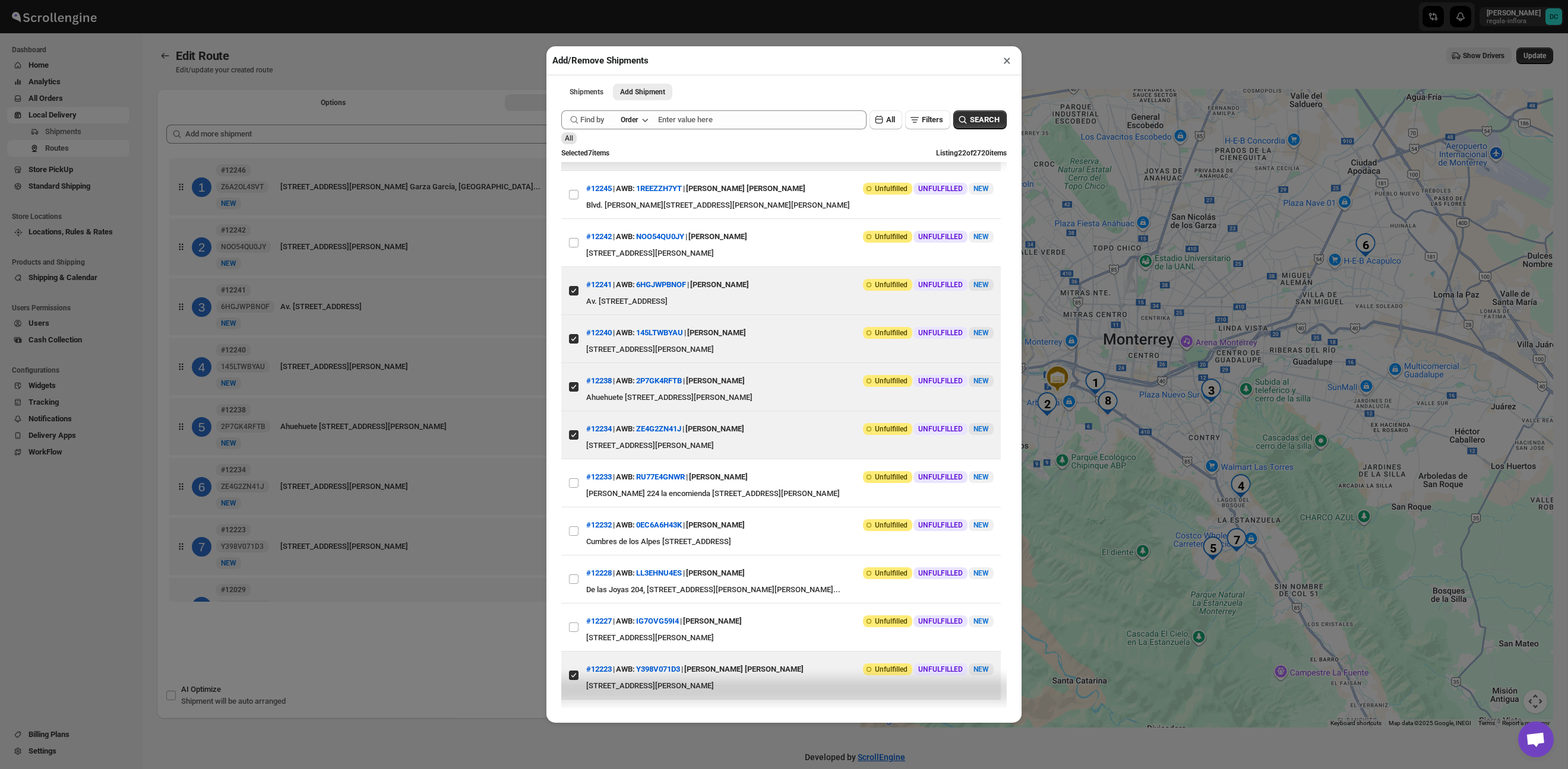
click at [578, 242] on input "View details for 68d024e4e732906b3e777914" at bounding box center [574, 243] width 10 height 10
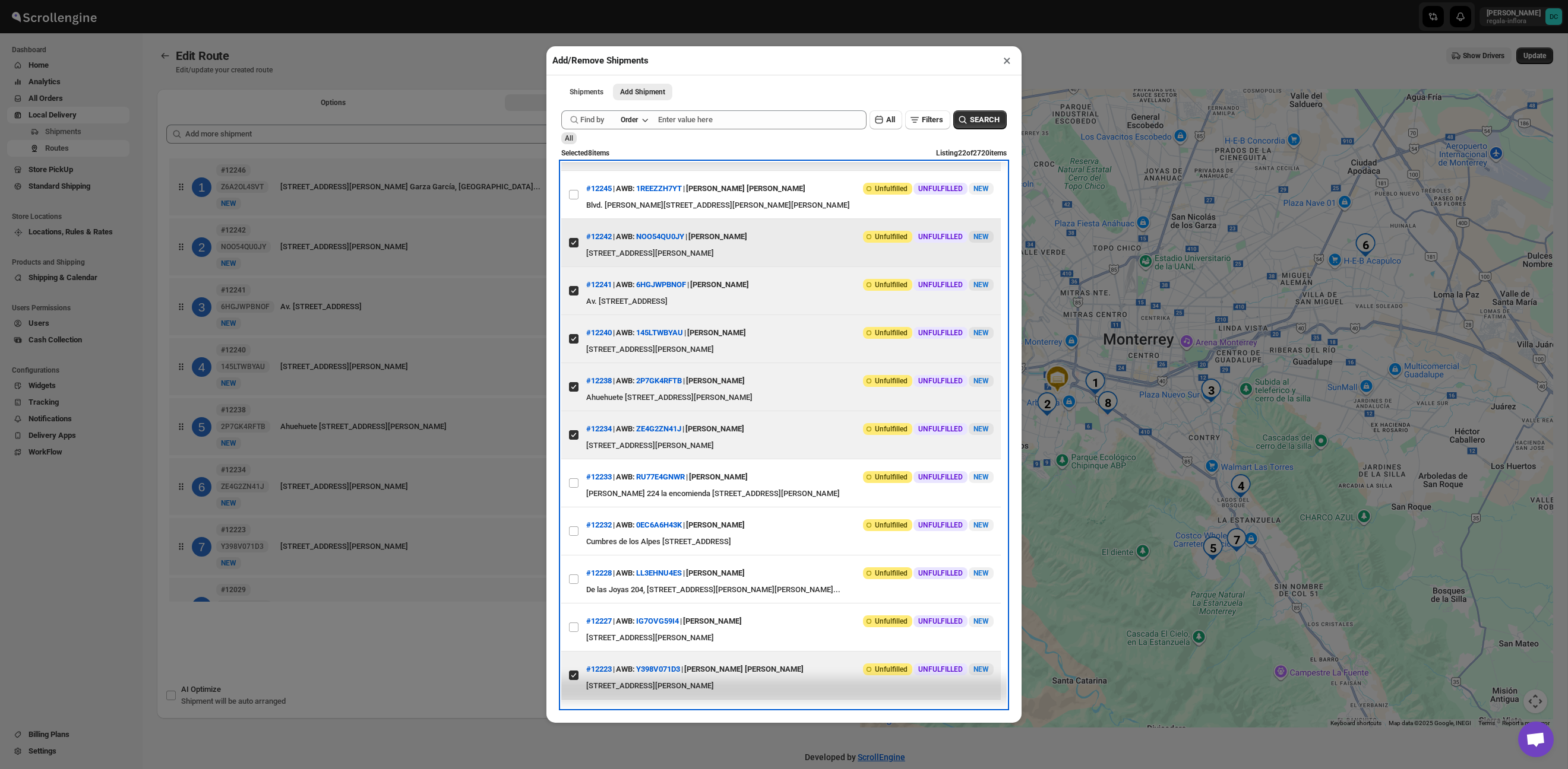
click at [578, 241] on span at bounding box center [573, 242] width 10 height 10
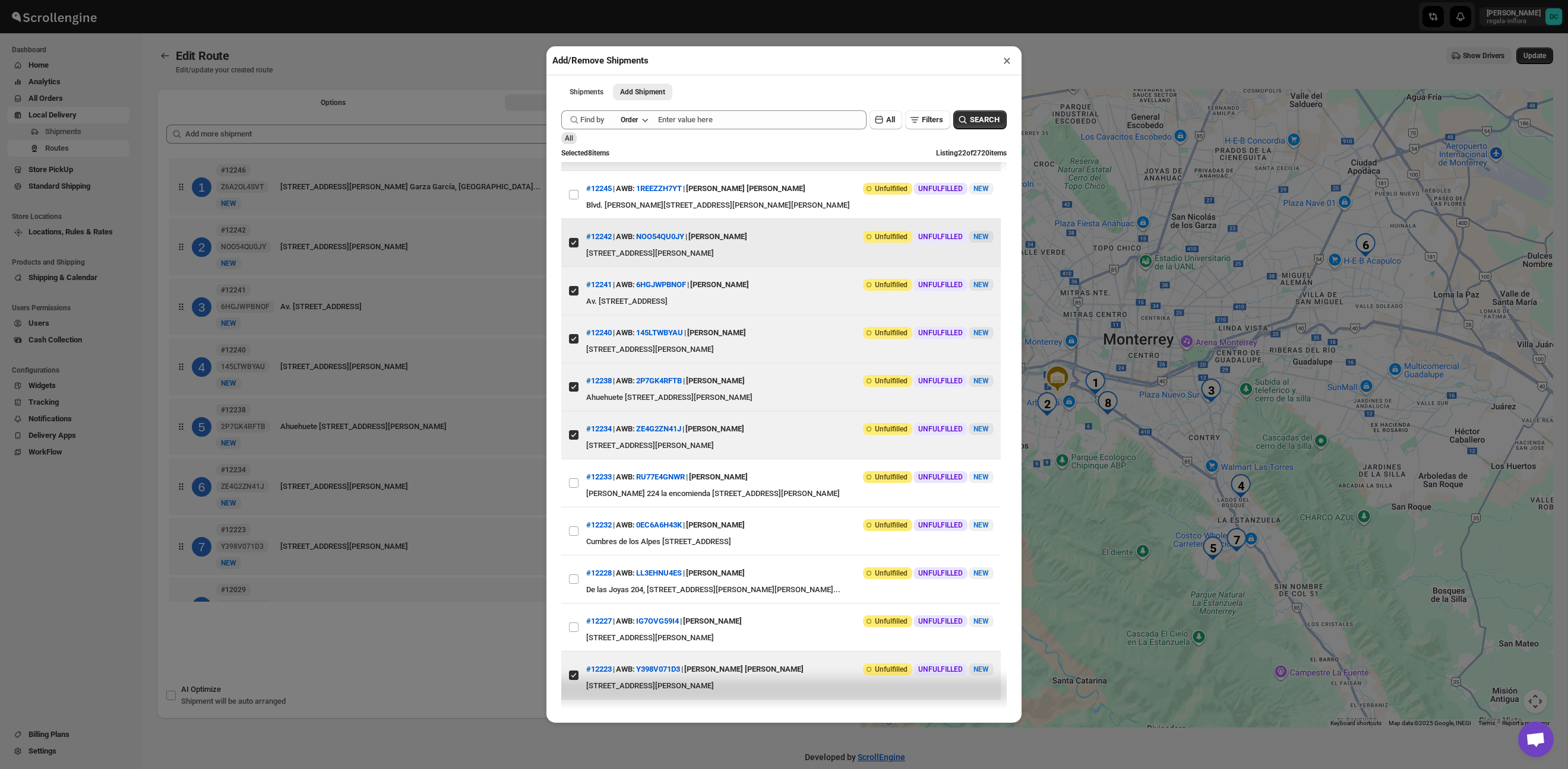
click at [578, 241] on input "View details for 68d024e4e732906b3e777914" at bounding box center [574, 243] width 10 height 10
checkbox input "false"
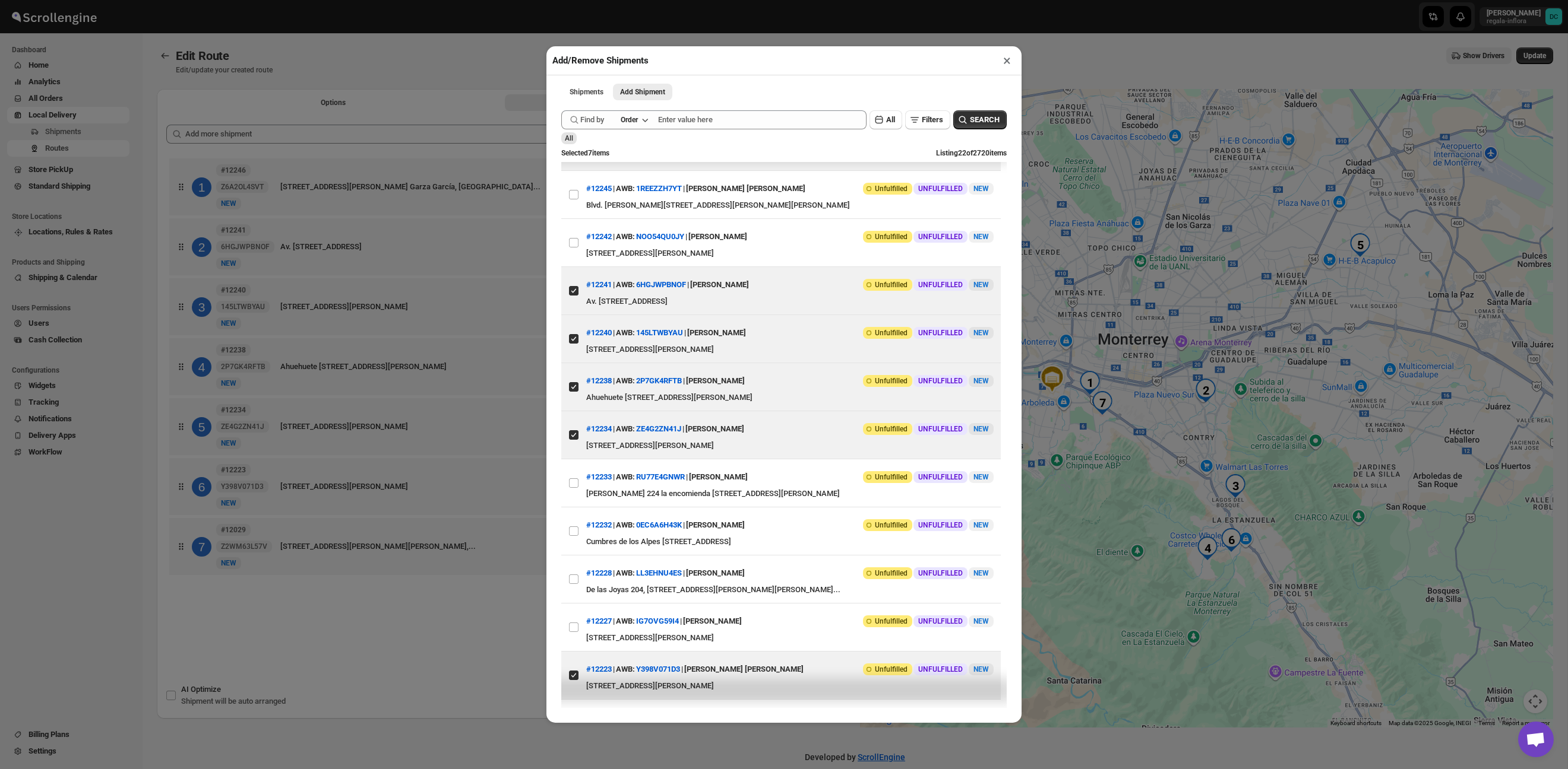
click at [1004, 59] on button "×" at bounding box center [1006, 60] width 17 height 16
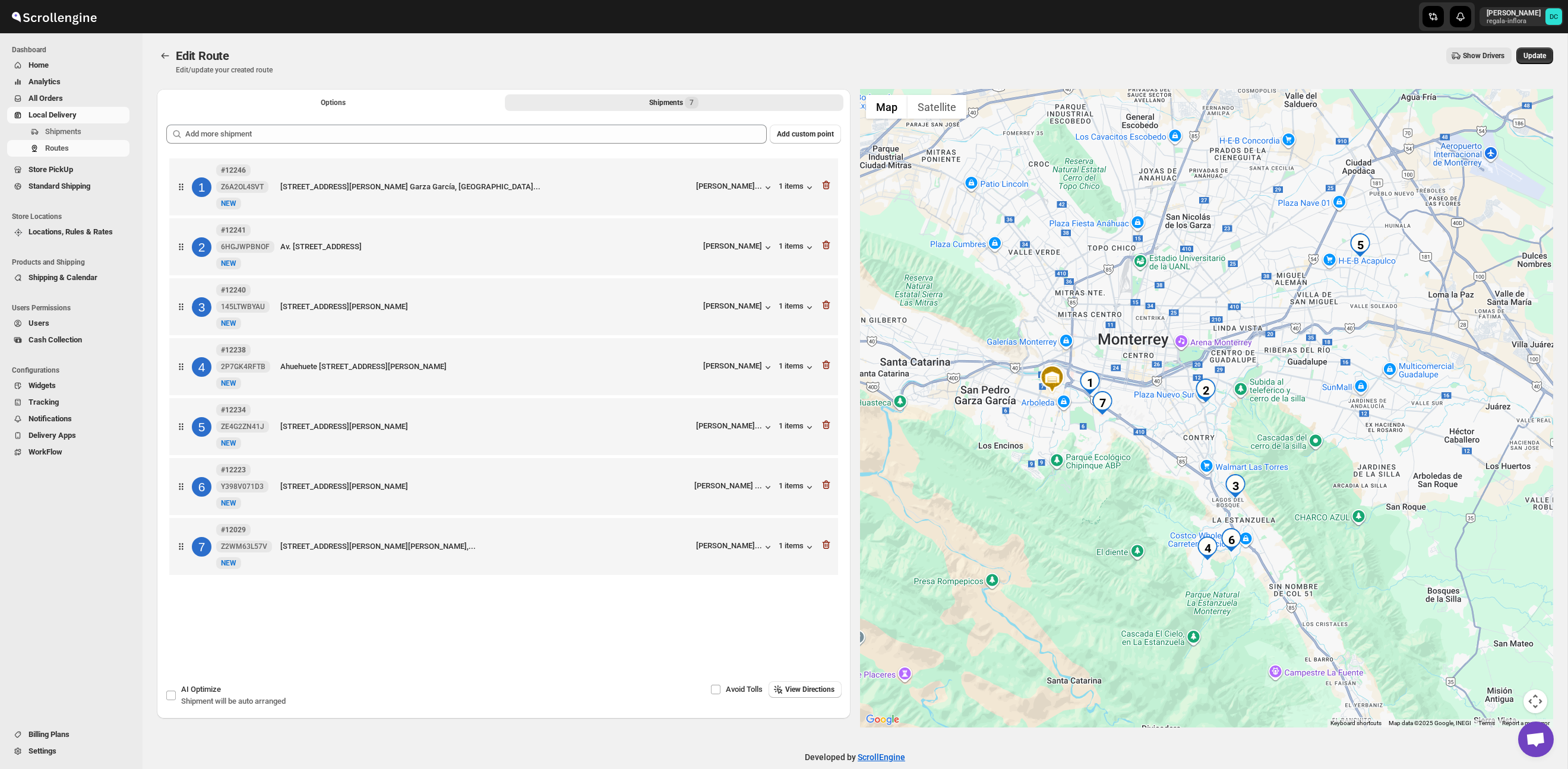
drag, startPoint x: 184, startPoint y: 697, endPoint x: 429, endPoint y: 667, distance: 246.8
click at [184, 697] on div "AI Optimize Shipment will be auto arranged" at bounding box center [233, 696] width 105 height 24
click at [176, 697] on input "AI Optimize Shipment will be auto arranged" at bounding box center [171, 696] width 10 height 10
checkbox input "true"
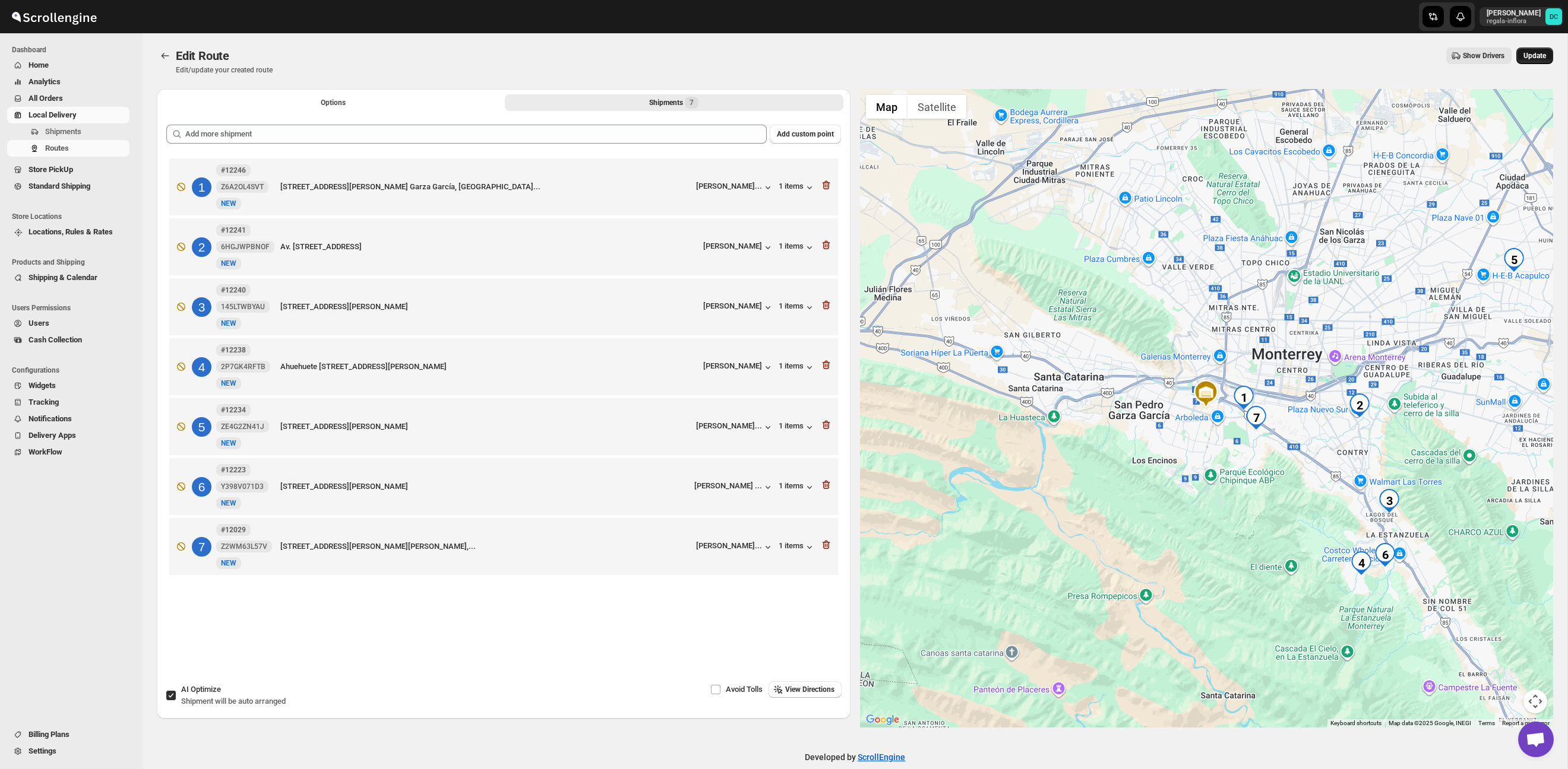
click at [1537, 57] on span "Update" at bounding box center [1535, 56] width 23 height 10
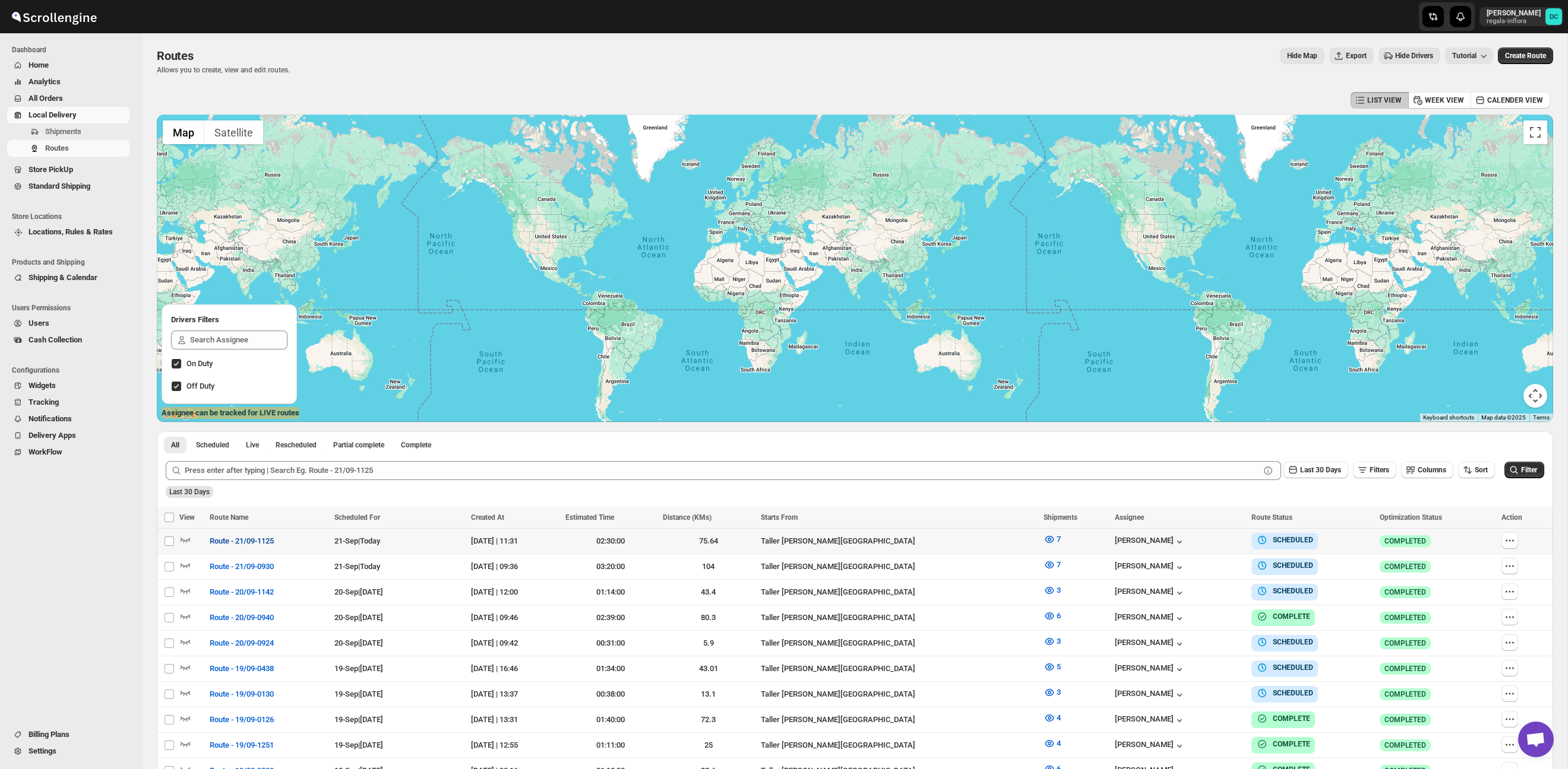
click at [217, 541] on span "Route - 21/09-1125" at bounding box center [241, 542] width 64 height 11
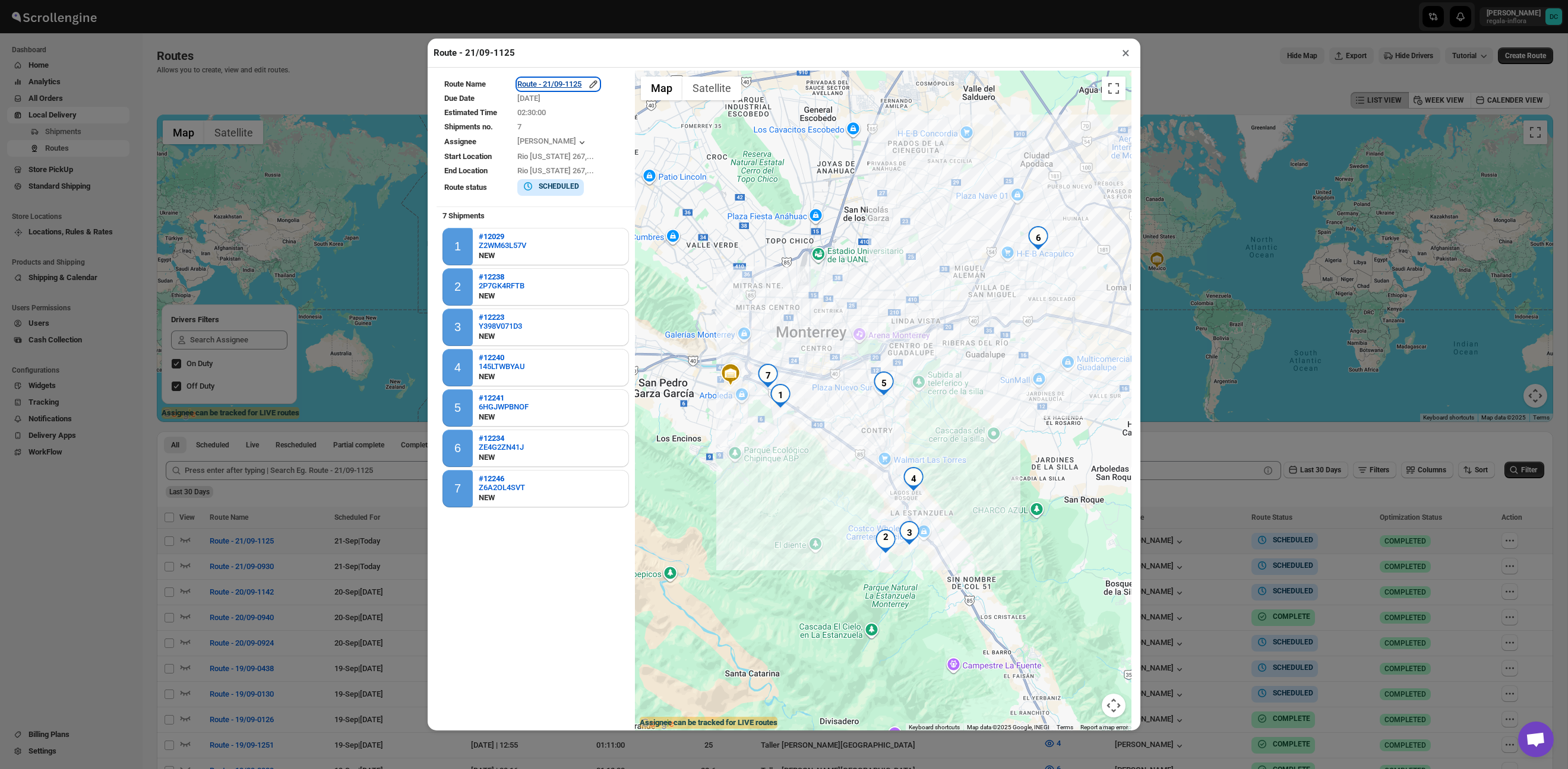
click at [565, 78] on div "Route - 21/09-1125" at bounding box center [558, 84] width 82 height 11
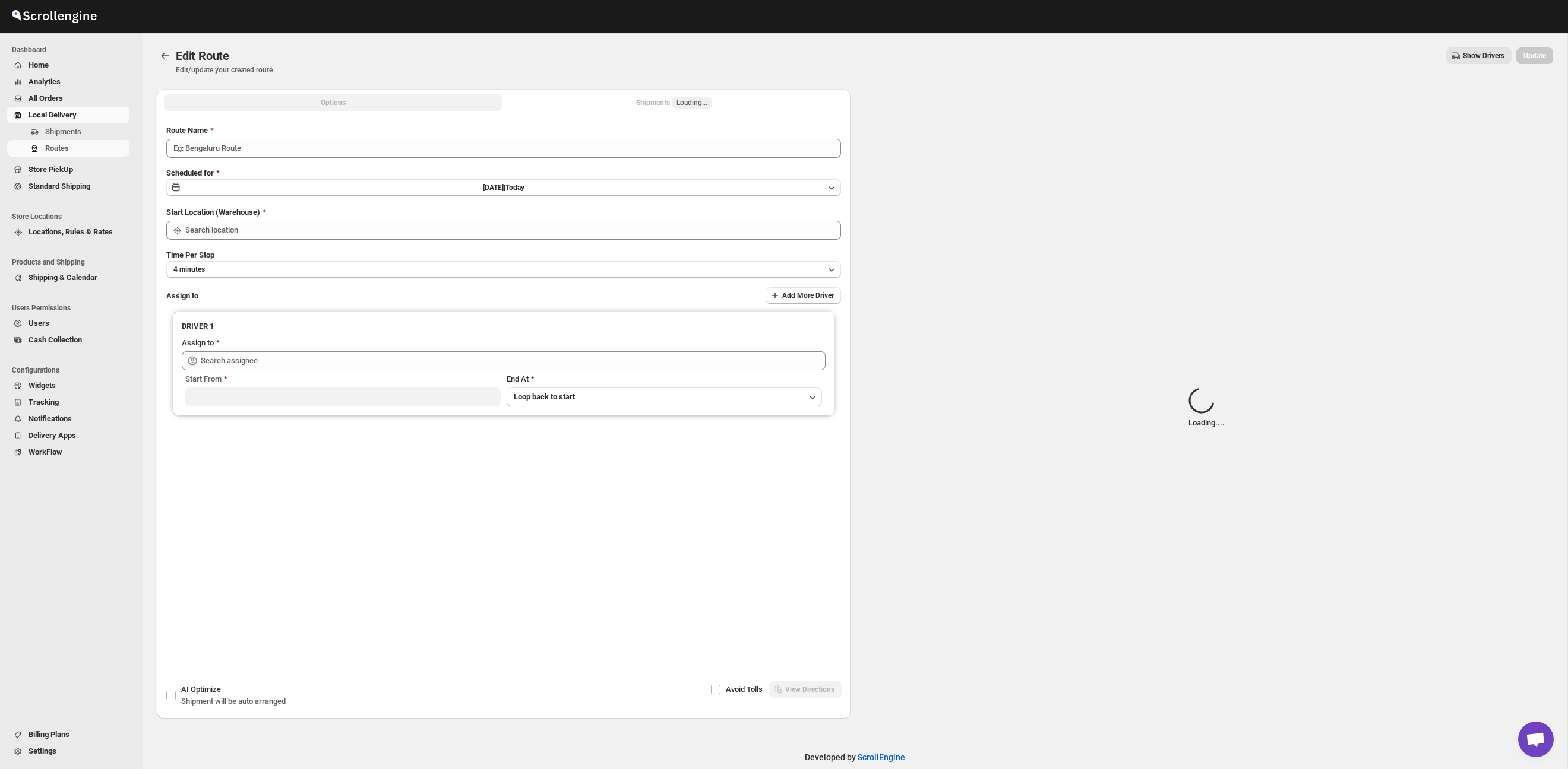
type input "Route - 21/09-1125"
type input "Taller [PERSON_NAME][GEOGRAPHIC_DATA]"
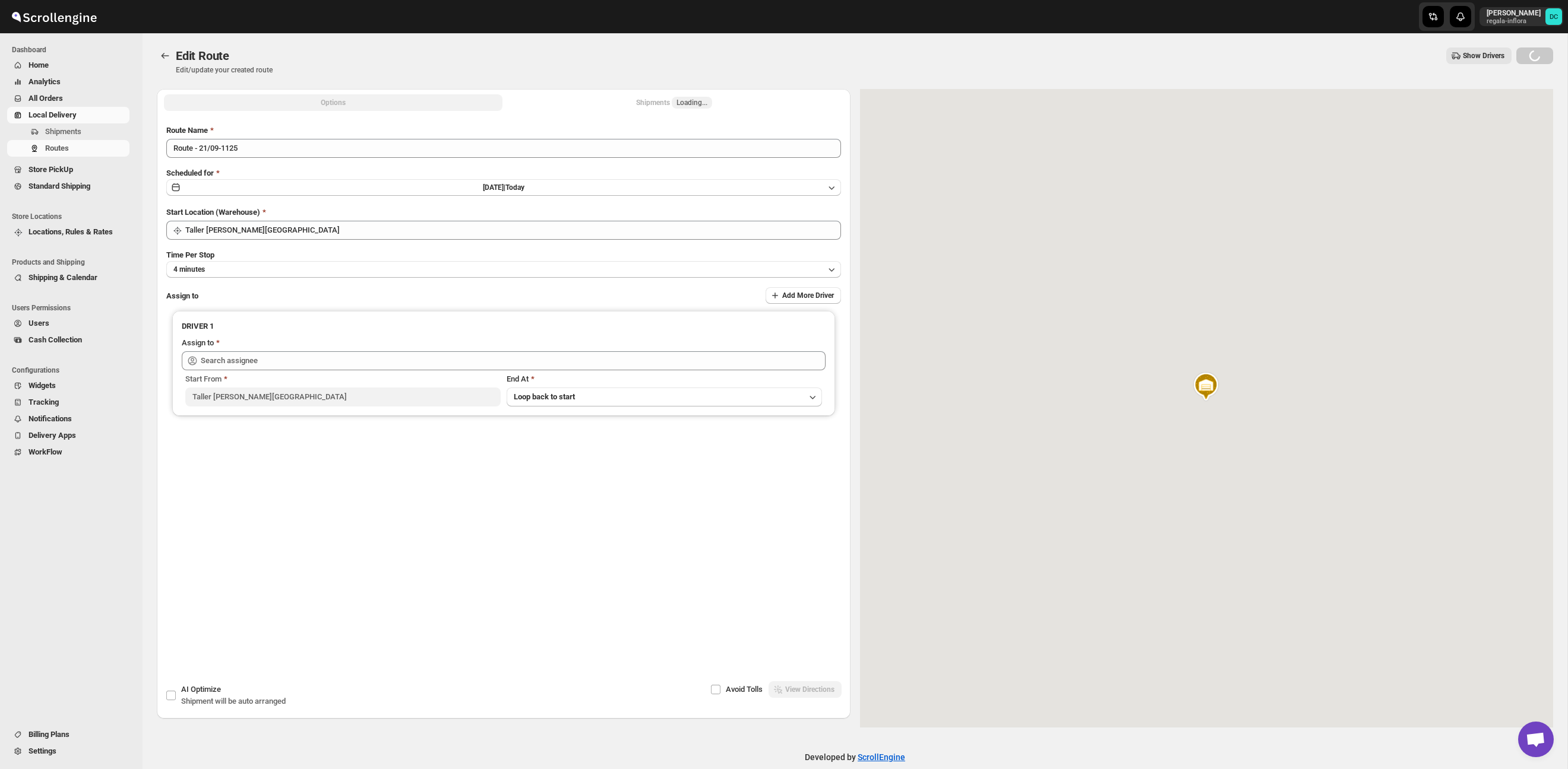
type input "[PERSON_NAME] ([PERSON_NAME][EMAIL_ADDRESS][DOMAIN_NAME])"
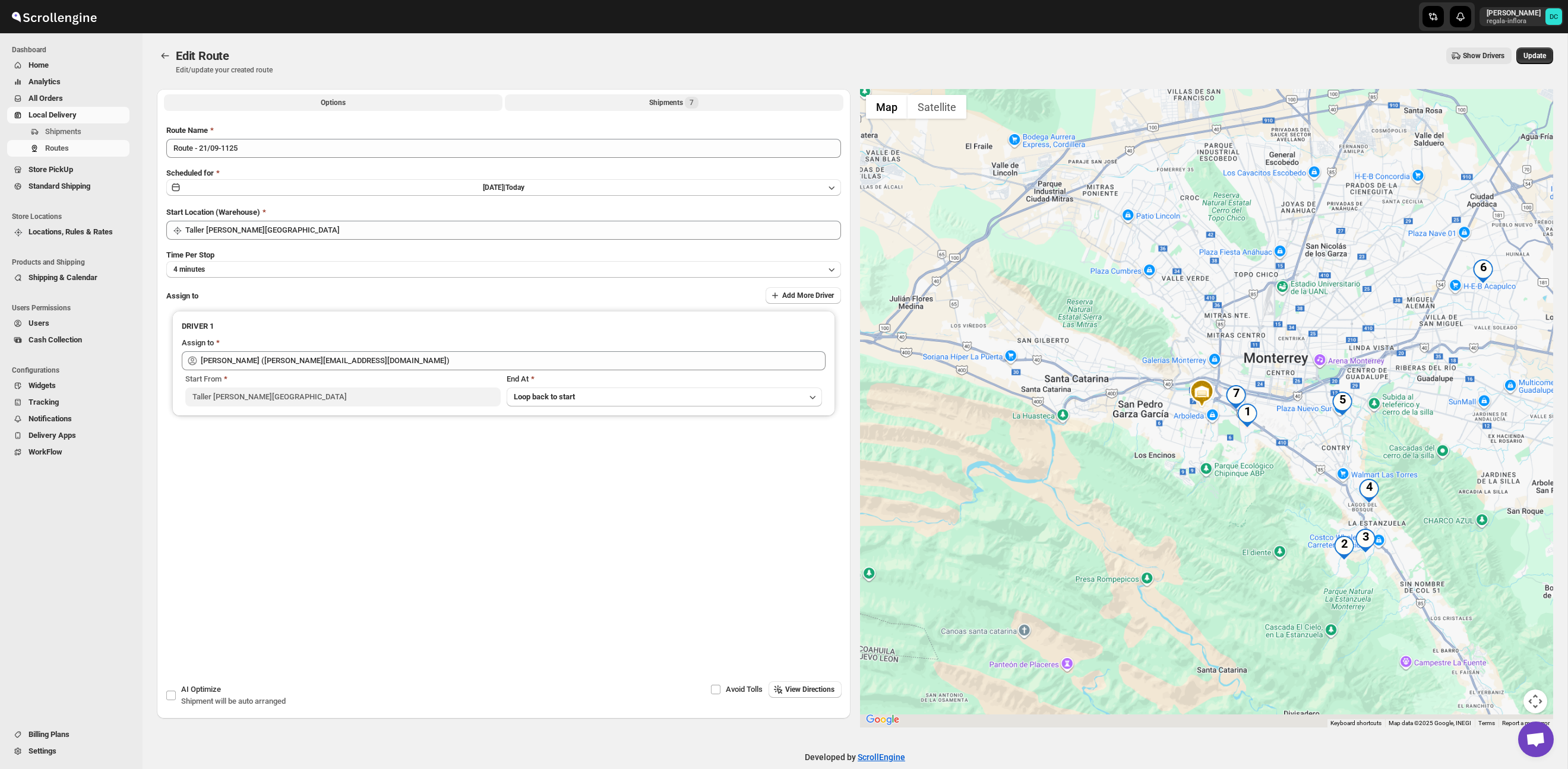
click at [617, 99] on button "Shipments 7" at bounding box center [674, 102] width 339 height 16
